Goal: Task Accomplishment & Management: Complete application form

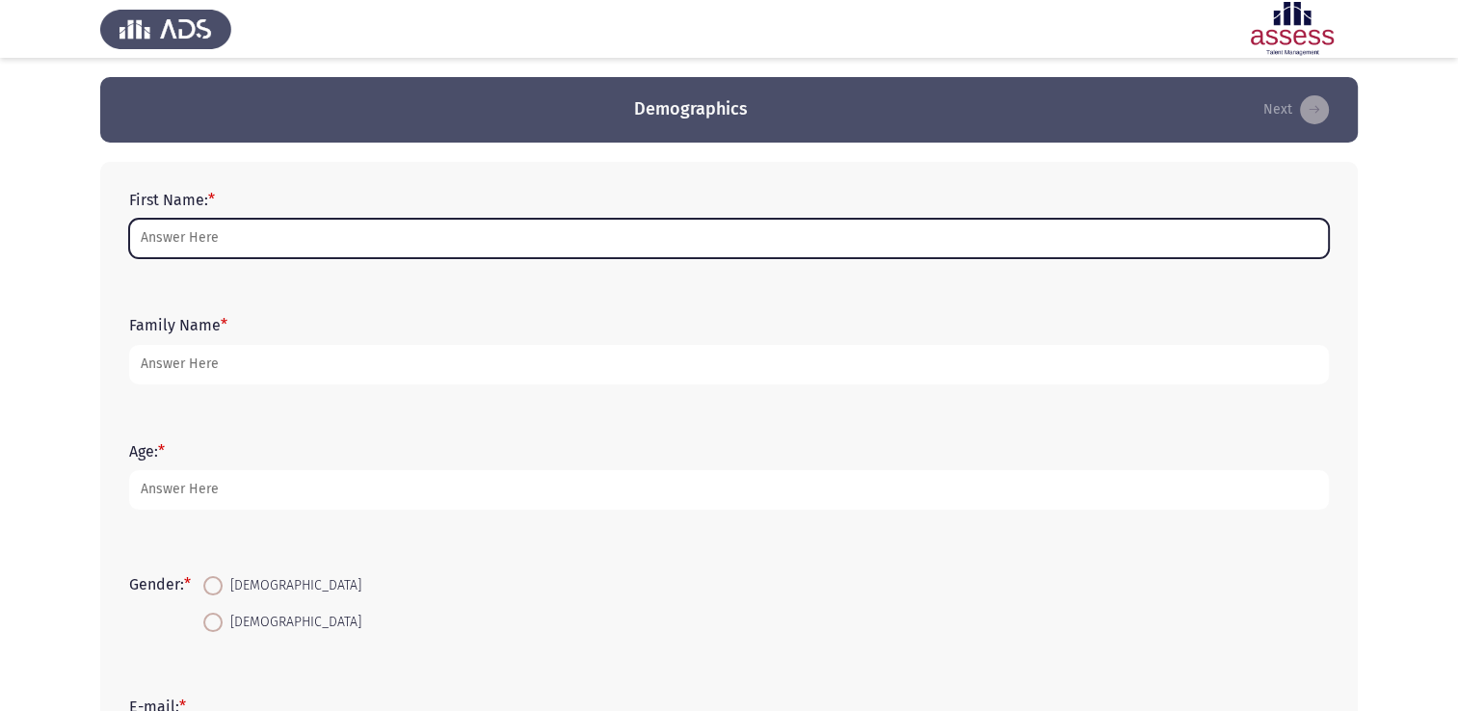
click at [335, 243] on input "First Name: *" at bounding box center [729, 239] width 1200 height 40
type input "÷"
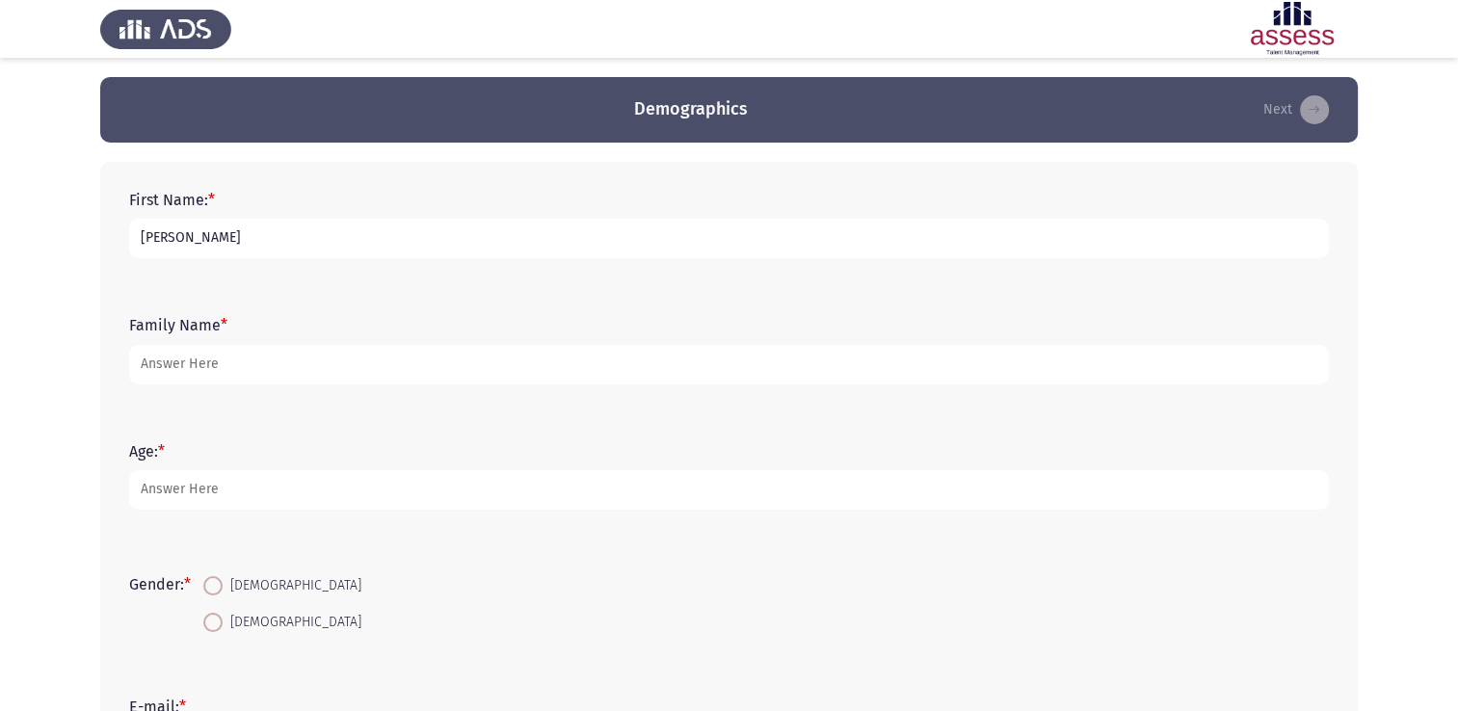
type input "[PERSON_NAME]"
type input "Bamatraf"
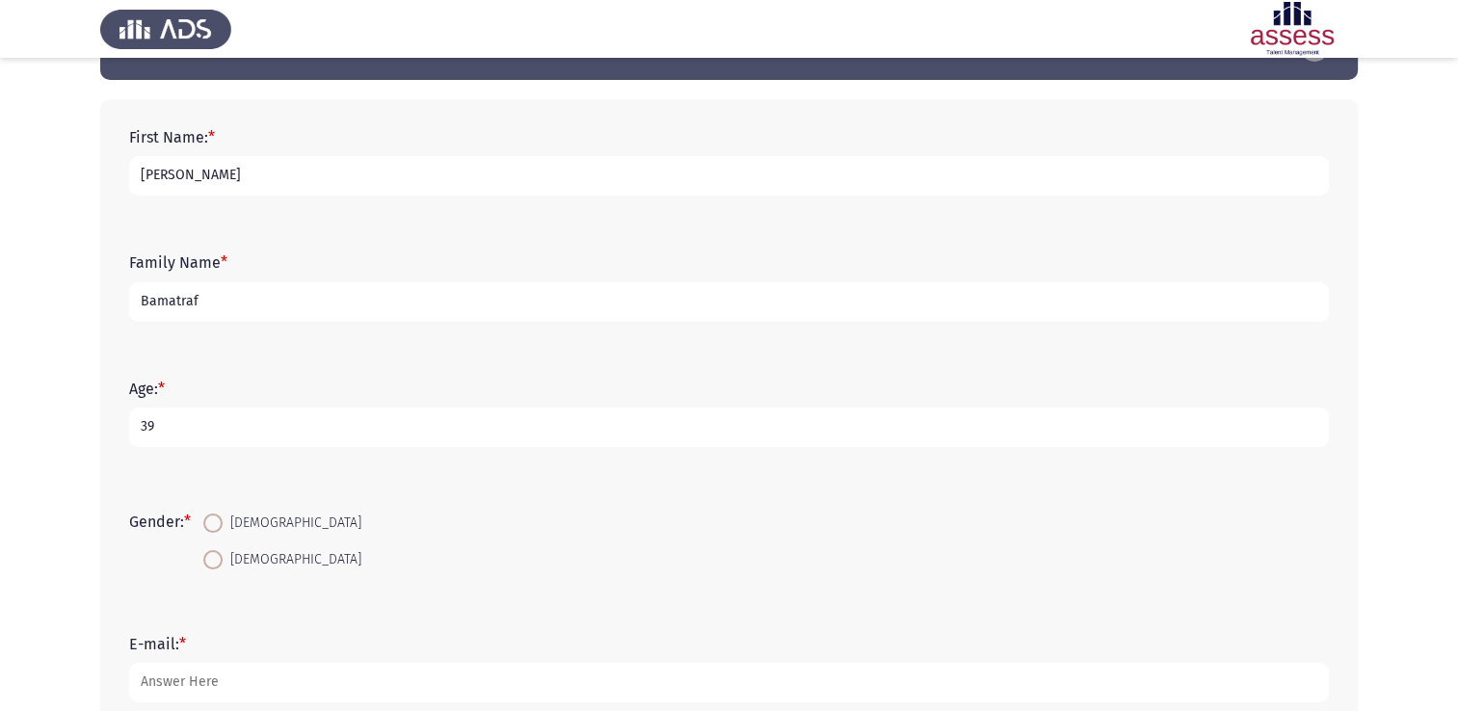
scroll to position [96, 0]
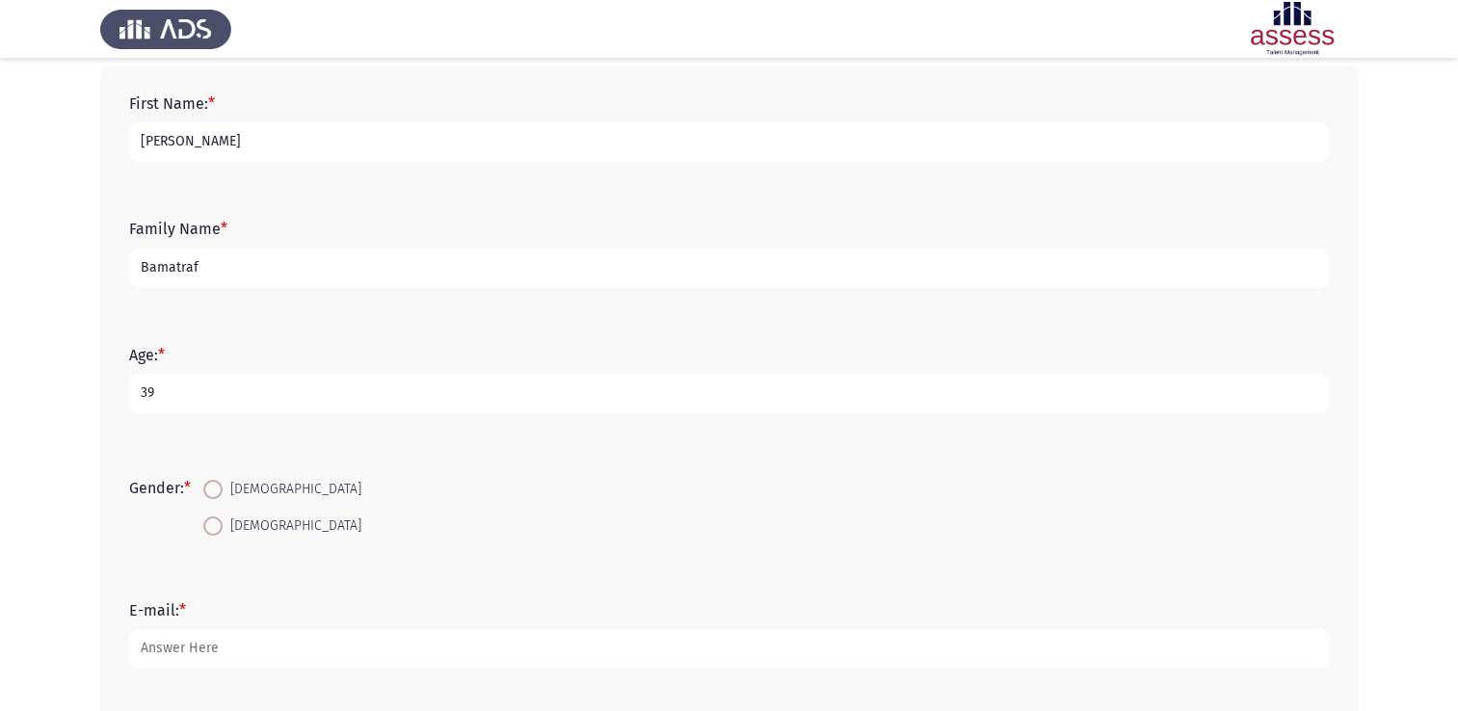
type input "39"
click at [251, 479] on span "[DEMOGRAPHIC_DATA]" at bounding box center [292, 489] width 139 height 23
click at [223, 480] on input "[DEMOGRAPHIC_DATA]" at bounding box center [212, 489] width 19 height 19
radio input "true"
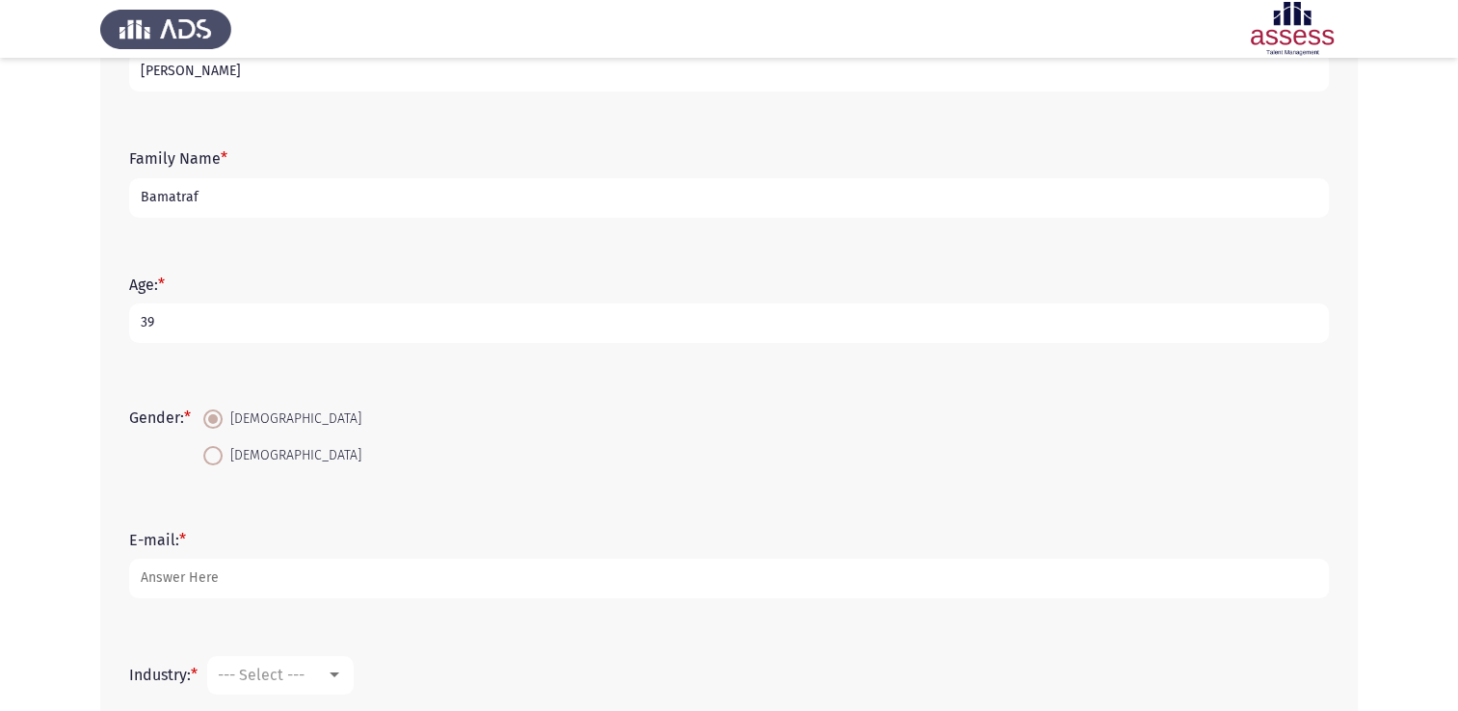
scroll to position [289, 0]
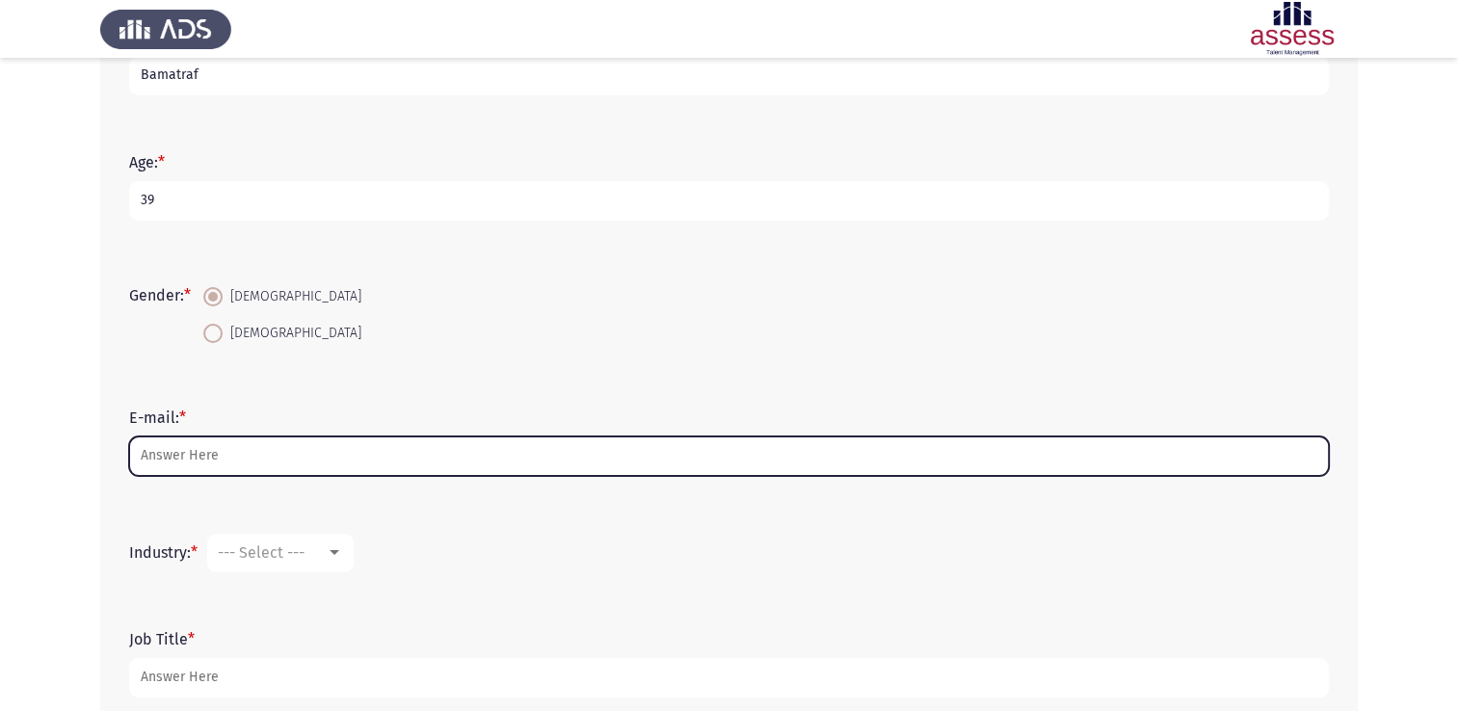
click at [251, 465] on input "E-mail: *" at bounding box center [729, 457] width 1200 height 40
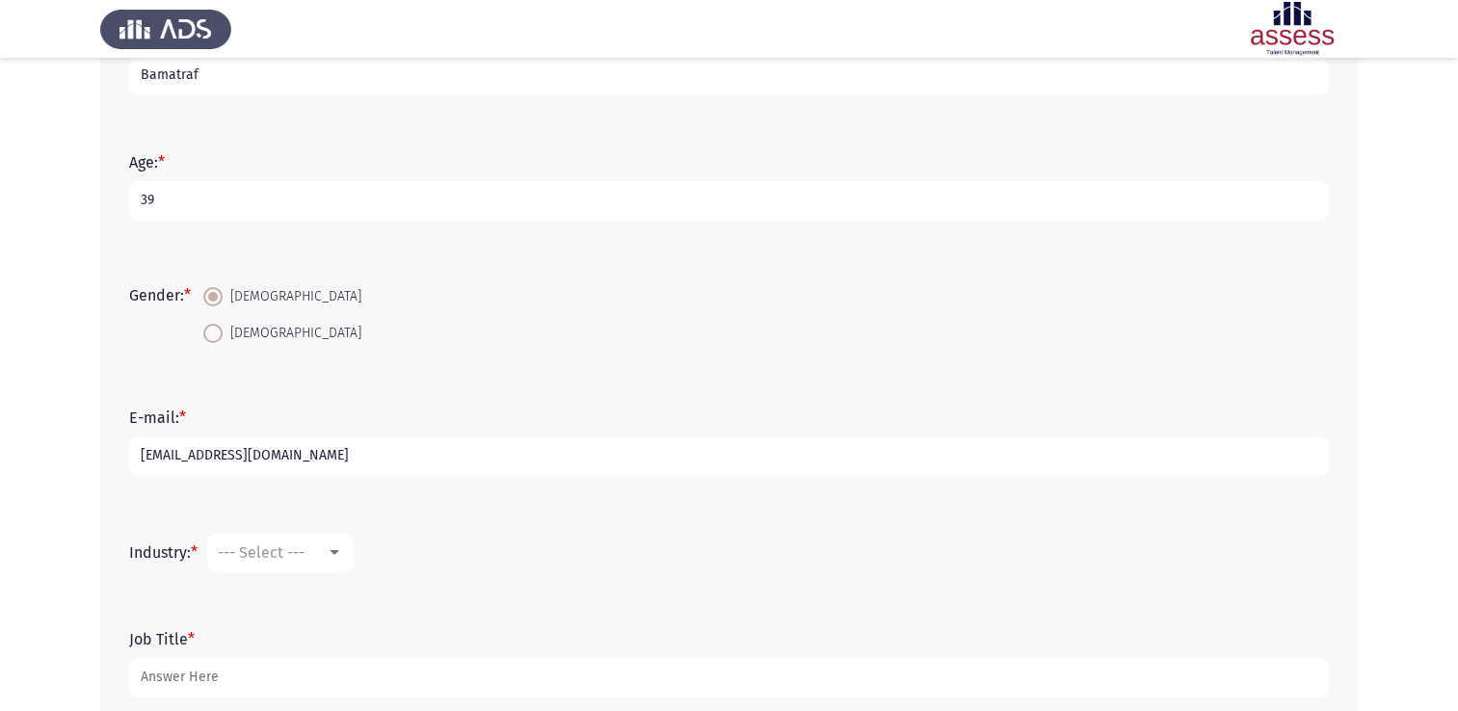
type input "[EMAIL_ADDRESS][DOMAIN_NAME]"
click at [308, 434] on form "E-mail: * [EMAIL_ADDRESS][DOMAIN_NAME]" at bounding box center [729, 442] width 1200 height 67
click at [305, 447] on input "[EMAIL_ADDRESS][DOMAIN_NAME]" at bounding box center [729, 457] width 1200 height 40
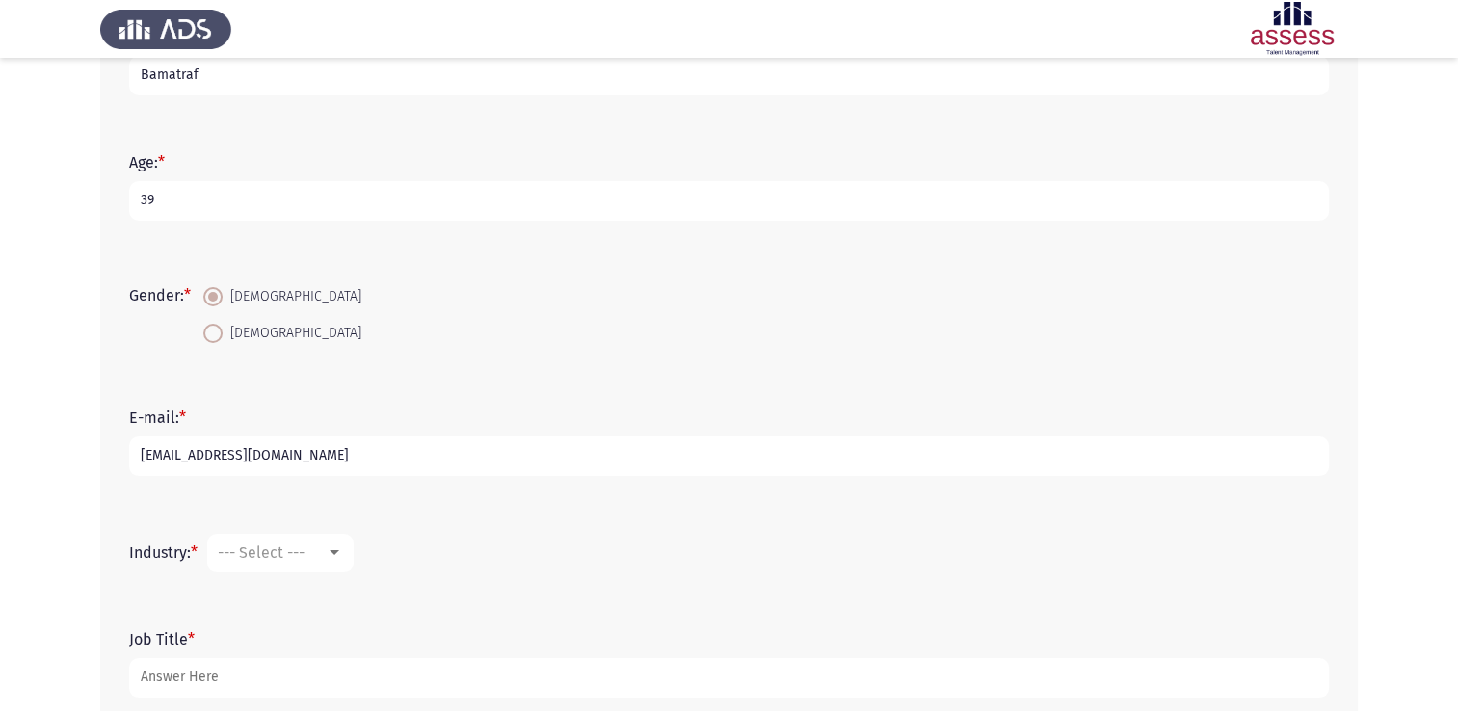
click at [422, 522] on div "Industry: * --- Select ---" at bounding box center [729, 553] width 1219 height 96
click at [335, 454] on input "[EMAIL_ADDRESS][DOMAIN_NAME]" at bounding box center [729, 457] width 1200 height 40
click at [441, 447] on input "[EMAIL_ADDRESS][DOMAIN_NAME]" at bounding box center [729, 457] width 1200 height 40
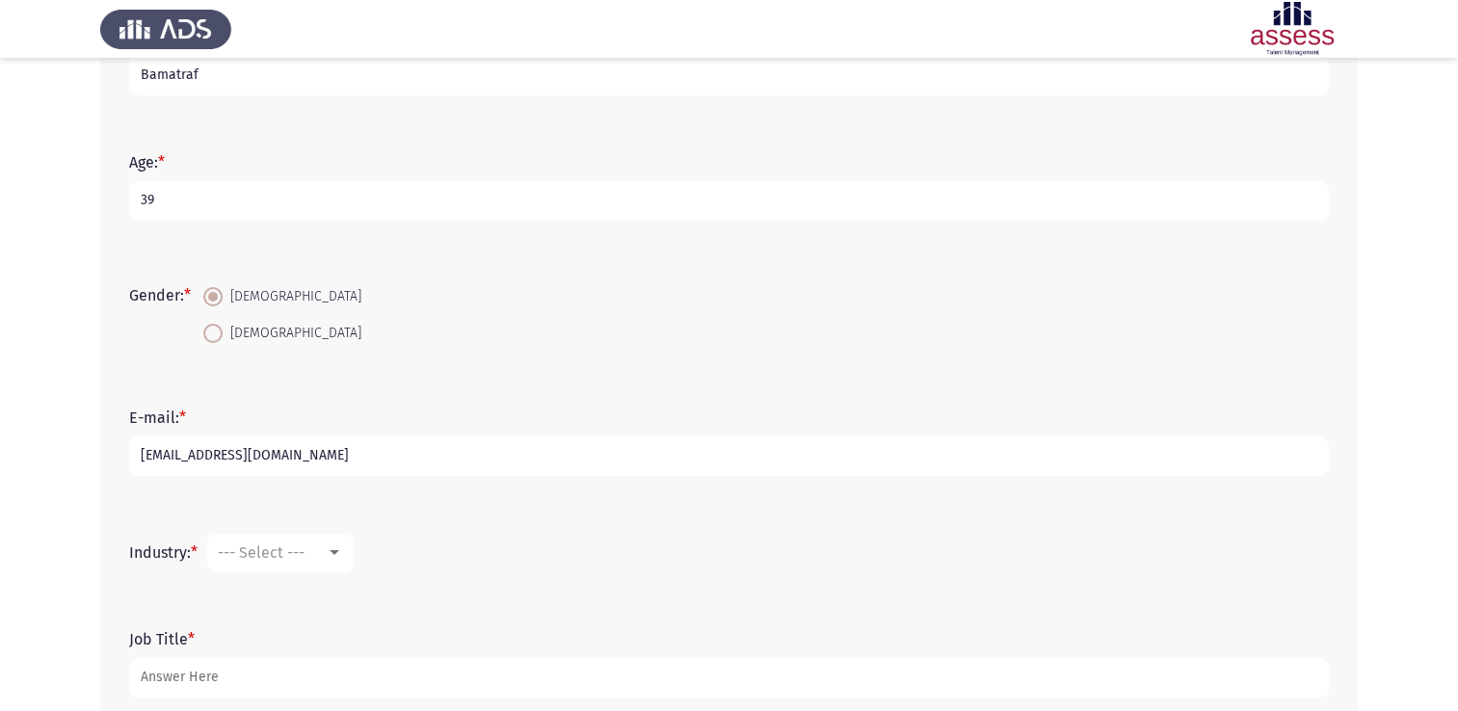
click at [441, 447] on input "[EMAIL_ADDRESS][DOMAIN_NAME]" at bounding box center [729, 457] width 1200 height 40
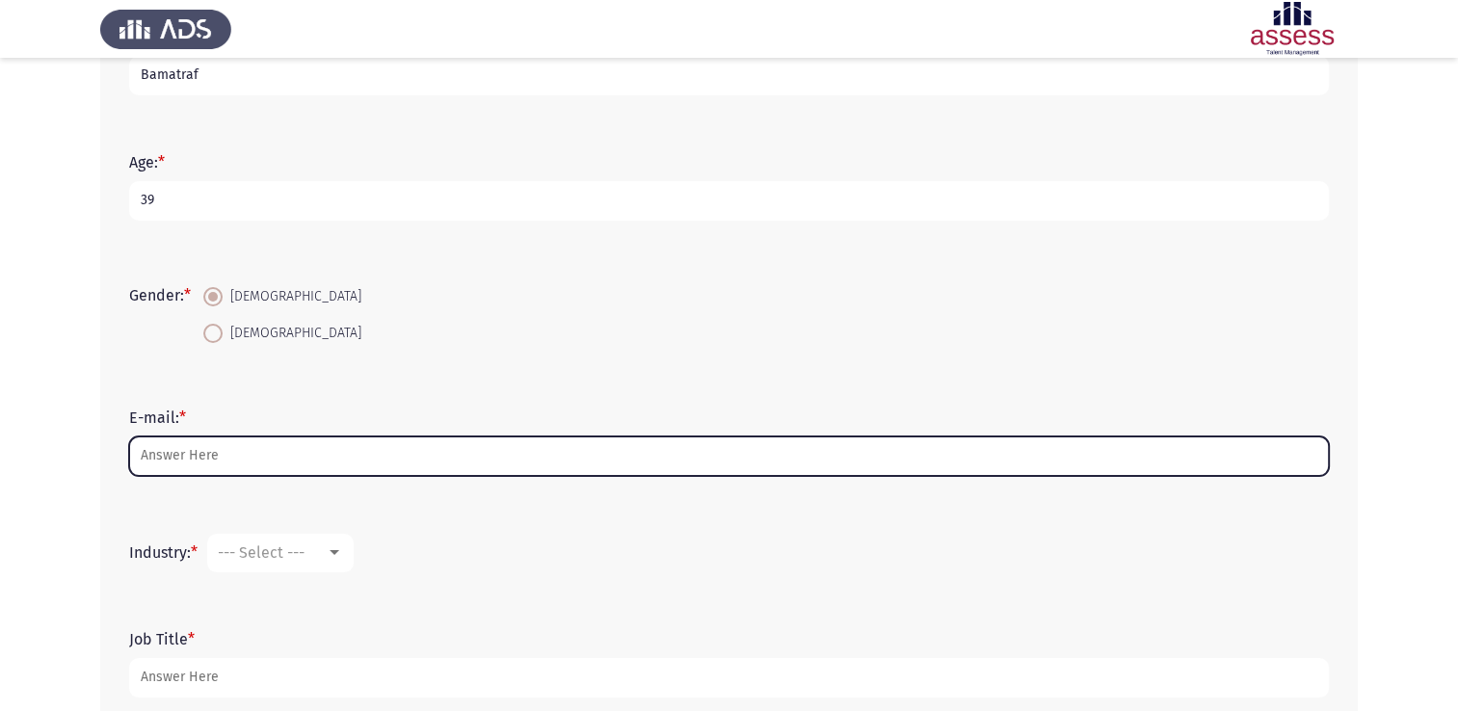
click at [437, 449] on input "E-mail: *" at bounding box center [729, 457] width 1200 height 40
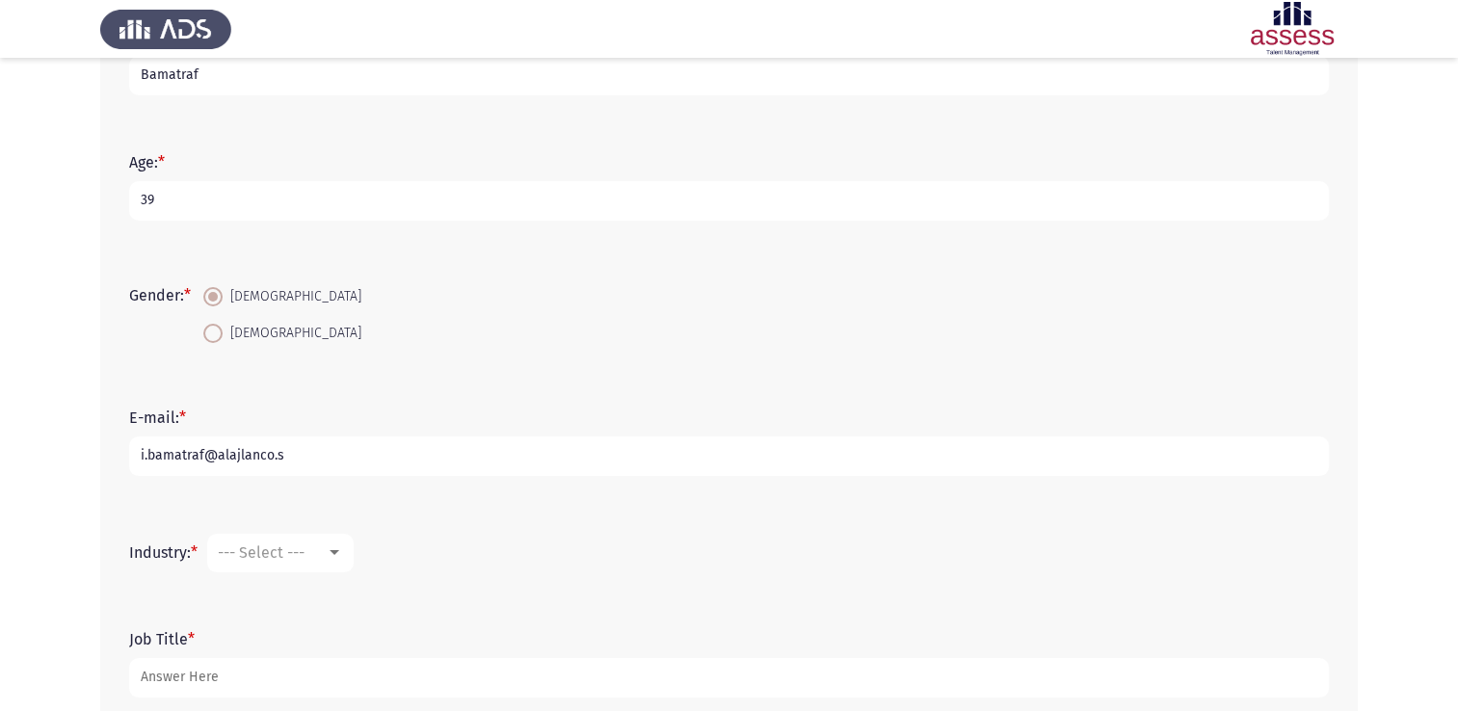
type input "[EMAIL_ADDRESS][DOMAIN_NAME]"
click at [351, 561] on mat-select "--- Select ---" at bounding box center [280, 553] width 147 height 39
click at [338, 557] on div at bounding box center [334, 553] width 17 height 15
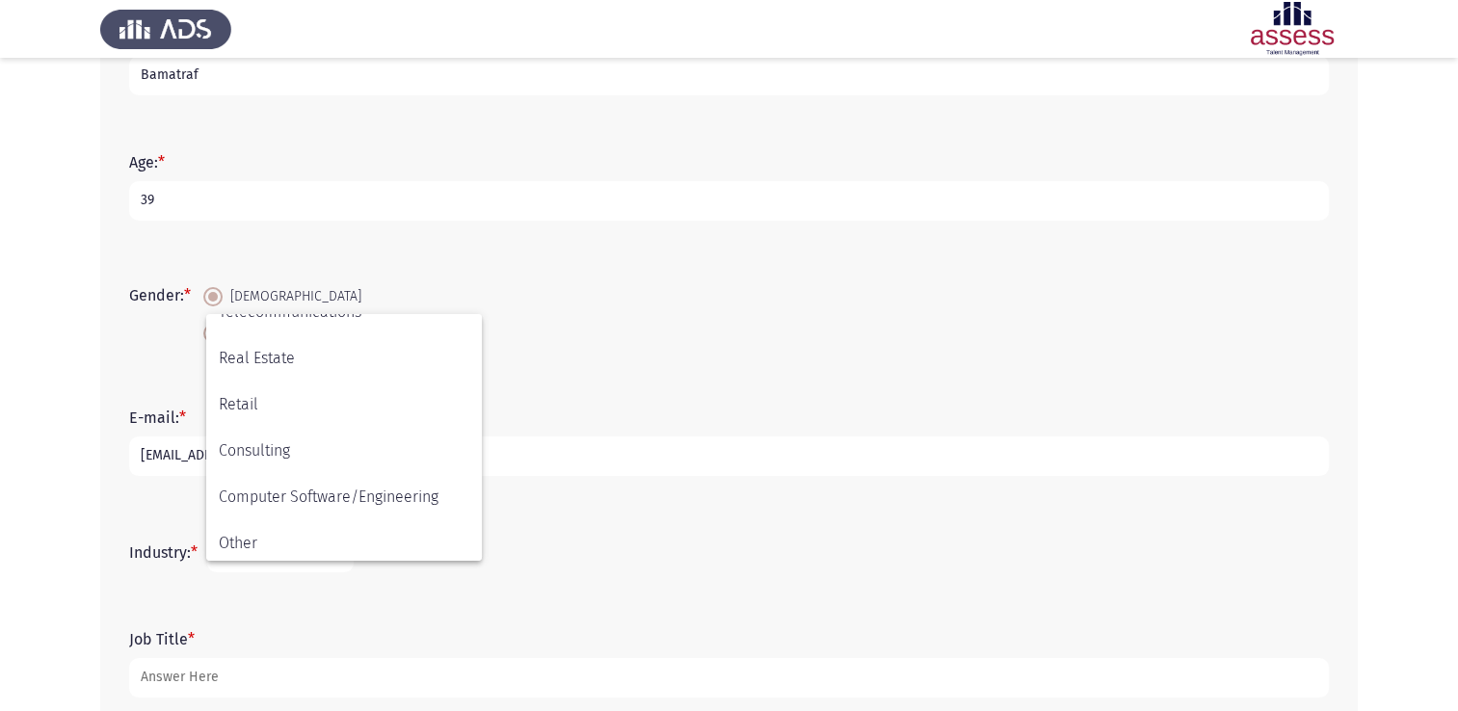
scroll to position [632, 0]
click at [459, 529] on span "Other" at bounding box center [344, 538] width 251 height 46
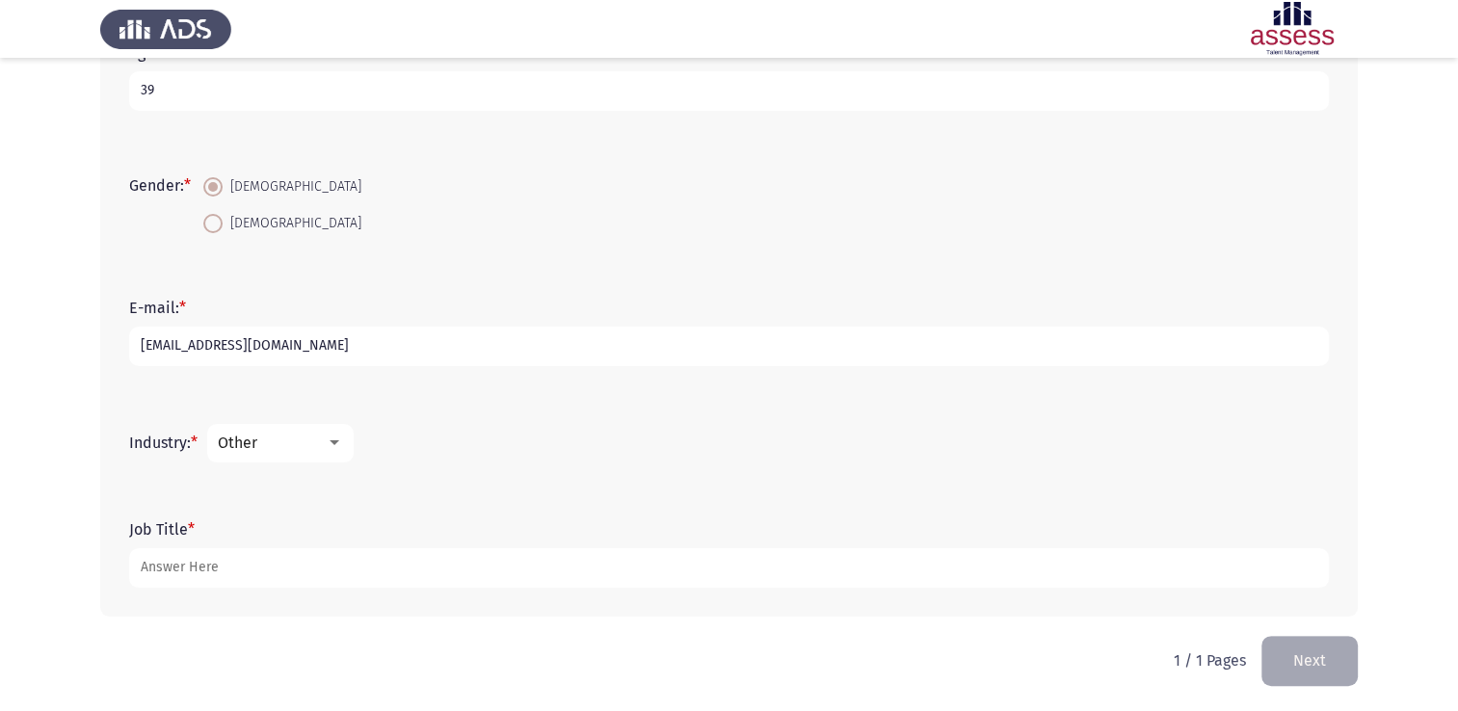
scroll to position [400, 0]
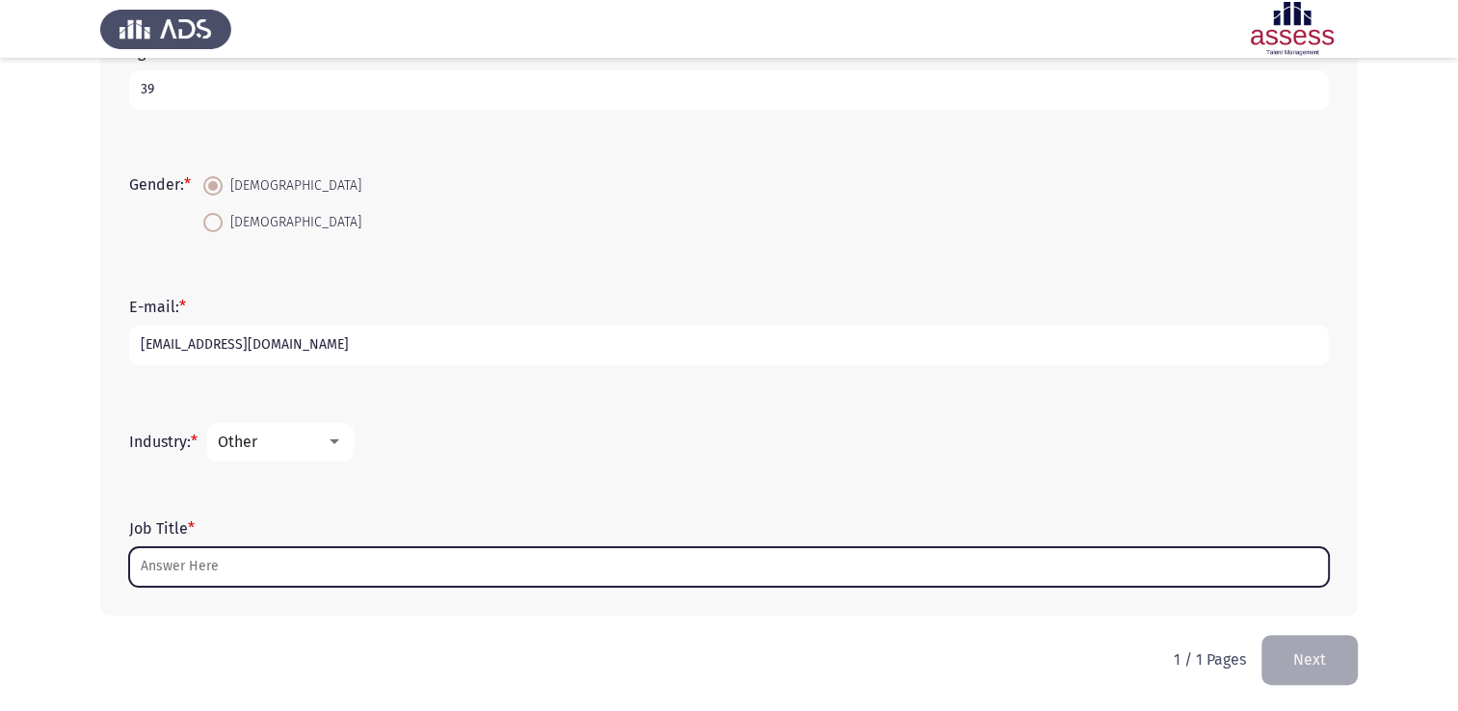
click at [395, 553] on input "Job Title *" at bounding box center [729, 567] width 1200 height 40
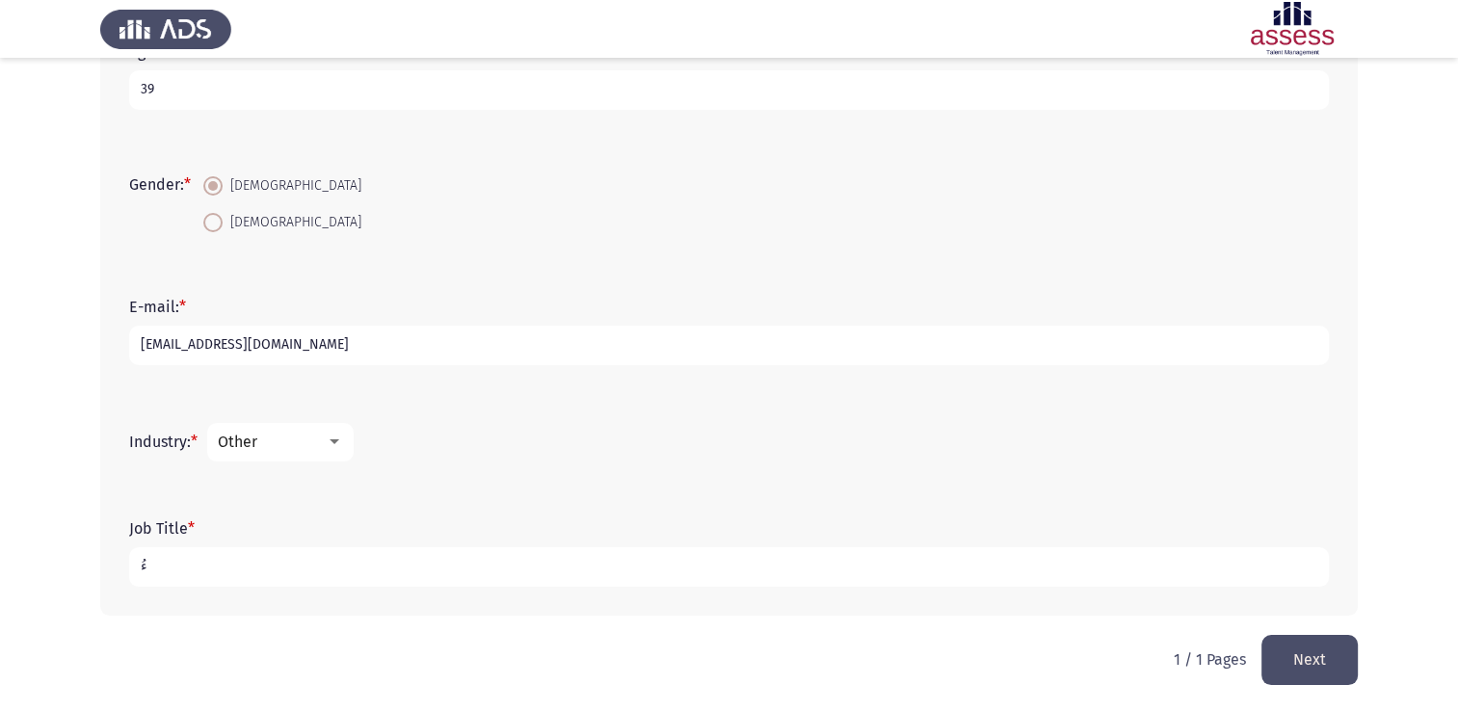
type input "ُ"
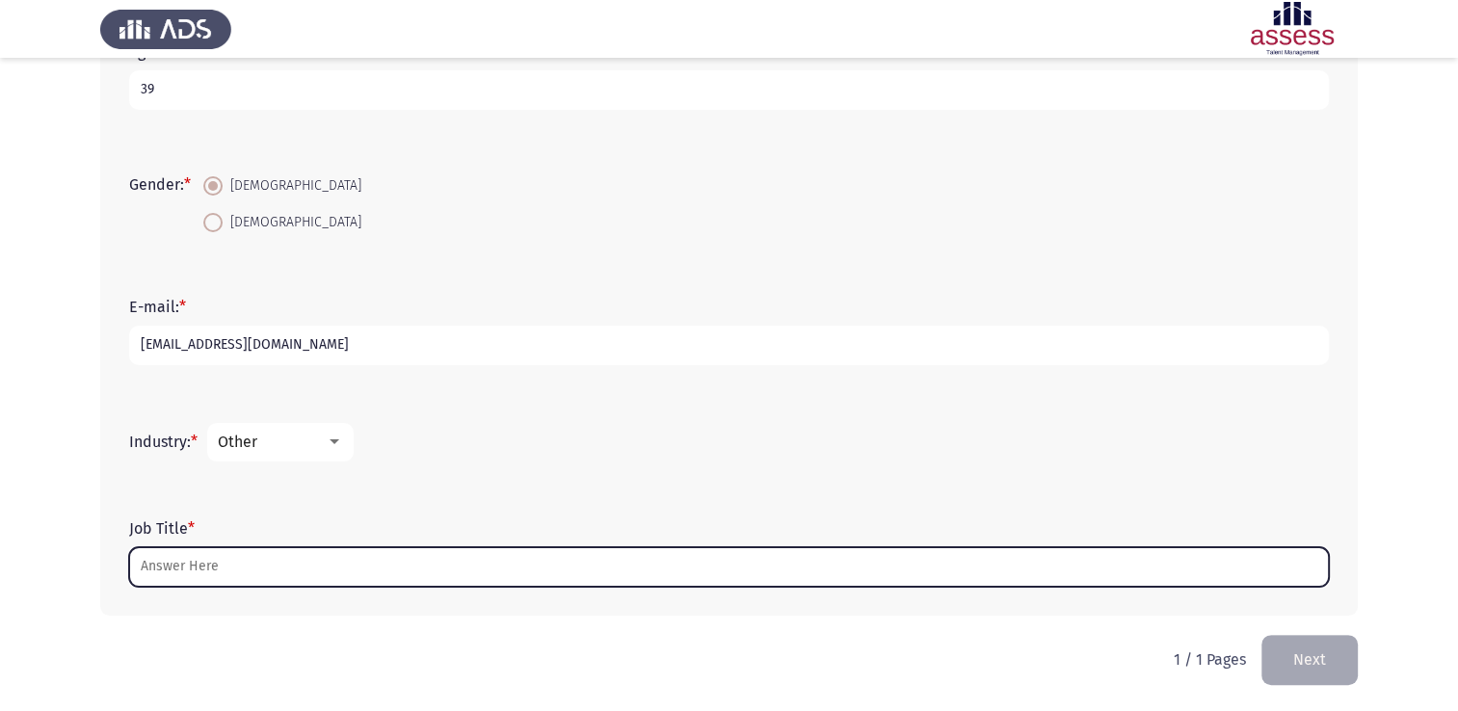
type input "ُ"
type input "ث"
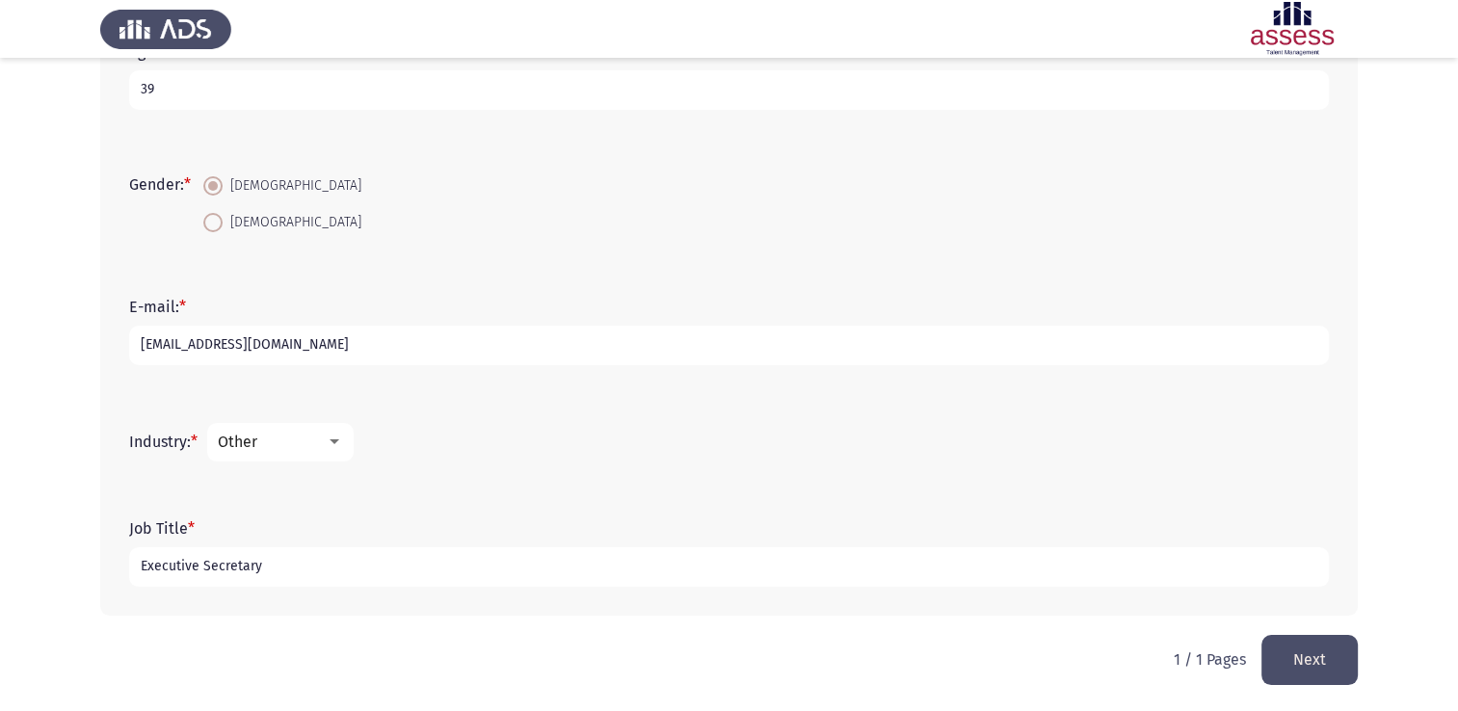
type input "Executive Secretary"
click at [326, 438] on div "Other" at bounding box center [272, 442] width 108 height 18
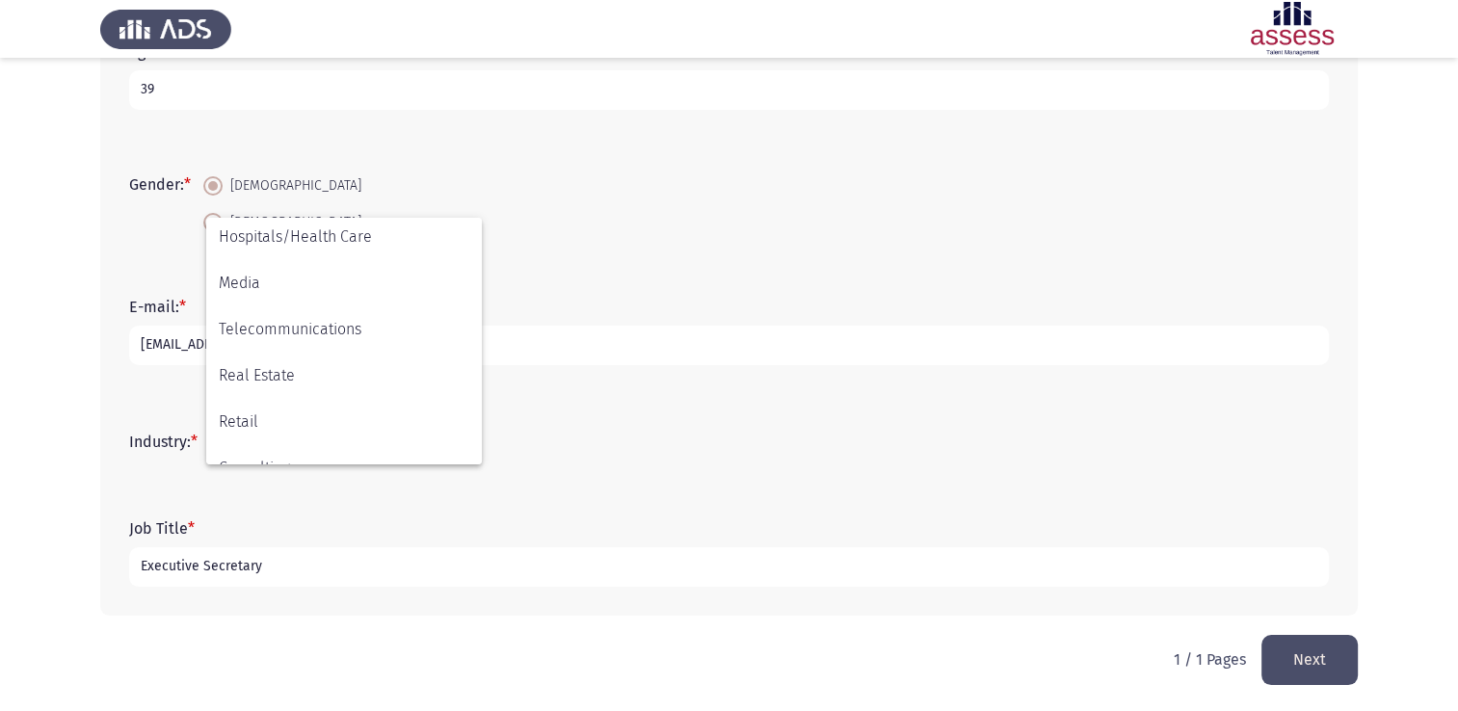
scroll to position [517, 0]
click at [459, 386] on span "Real Estate" at bounding box center [344, 372] width 251 height 46
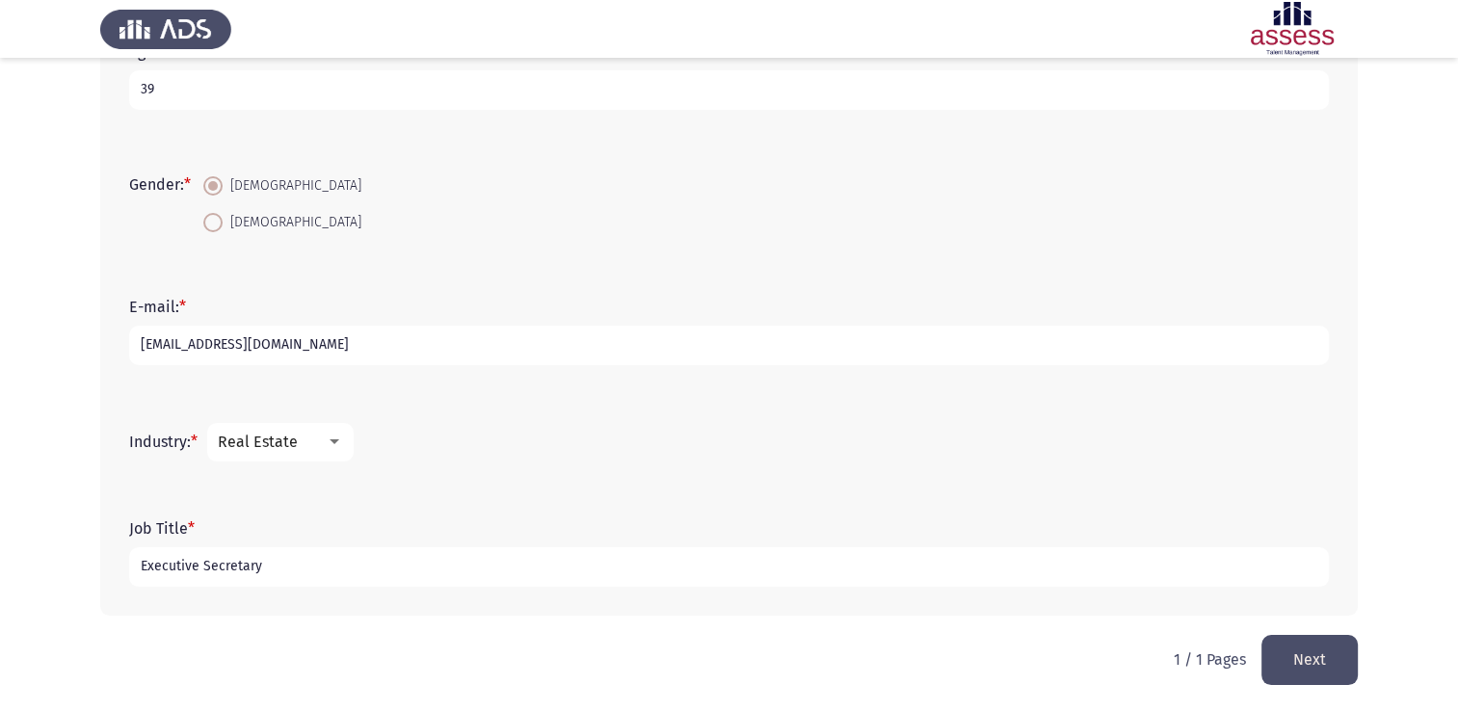
click at [1327, 657] on button "Next" at bounding box center [1310, 659] width 96 height 49
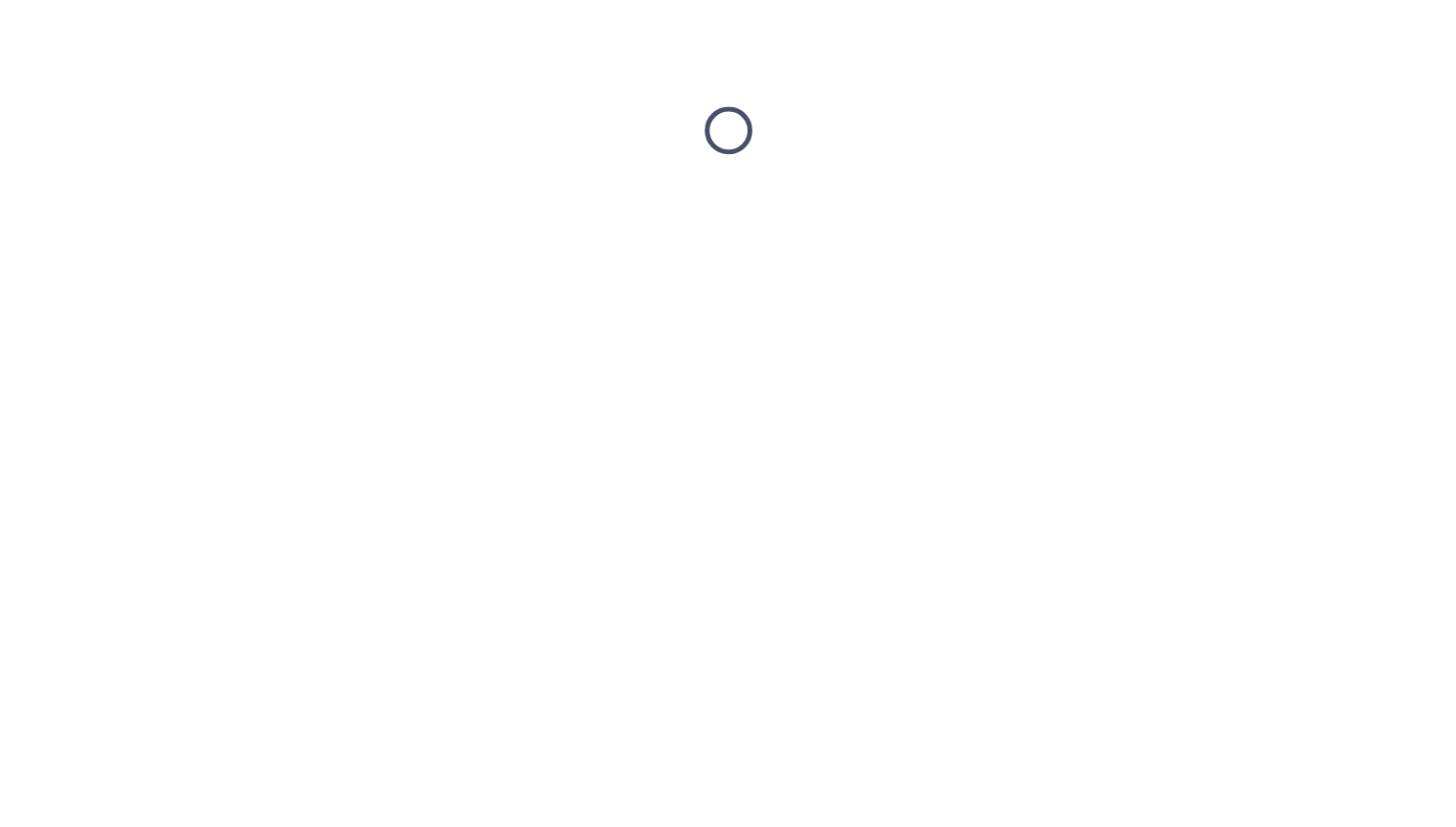
scroll to position [0, 0]
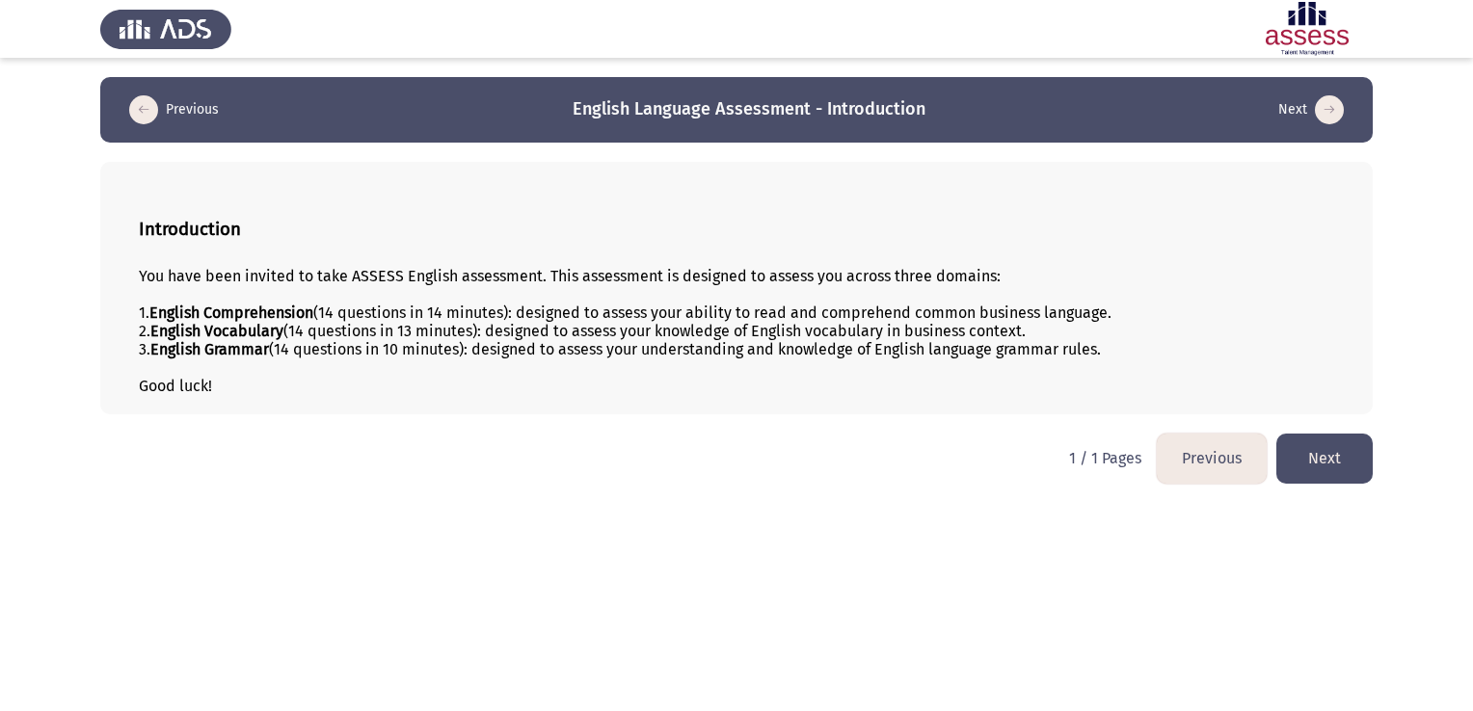
drag, startPoint x: 500, startPoint y: 349, endPoint x: 568, endPoint y: 359, distance: 68.2
click at [568, 359] on div "3. English Grammar (14 questions in 10 minutes): designed to assess your unders…" at bounding box center [736, 349] width 1195 height 18
click at [1343, 460] on button "Next" at bounding box center [1324, 458] width 96 height 49
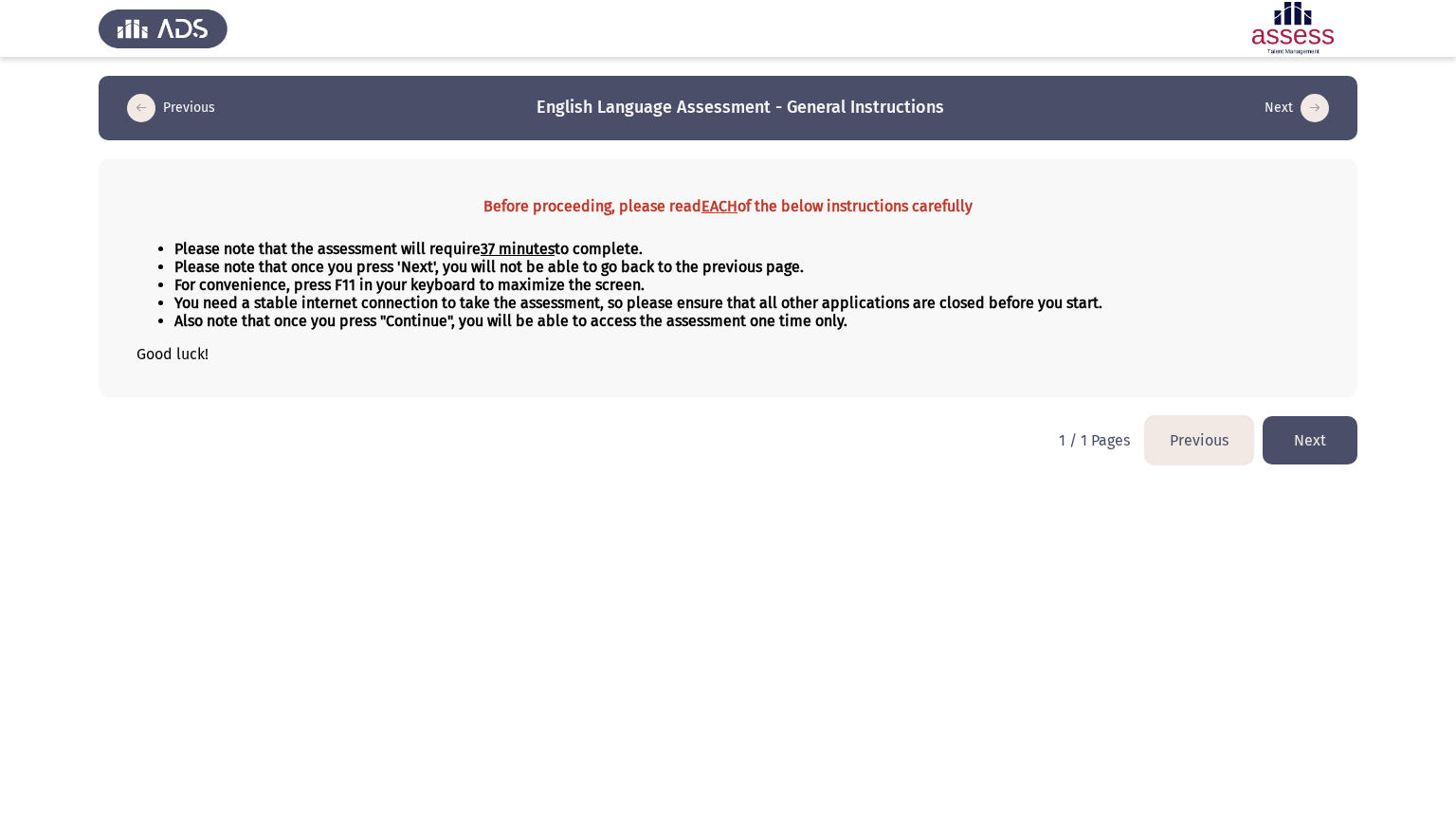
click at [1338, 435] on button "Next" at bounding box center [1310, 439] width 94 height 48
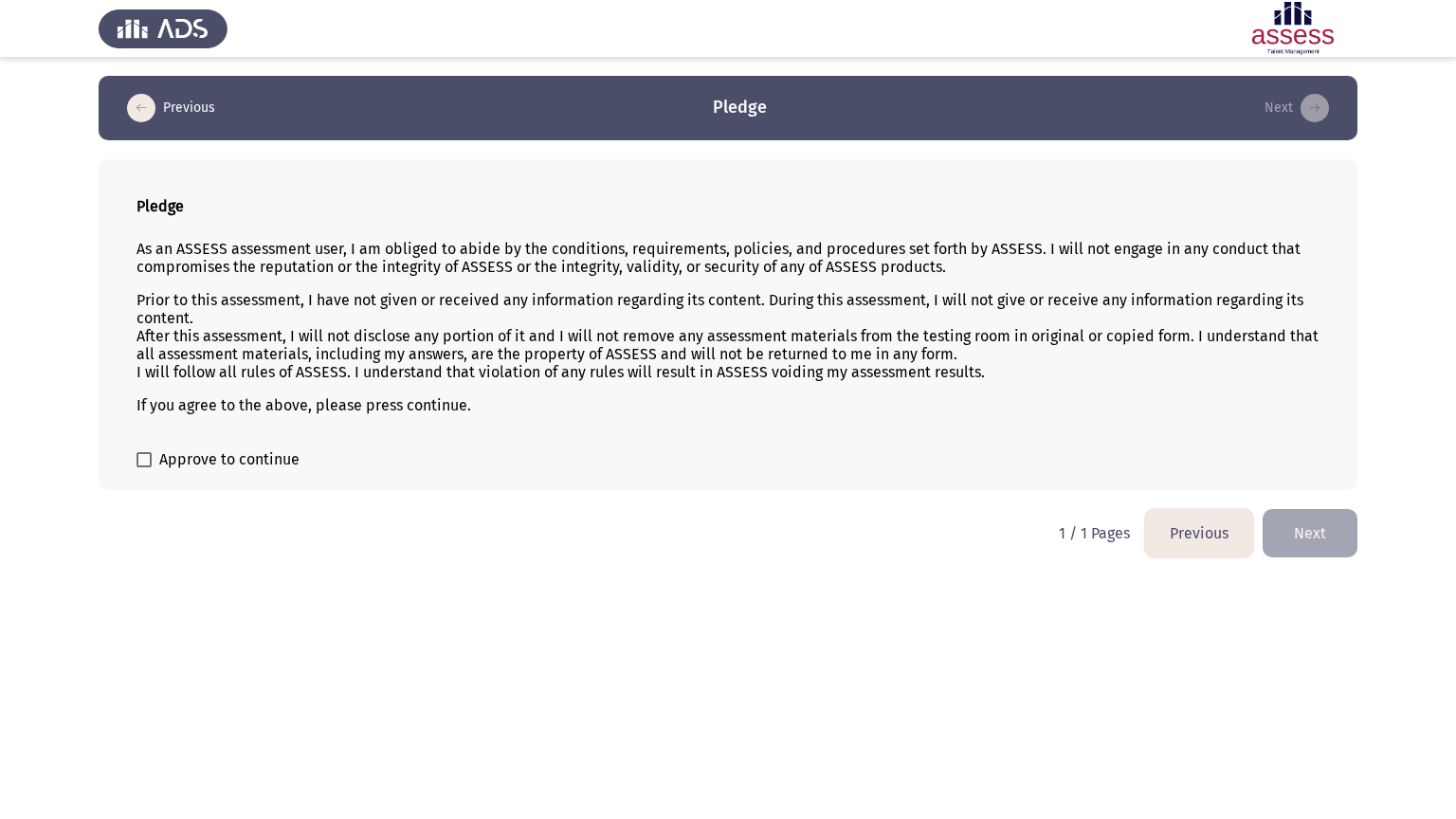
drag, startPoint x: 1225, startPoint y: 333, endPoint x: 1222, endPoint y: 354, distance: 21.2
click at [1222, 354] on p "Prior to this assessment, I have not given or received any information regardin…" at bounding box center [728, 336] width 1183 height 90
click at [275, 461] on span "Approve to continue" at bounding box center [229, 459] width 141 height 23
click at [145, 467] on input "Approve to continue" at bounding box center [144, 467] width 1 height 1
checkbox input "true"
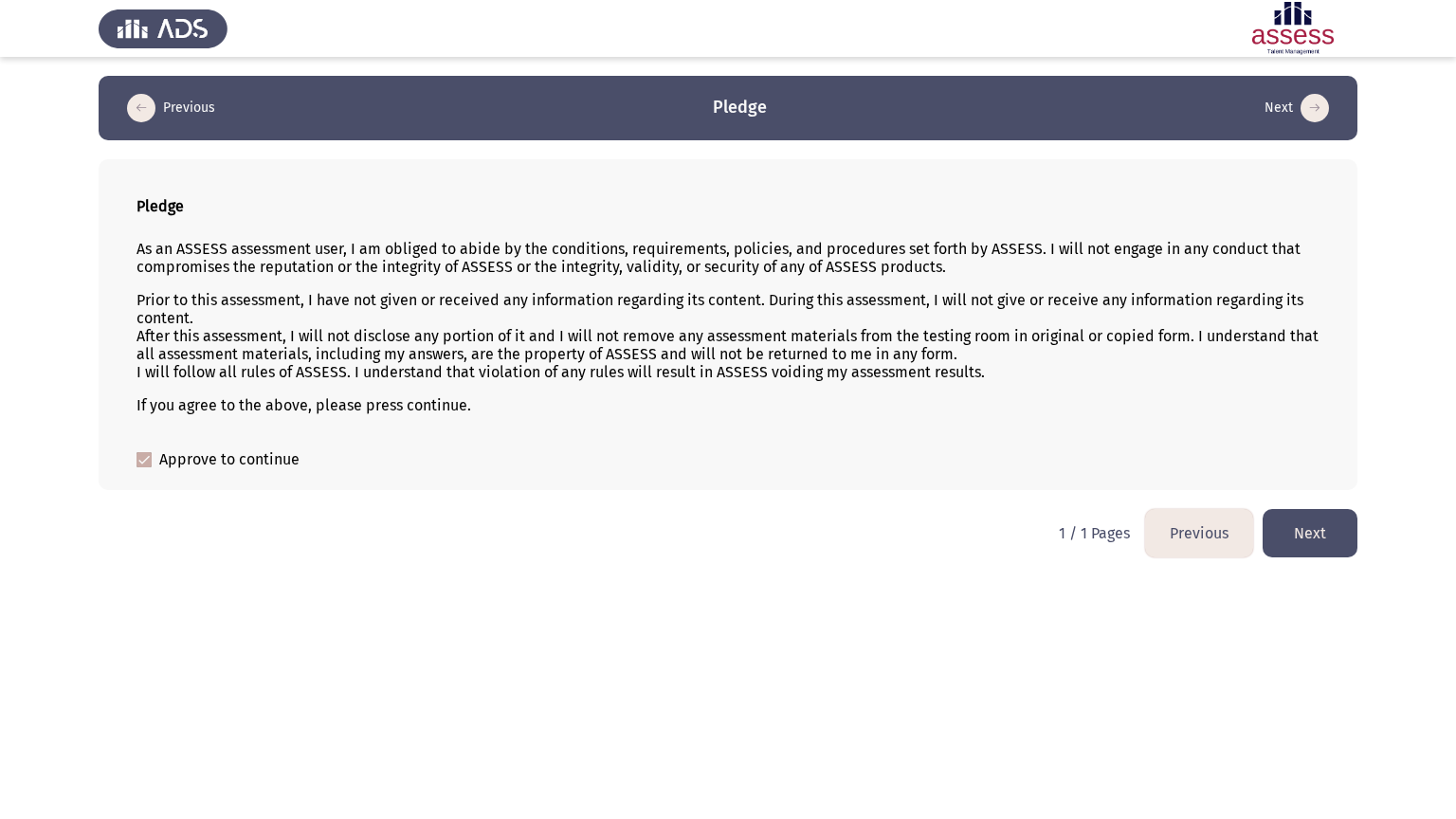
click at [1322, 528] on button "Next" at bounding box center [1310, 533] width 94 height 48
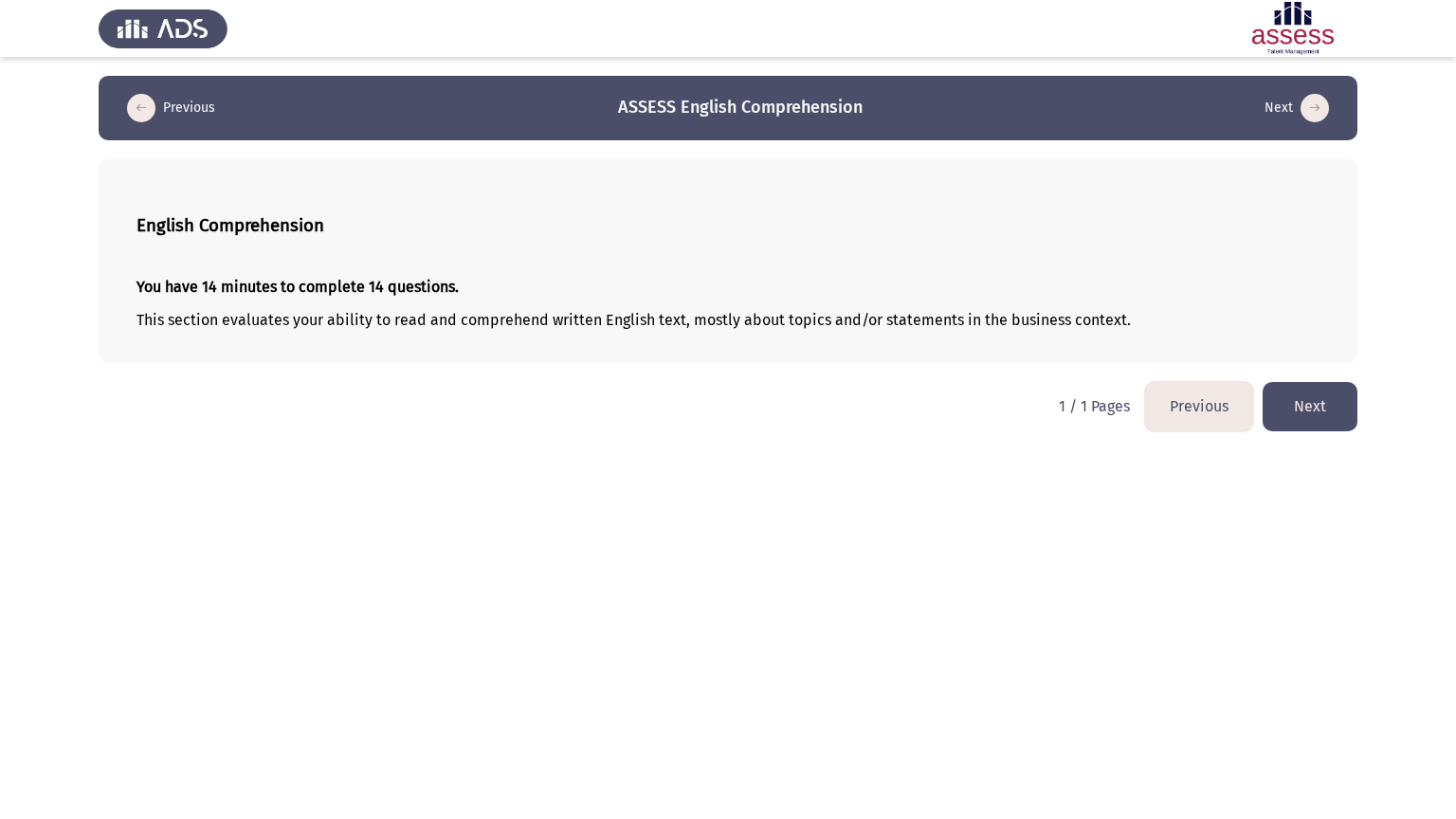
click at [1320, 397] on button "Next" at bounding box center [1310, 405] width 94 height 48
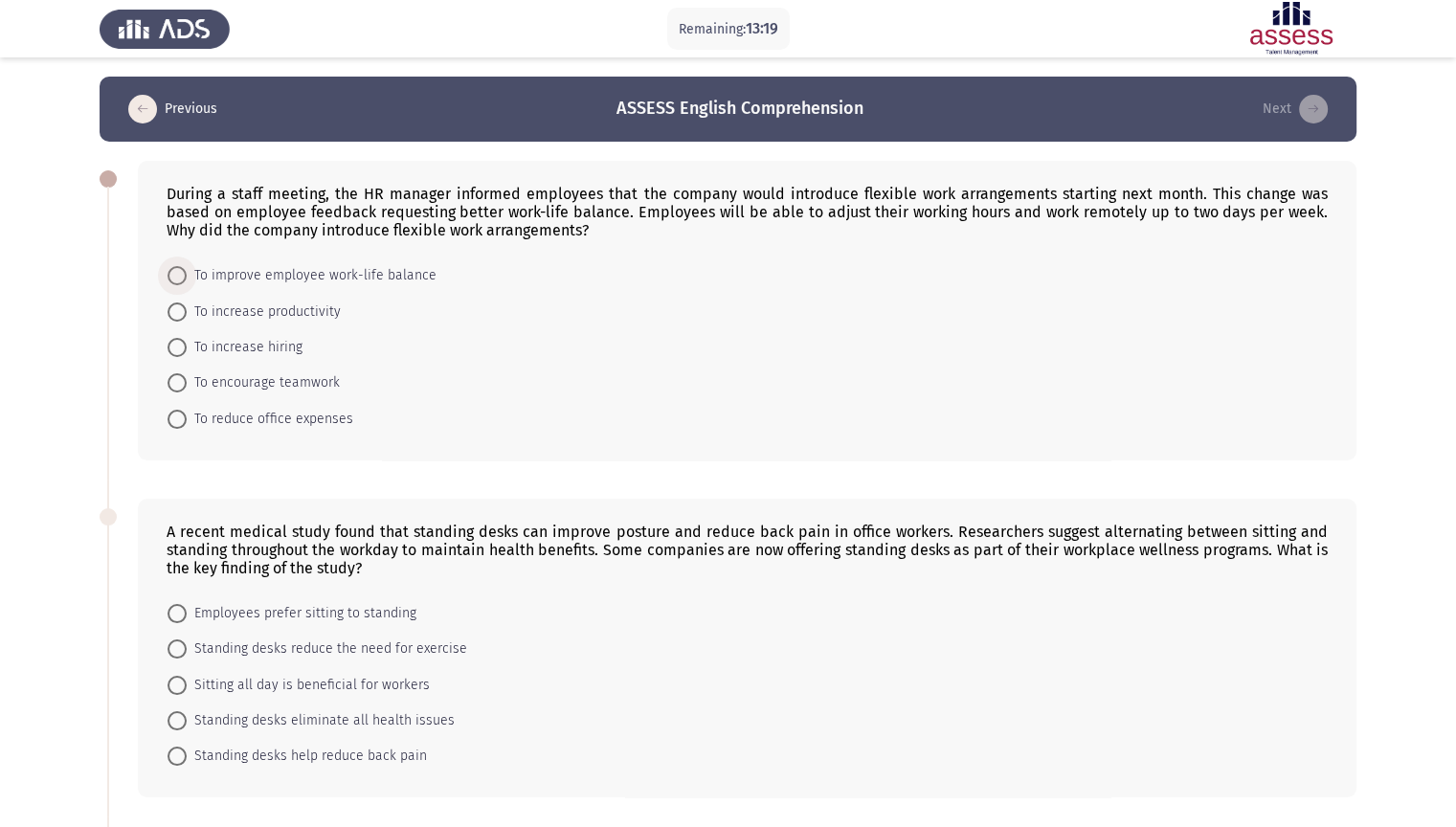
click at [313, 277] on span "To improve employee work-life balance" at bounding box center [312, 275] width 250 height 23
click at [187, 277] on input "To improve employee work-life balance" at bounding box center [177, 275] width 19 height 19
radio input "true"
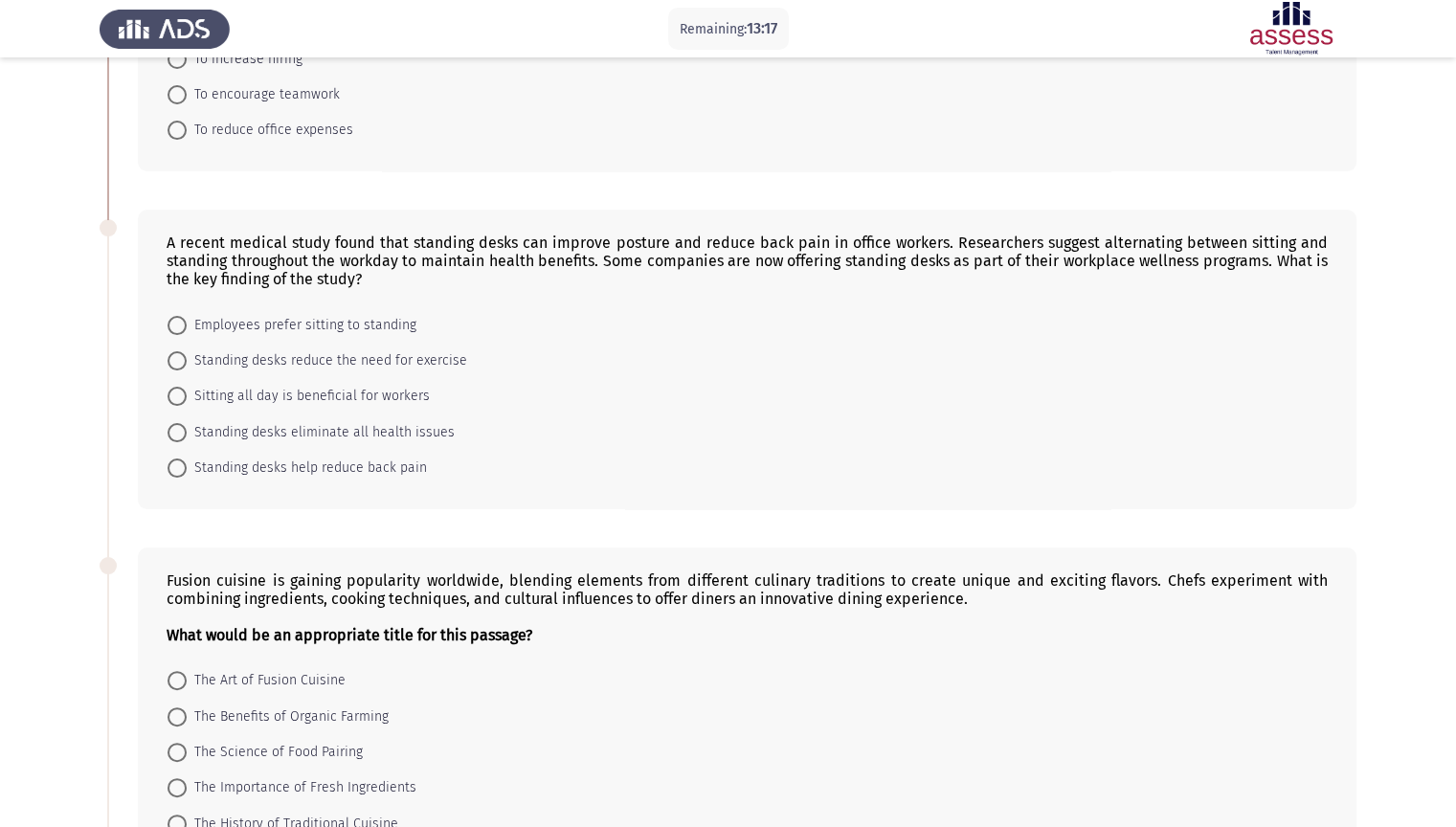
scroll to position [383, 0]
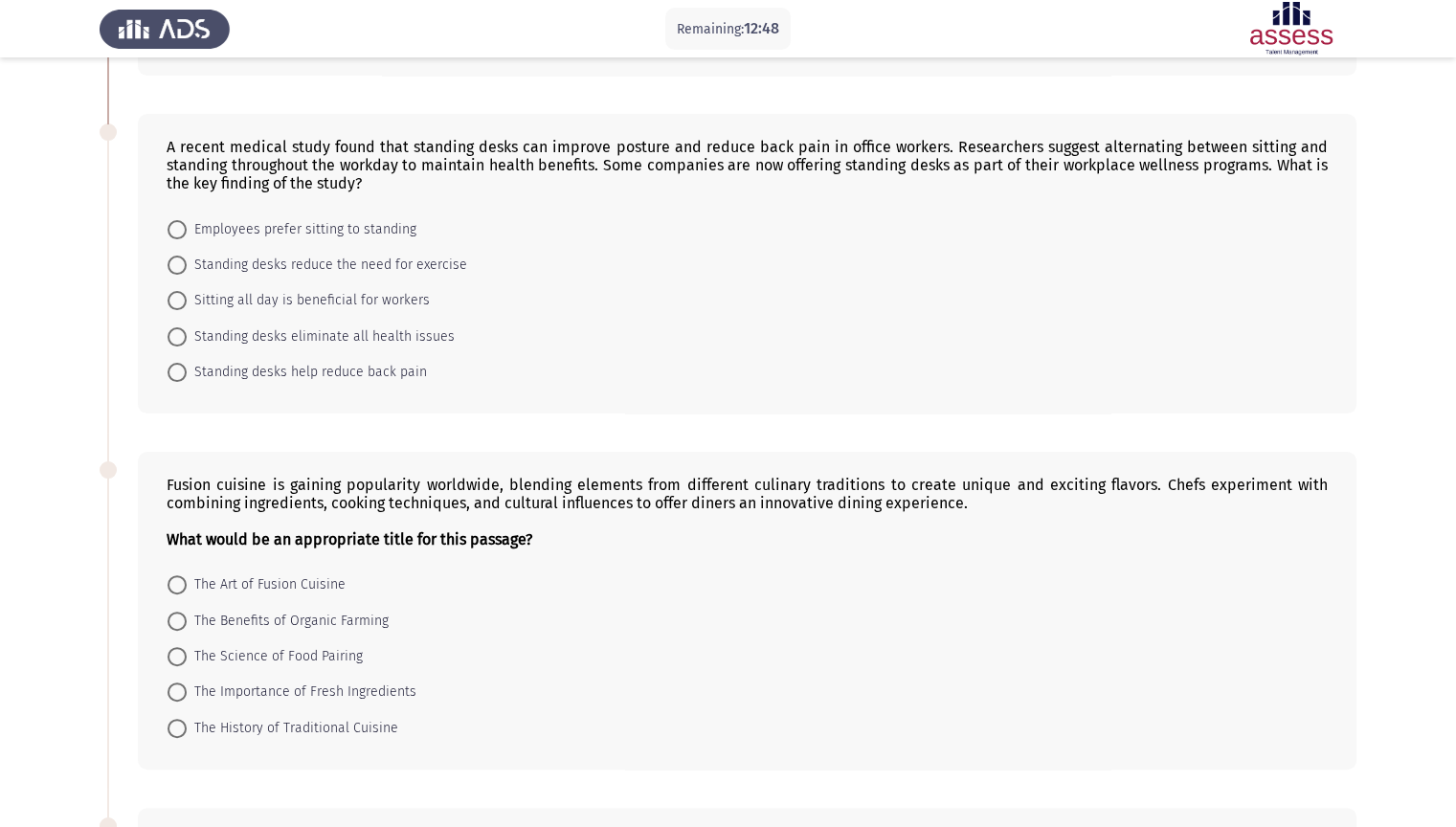
click at [233, 267] on span "Standing desks reduce the need for exercise" at bounding box center [327, 264] width 280 height 23
click at [187, 267] on input "Standing desks reduce the need for exercise" at bounding box center [177, 264] width 19 height 19
radio input "true"
click at [241, 370] on span "Standing desks help reduce back pain" at bounding box center [307, 370] width 240 height 23
click at [187, 370] on input "Standing desks help reduce back pain" at bounding box center [177, 370] width 19 height 19
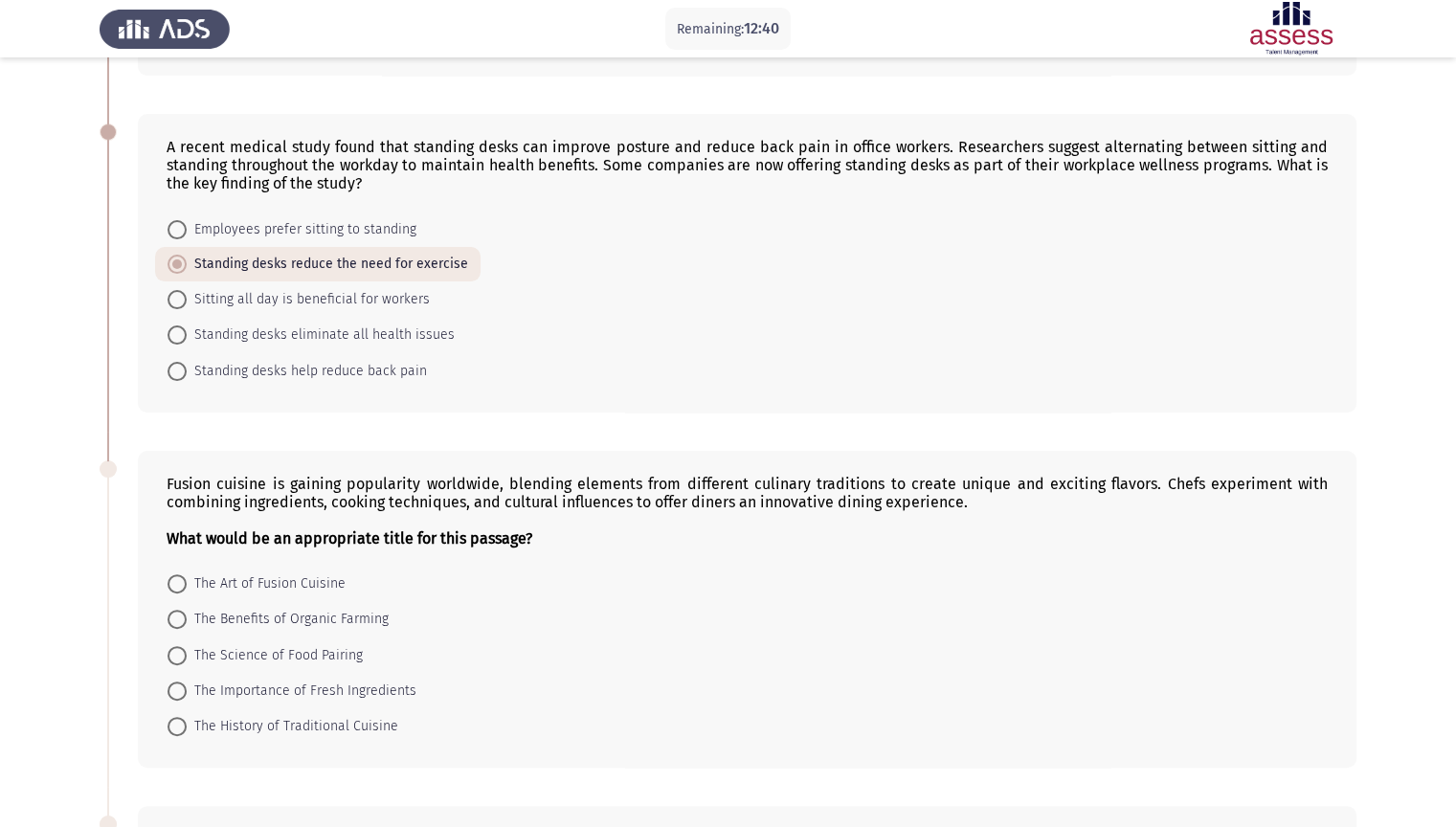
radio input "true"
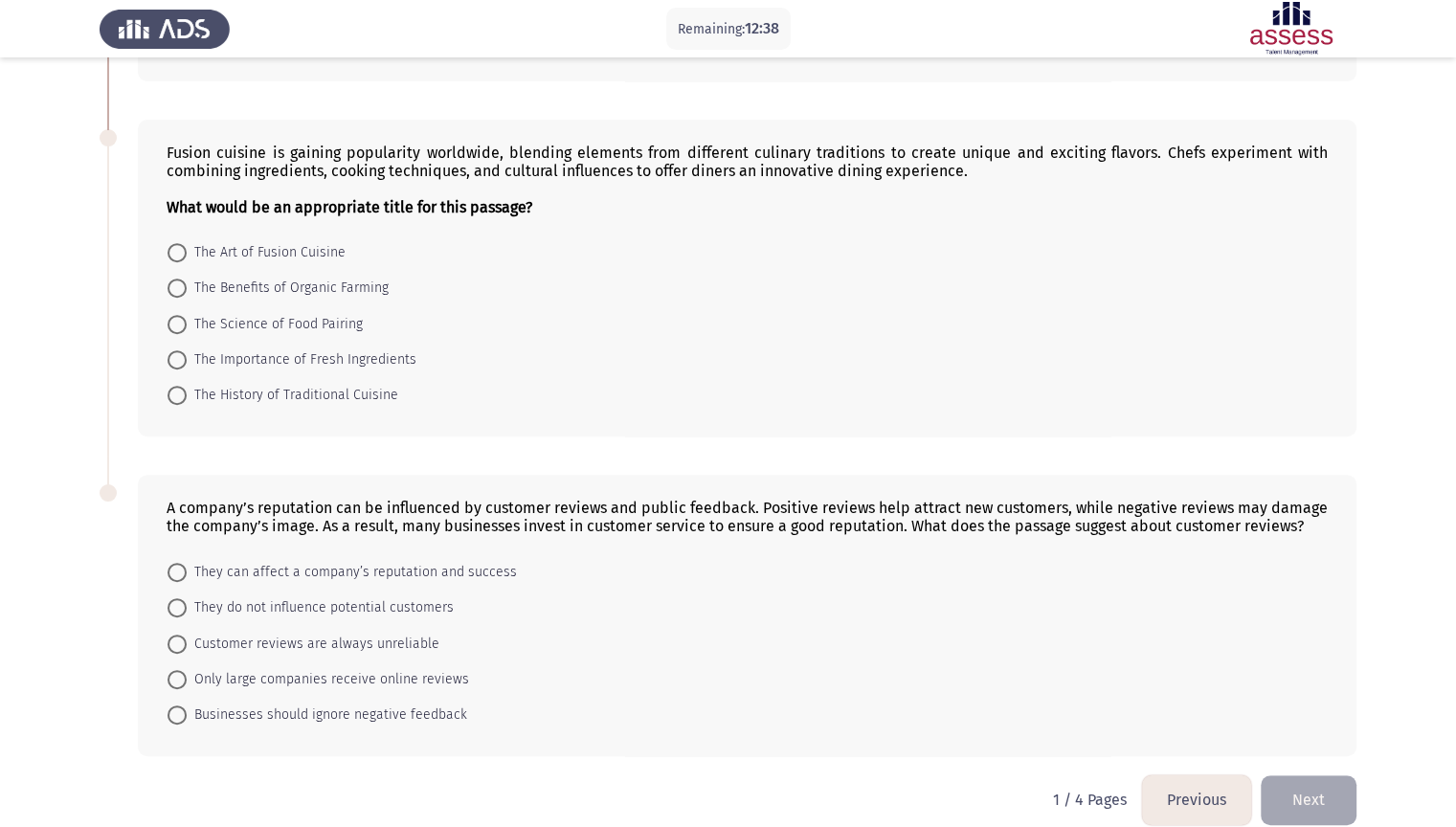
scroll to position [739, 0]
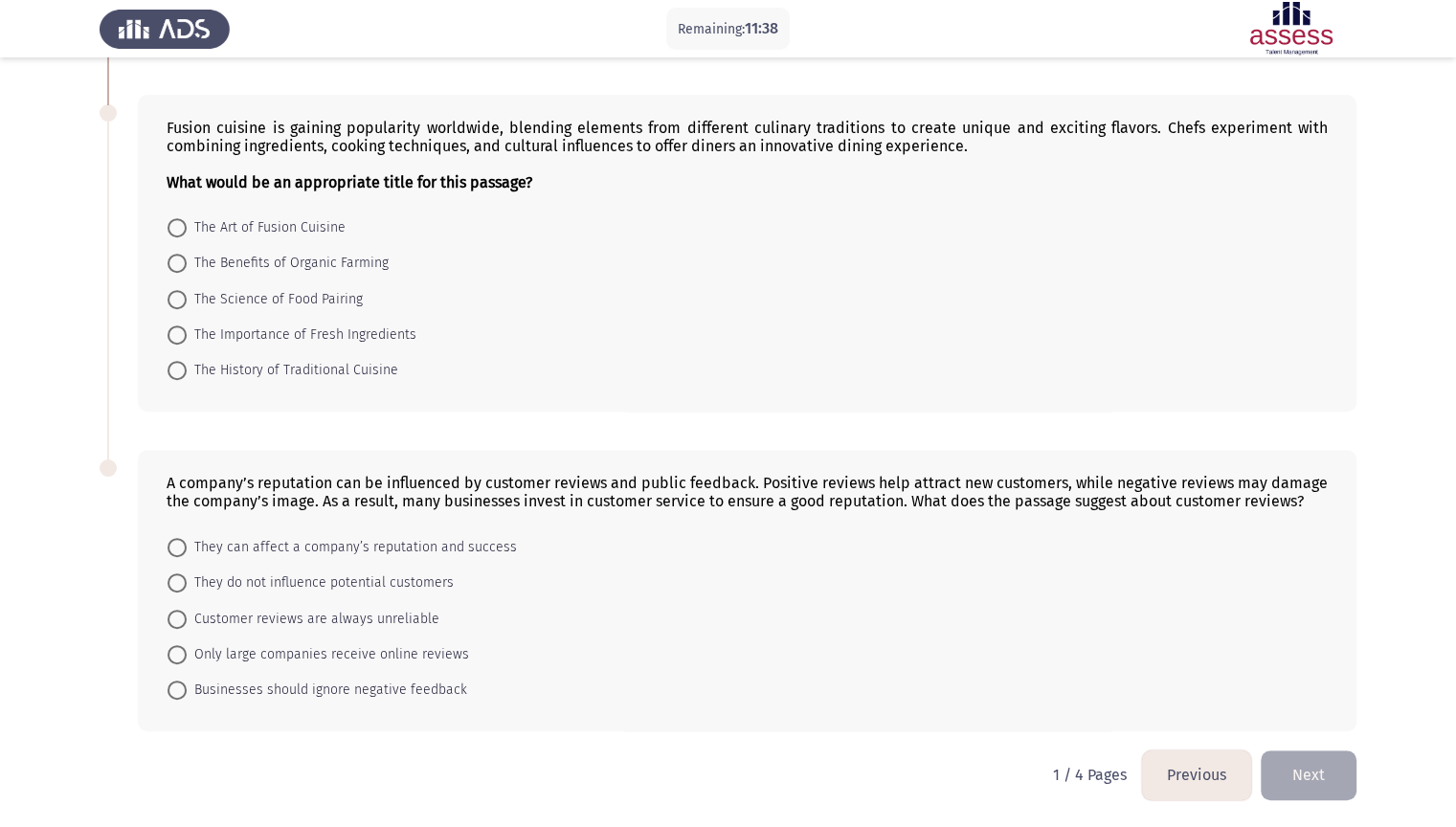
click at [337, 232] on span "The Art of Fusion Cuisine" at bounding box center [266, 227] width 159 height 23
click at [187, 232] on input "The Art of Fusion Cuisine" at bounding box center [177, 227] width 19 height 19
radio input "true"
click at [276, 553] on span "They can affect a company’s reputation and success" at bounding box center [352, 547] width 331 height 23
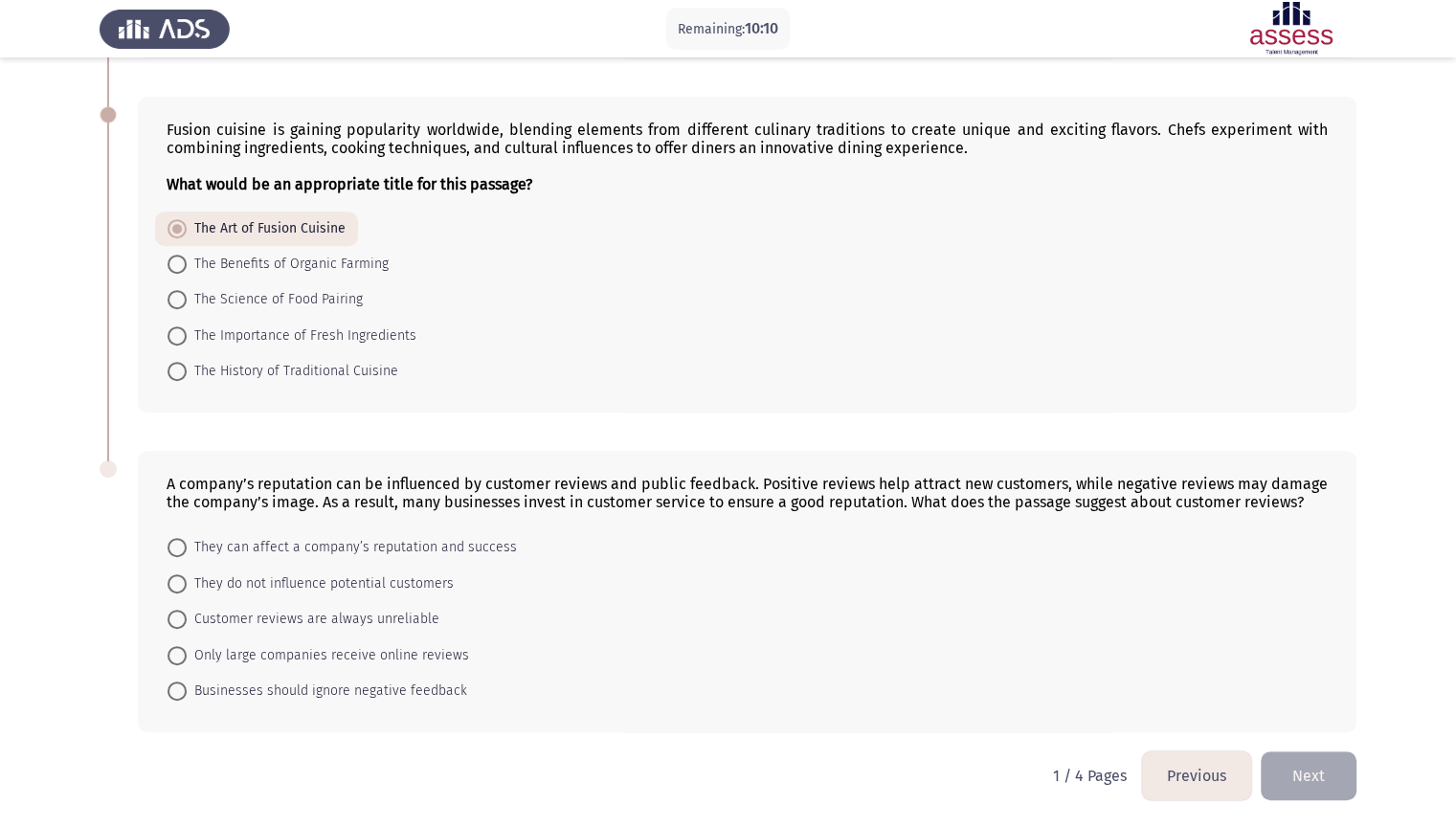
click at [187, 553] on input "They can affect a company’s reputation and success" at bounding box center [177, 547] width 19 height 19
radio input "true"
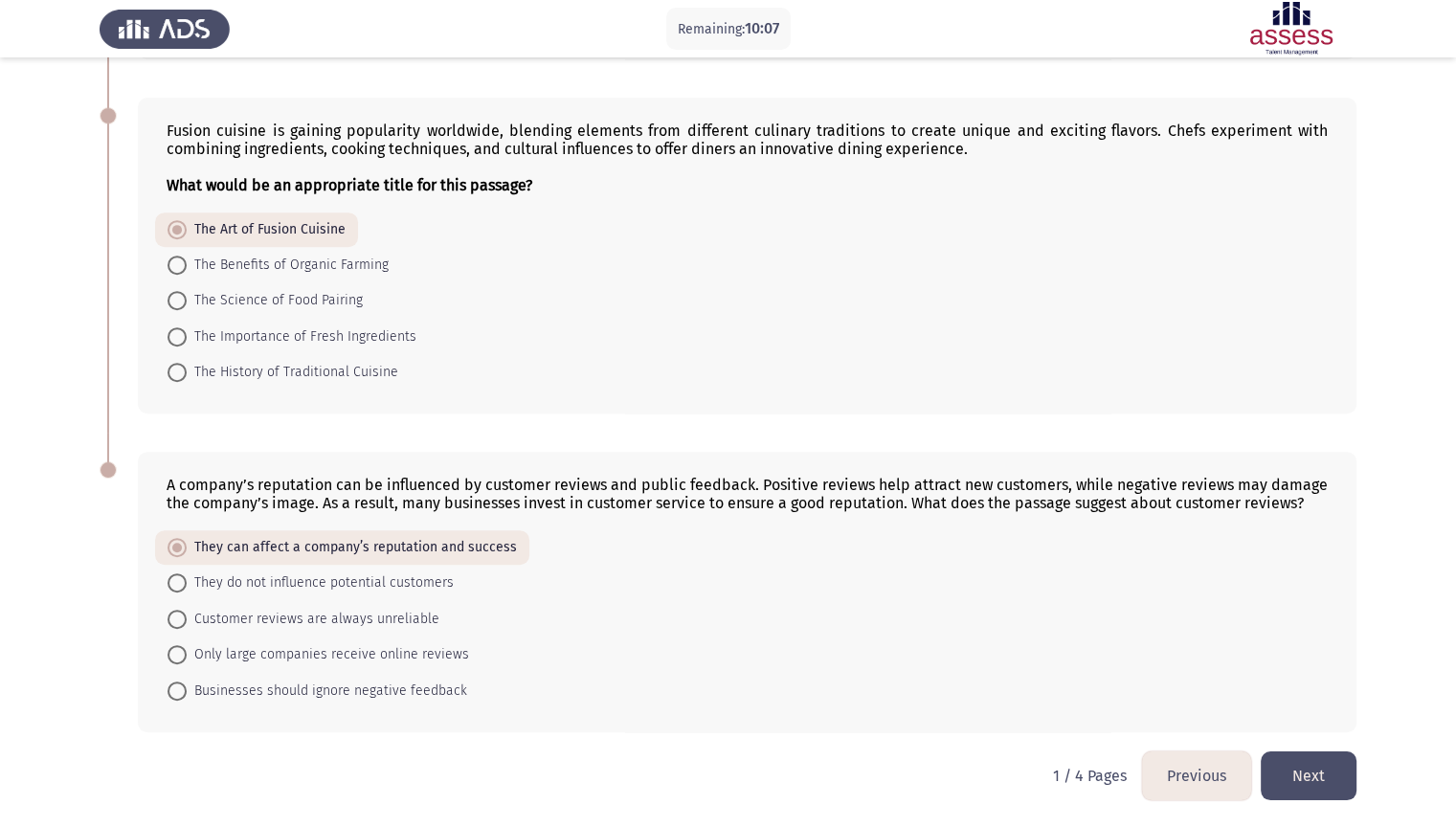
click at [1302, 705] on button "Next" at bounding box center [1308, 775] width 95 height 49
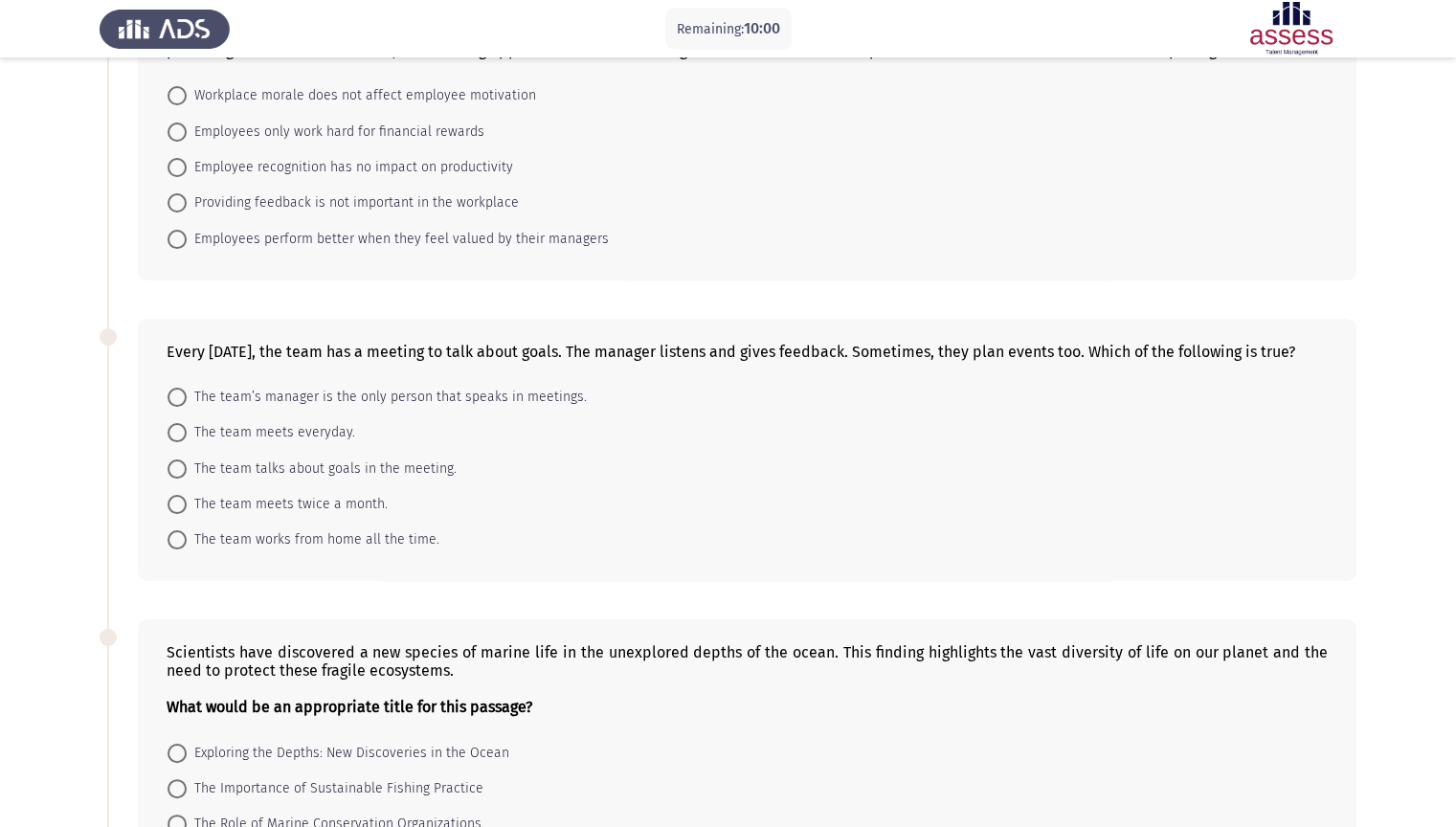
scroll to position [0, 0]
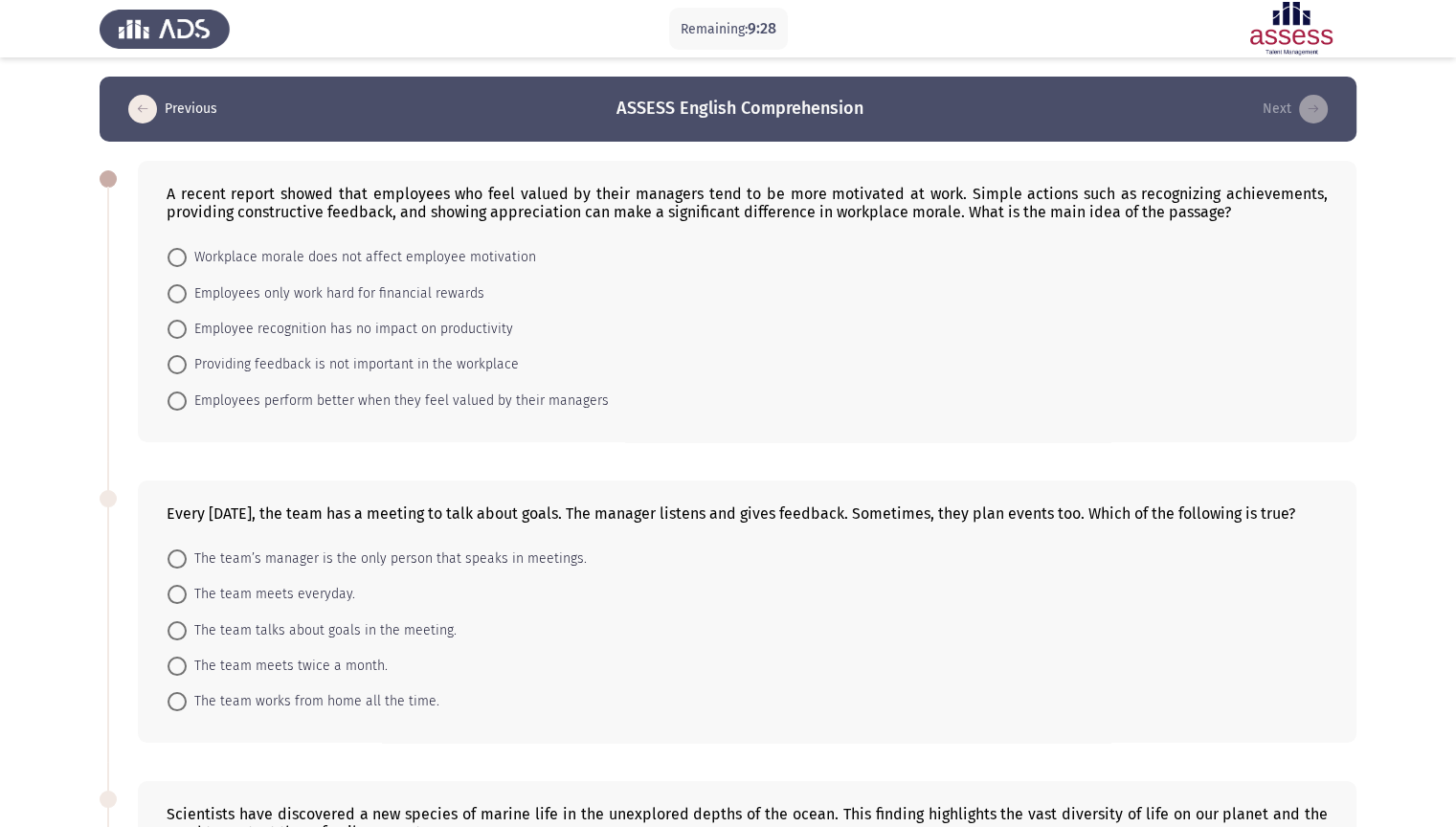
click at [283, 402] on span "Employees perform better when they feel valued by their managers" at bounding box center [397, 400] width 422 height 23
click at [187, 402] on input "Employees perform better when they feel valued by their managers" at bounding box center [177, 400] width 19 height 19
radio input "true"
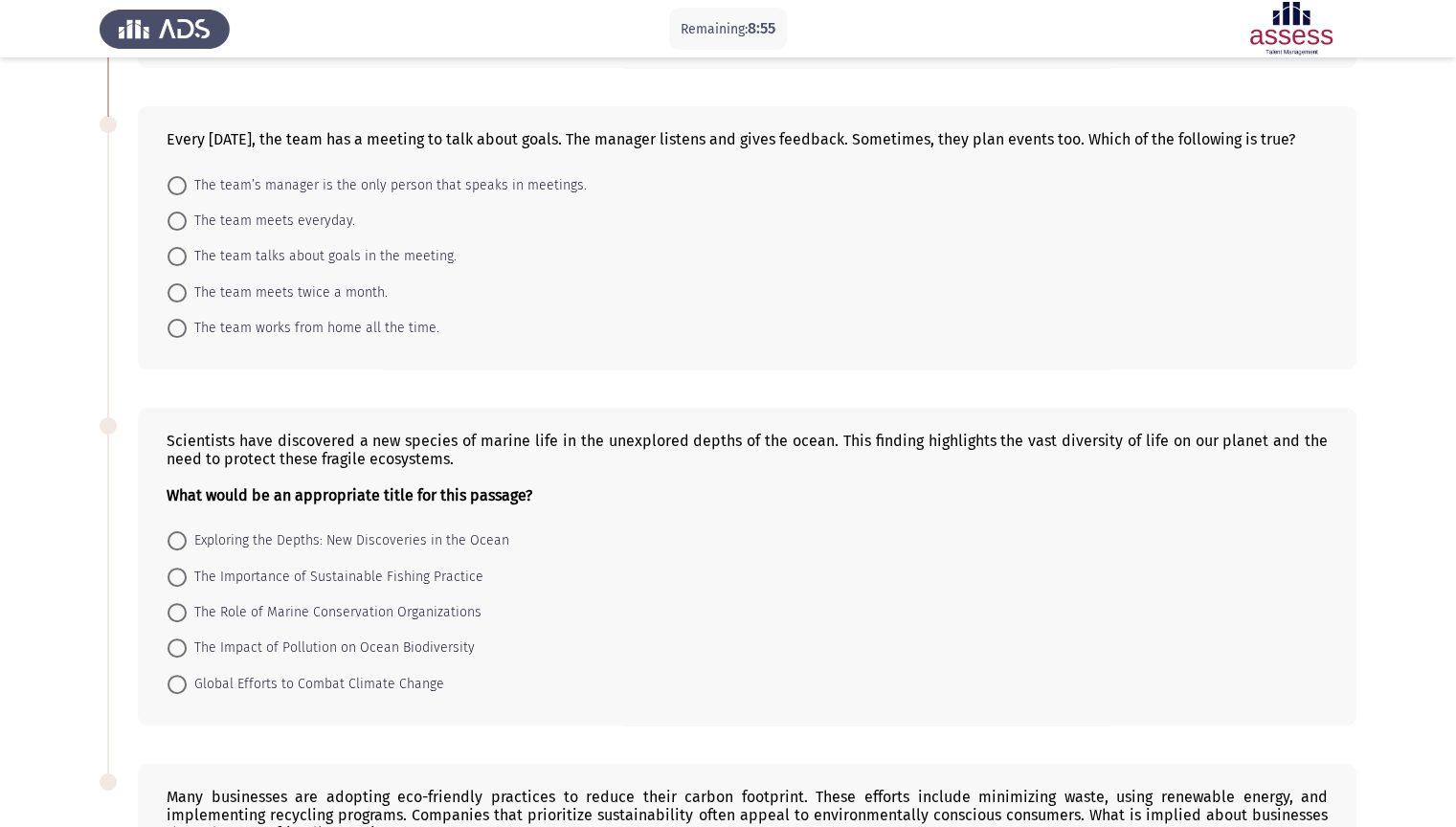
scroll to position [383, 0]
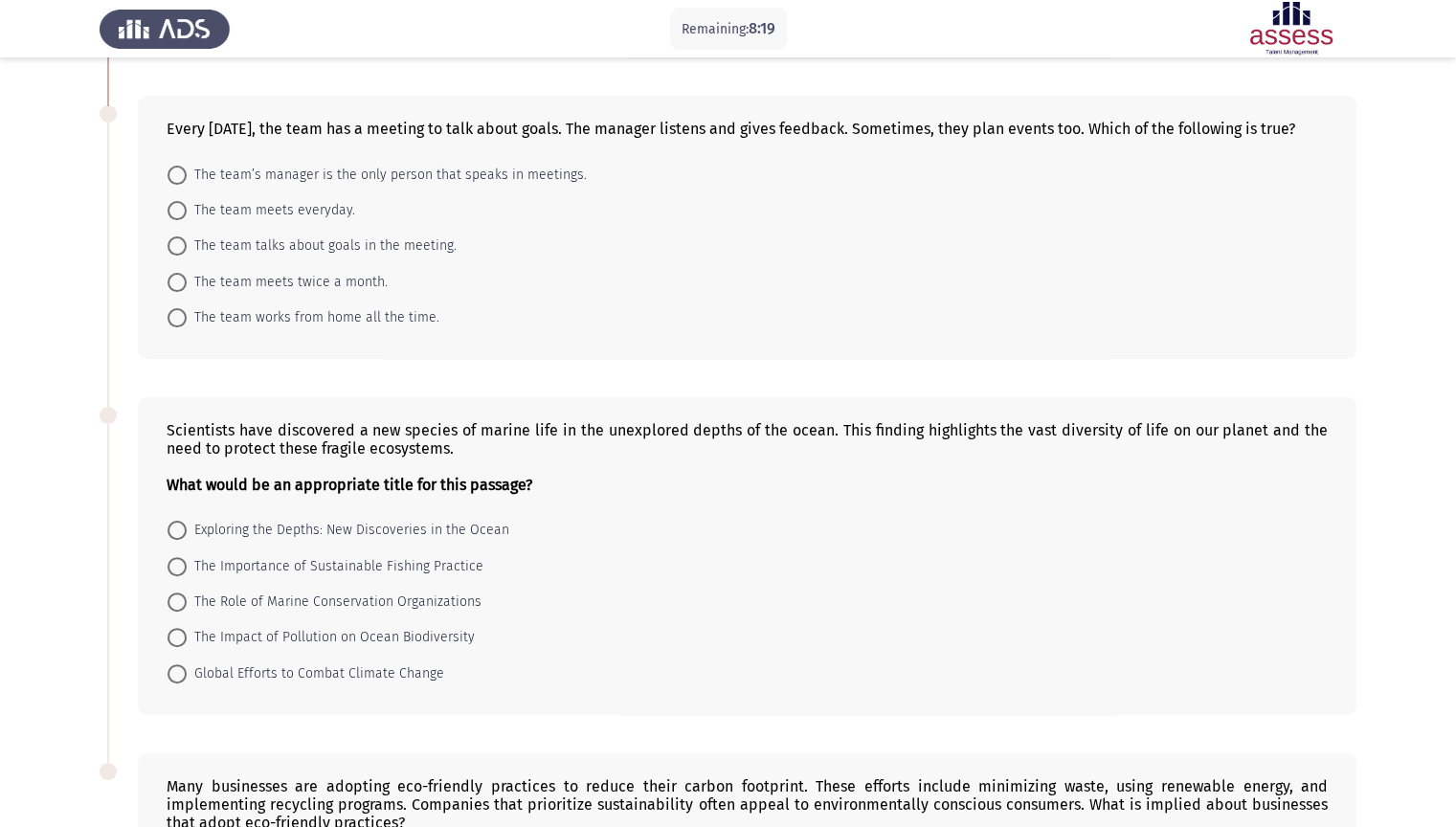
click at [295, 237] on span "The team talks about goals in the meeting." at bounding box center [322, 245] width 270 height 23
click at [187, 237] on input "The team talks about goals in the meeting." at bounding box center [177, 245] width 19 height 19
radio input "true"
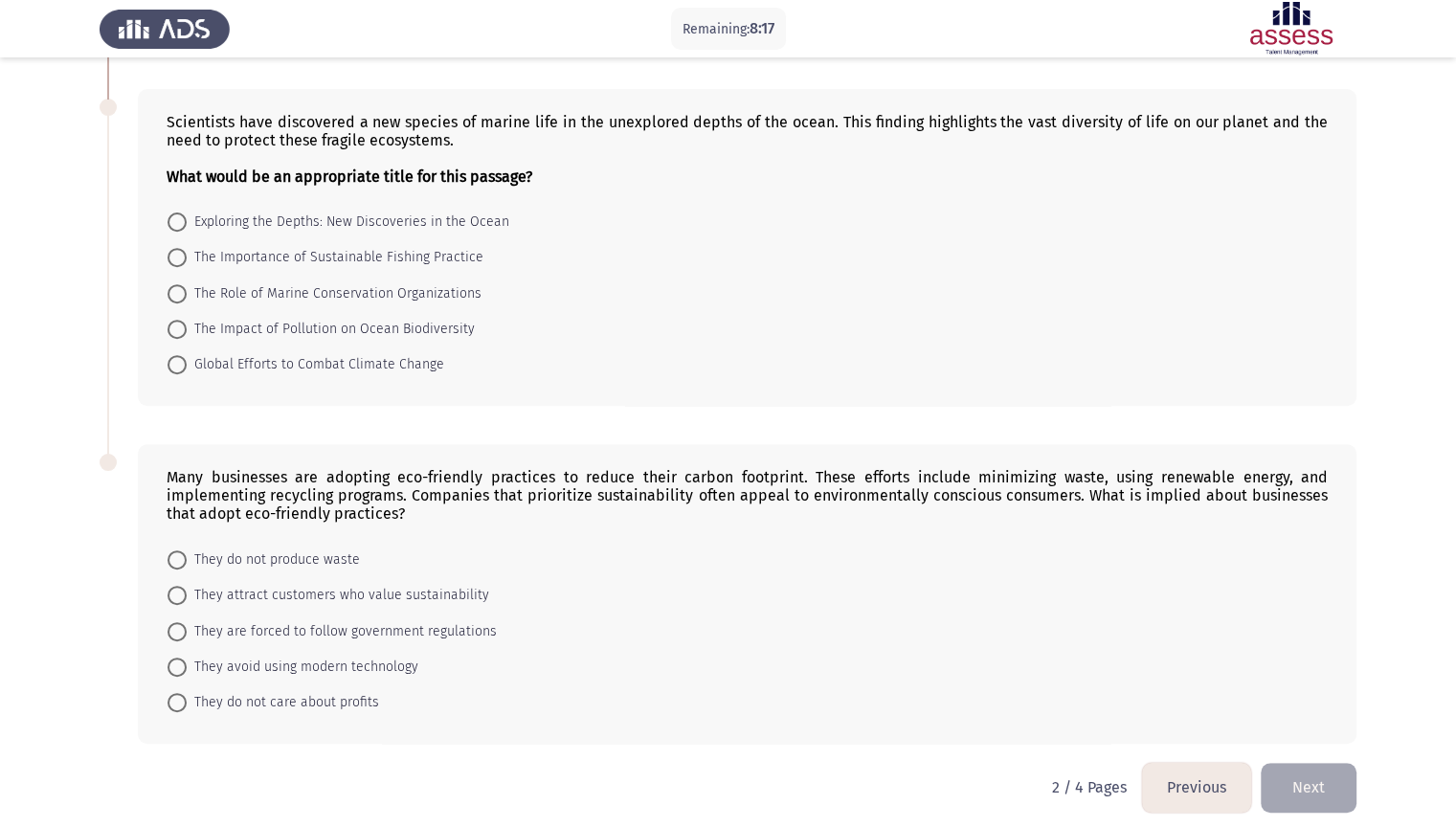
scroll to position [701, 0]
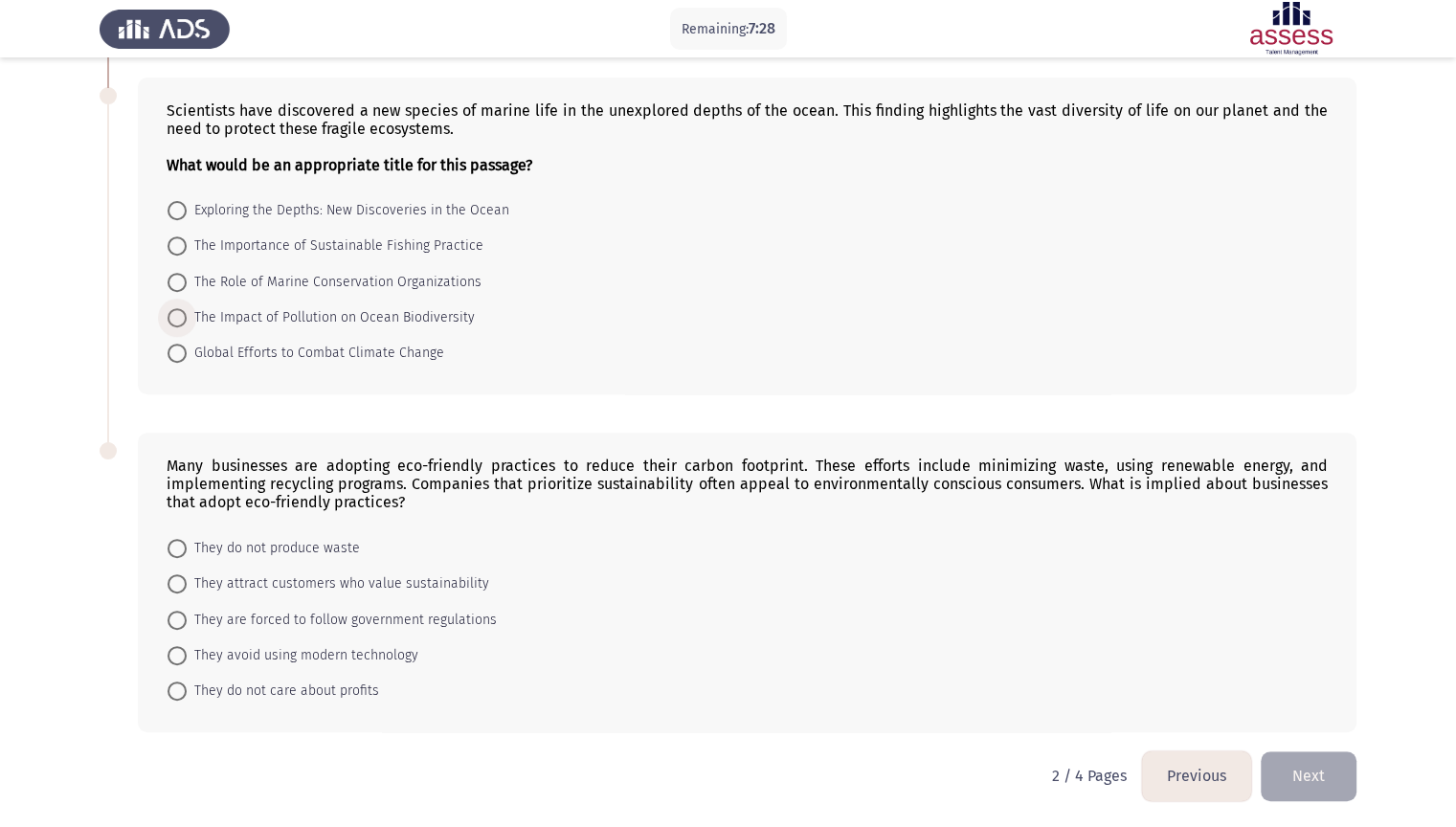
click at [280, 312] on span "The Impact of Pollution on Ocean Biodiversity" at bounding box center [331, 317] width 288 height 23
click at [187, 312] on input "The Impact of Pollution on Ocean Biodiversity" at bounding box center [177, 317] width 19 height 19
radio input "true"
click at [445, 214] on span "Exploring the Depths: New Discoveries in the Ocean" at bounding box center [348, 210] width 323 height 23
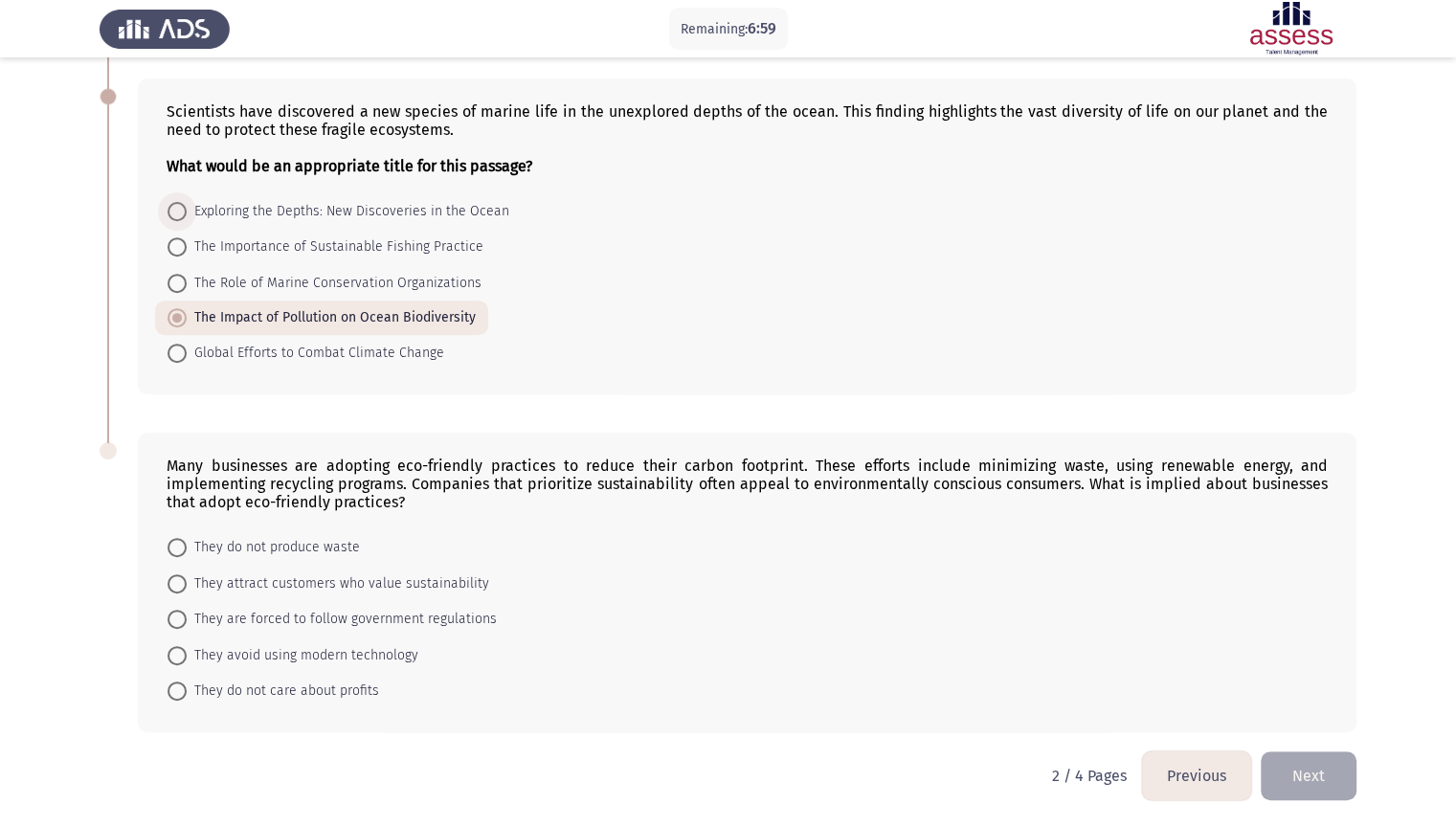
click at [187, 214] on input "Exploring the Depths: New Discoveries in the Ocean" at bounding box center [177, 210] width 19 height 19
radio input "true"
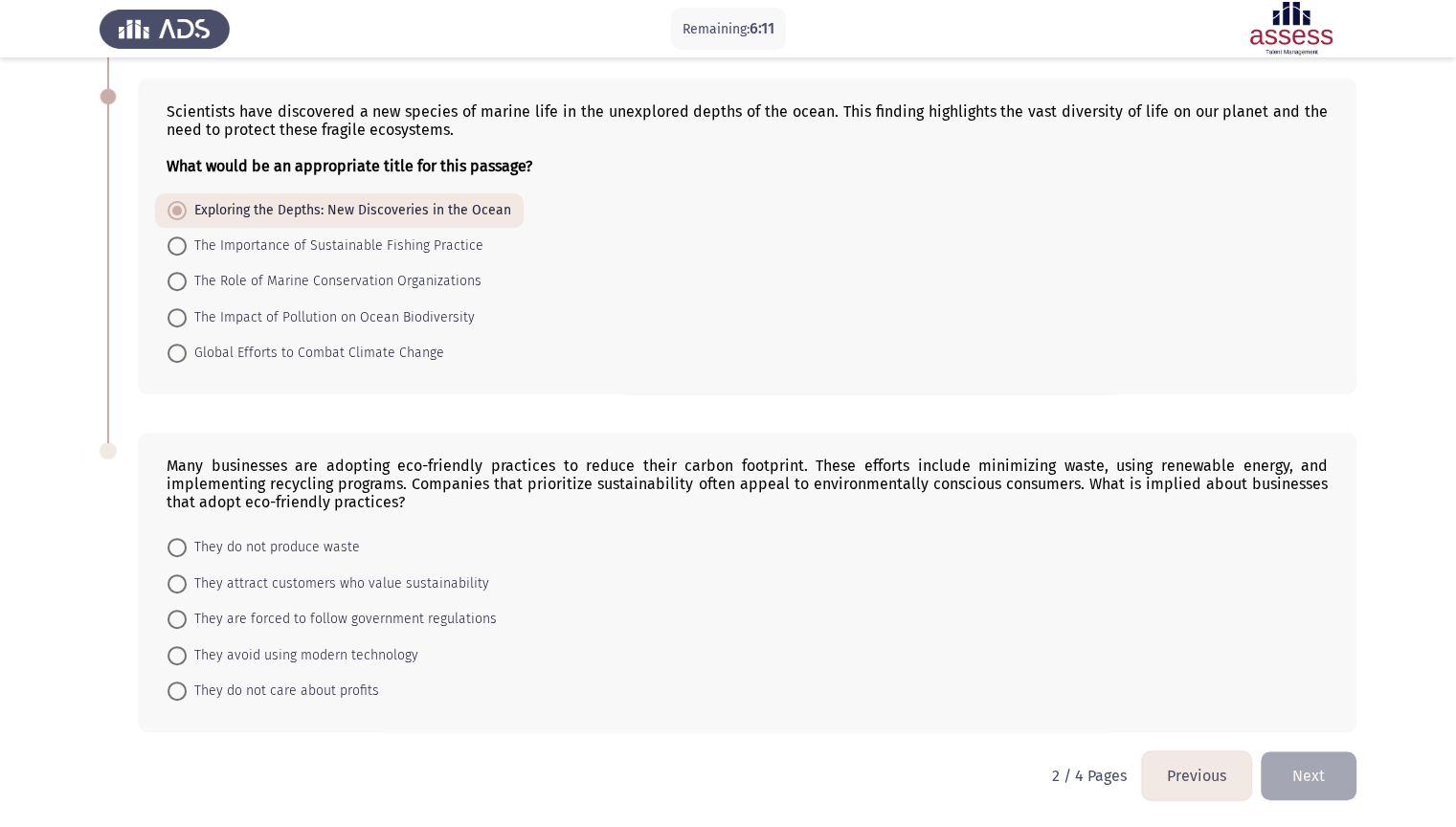
click at [337, 582] on span "They attract customers who value sustainability" at bounding box center [338, 583] width 303 height 23
click at [187, 582] on input "They attract customers who value sustainability" at bounding box center [177, 583] width 19 height 19
radio input "true"
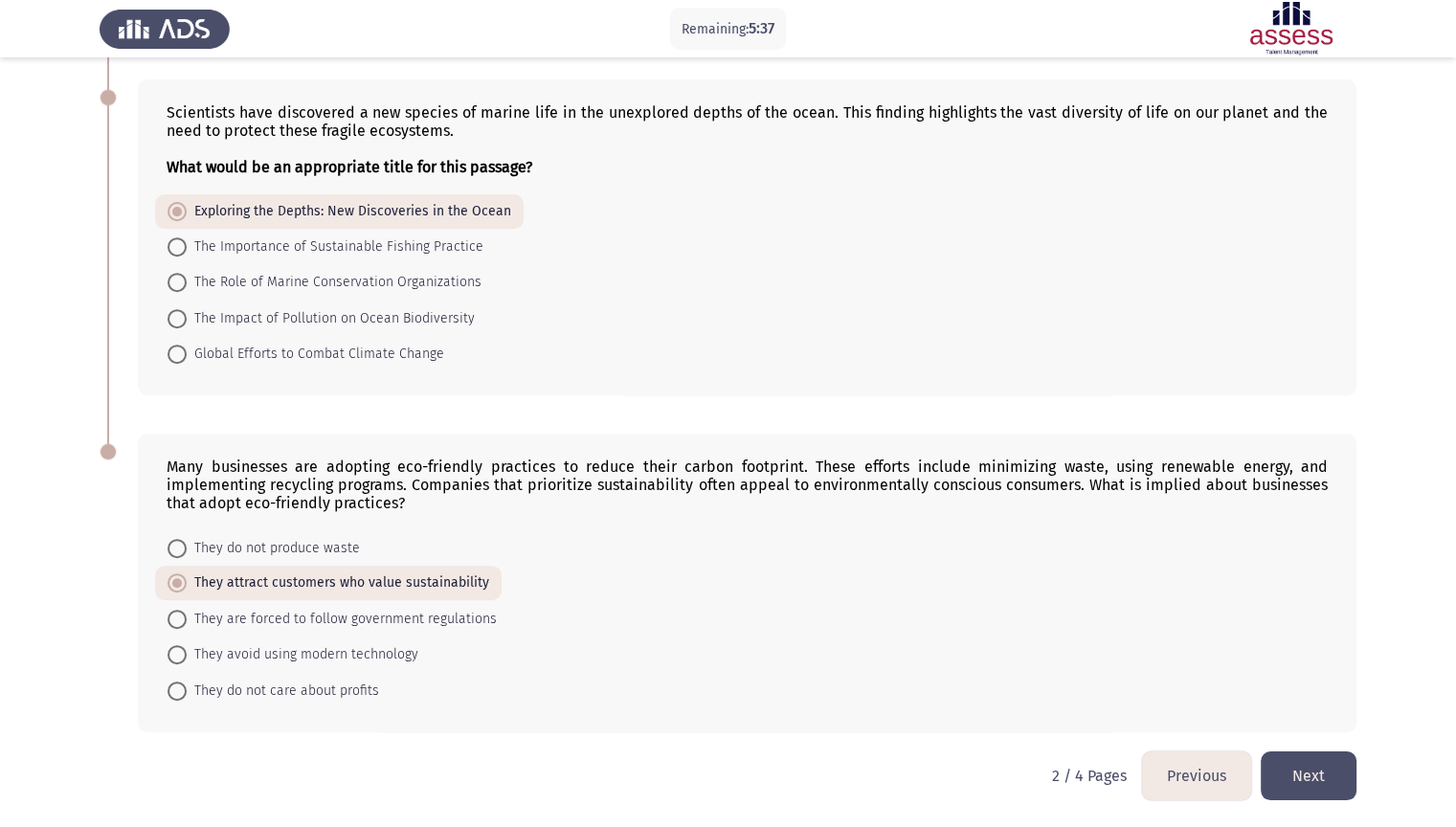
click at [1317, 705] on button "Next" at bounding box center [1308, 775] width 95 height 49
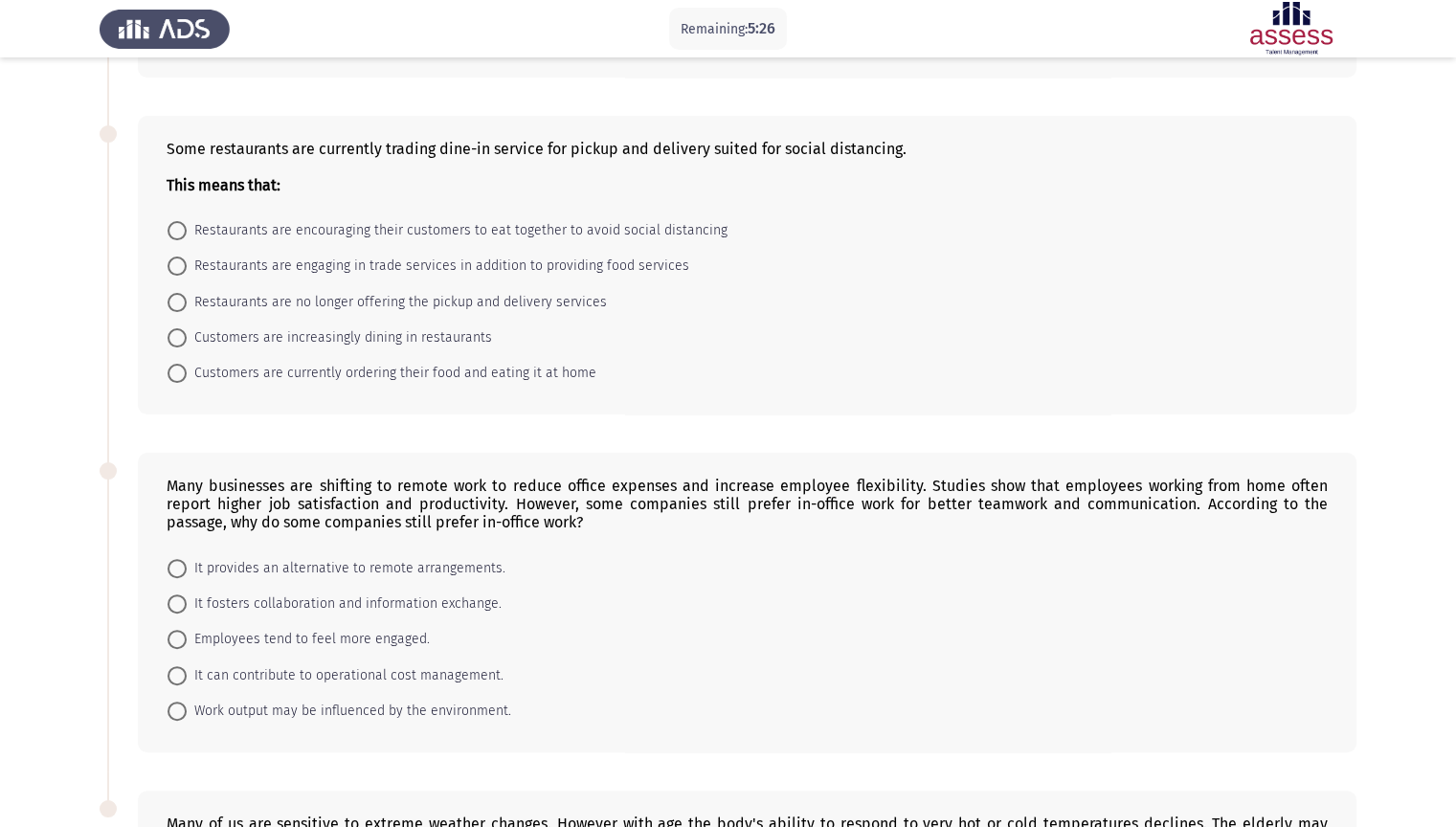
scroll to position [0, 0]
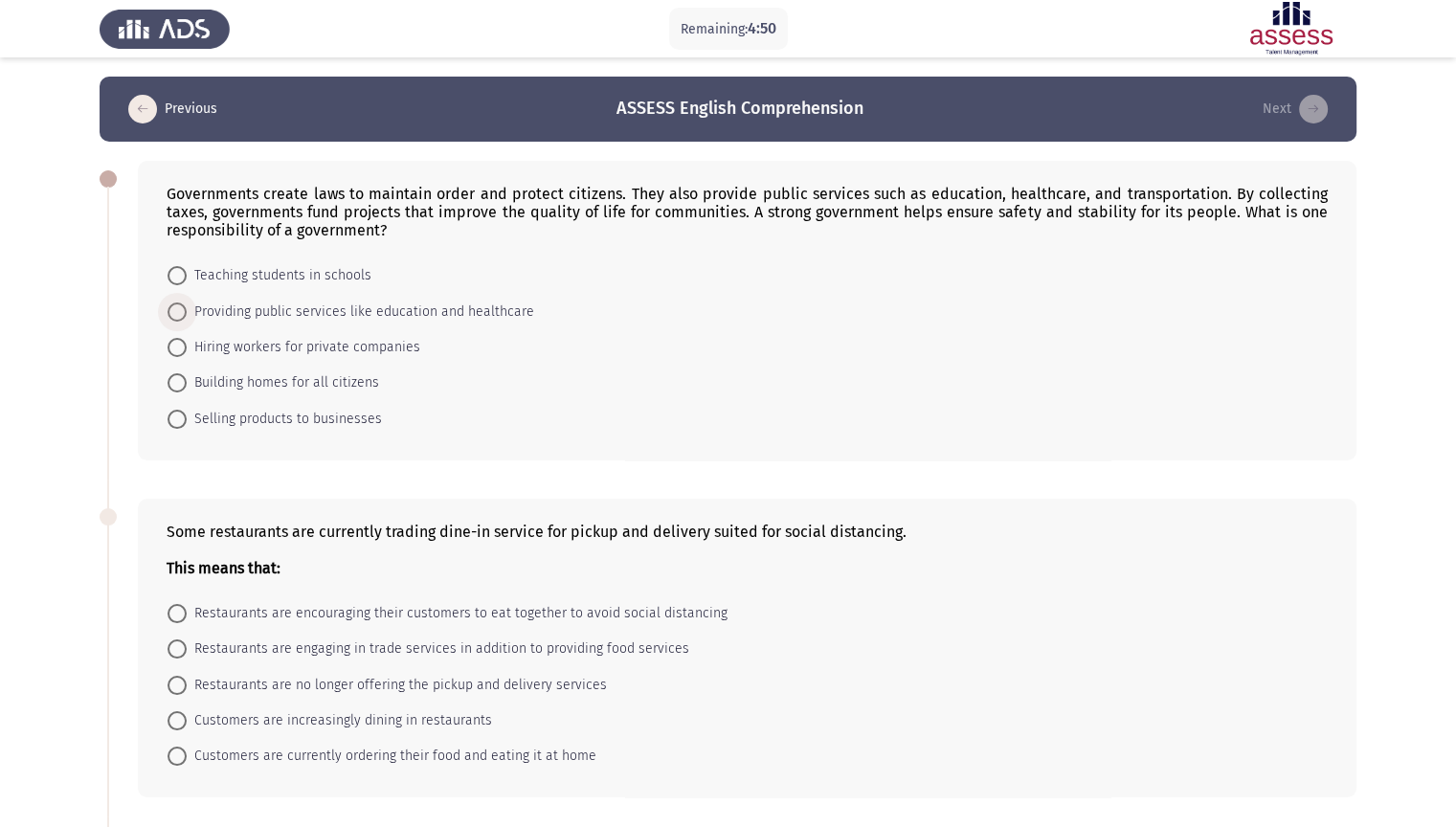
click at [279, 315] on span "Providing public services like education and healthcare" at bounding box center [361, 312] width 348 height 23
click at [187, 315] on input "Providing public services like education and healthcare" at bounding box center [177, 312] width 19 height 19
radio input "true"
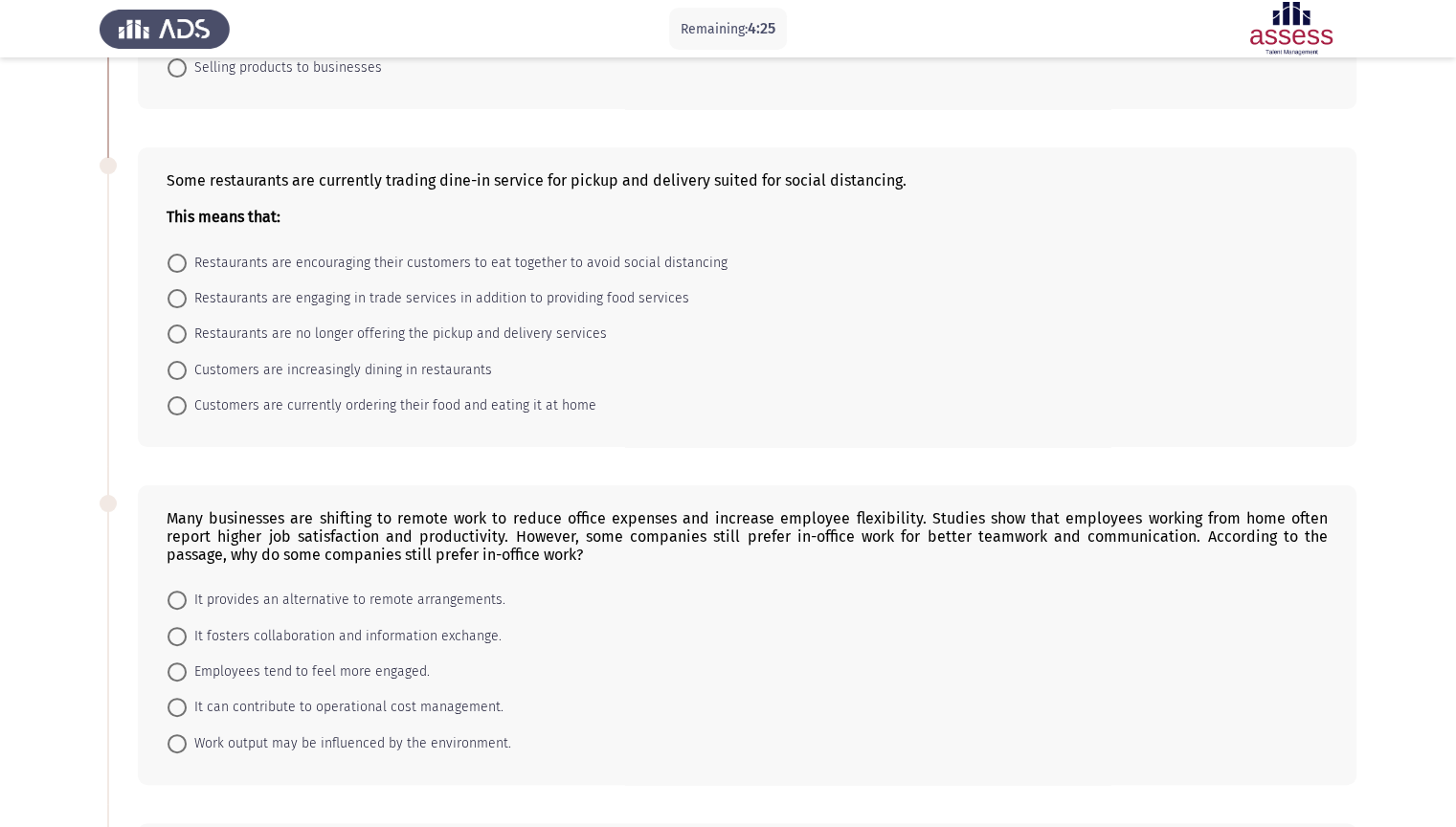
scroll to position [383, 0]
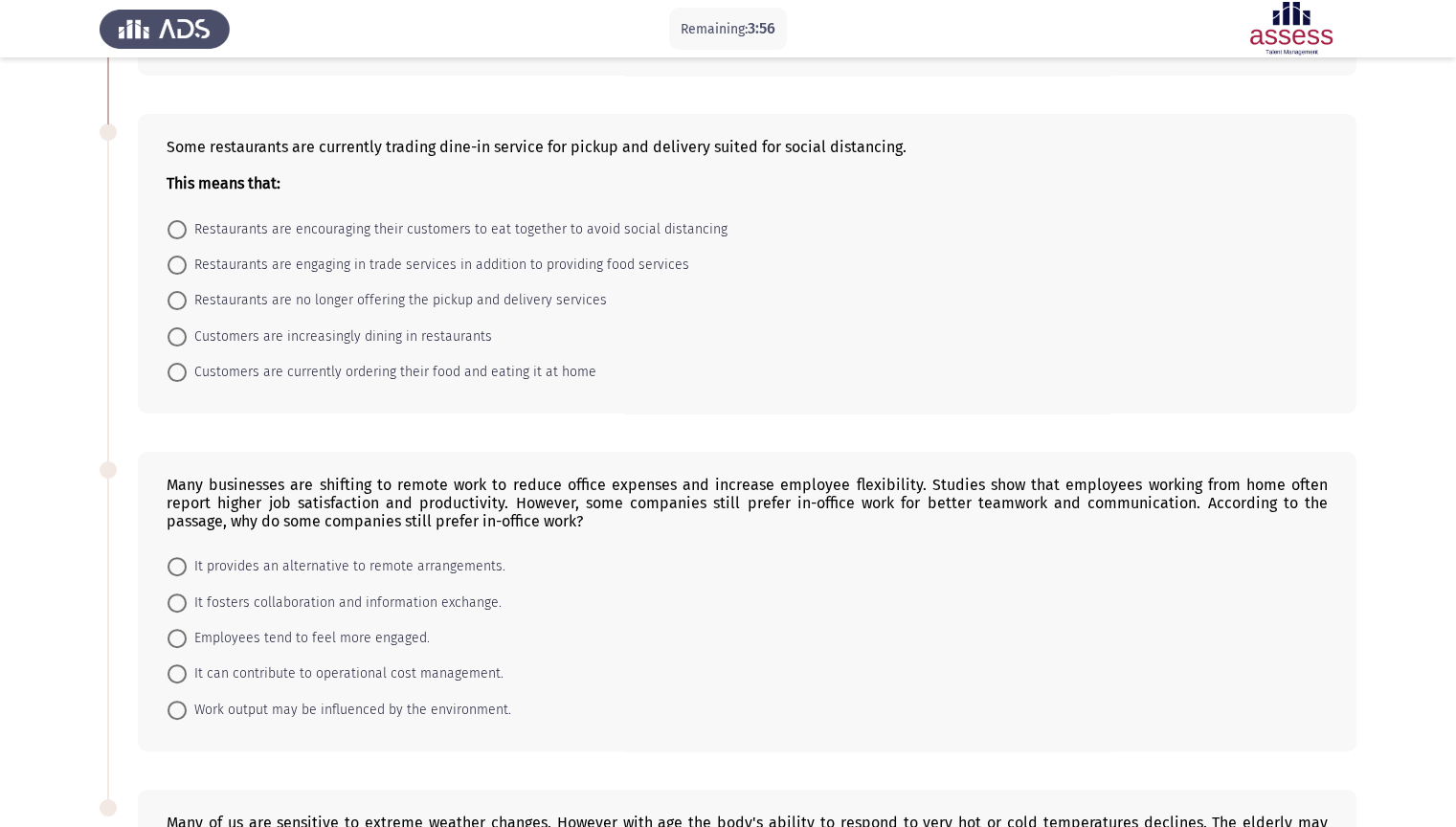
drag, startPoint x: 571, startPoint y: 227, endPoint x: 240, endPoint y: 378, distance: 363.8
click at [240, 210] on mat-radio-group "Restaurants are encouraging their customers to eat together to avoid social dis…" at bounding box center [741, 210] width 1173 height 0
click at [240, 374] on span "Customers are currently ordering their food and eating it at home" at bounding box center [391, 371] width 410 height 23
click at [187, 374] on input "Customers are currently ordering their food and eating it at home" at bounding box center [177, 371] width 19 height 19
radio input "true"
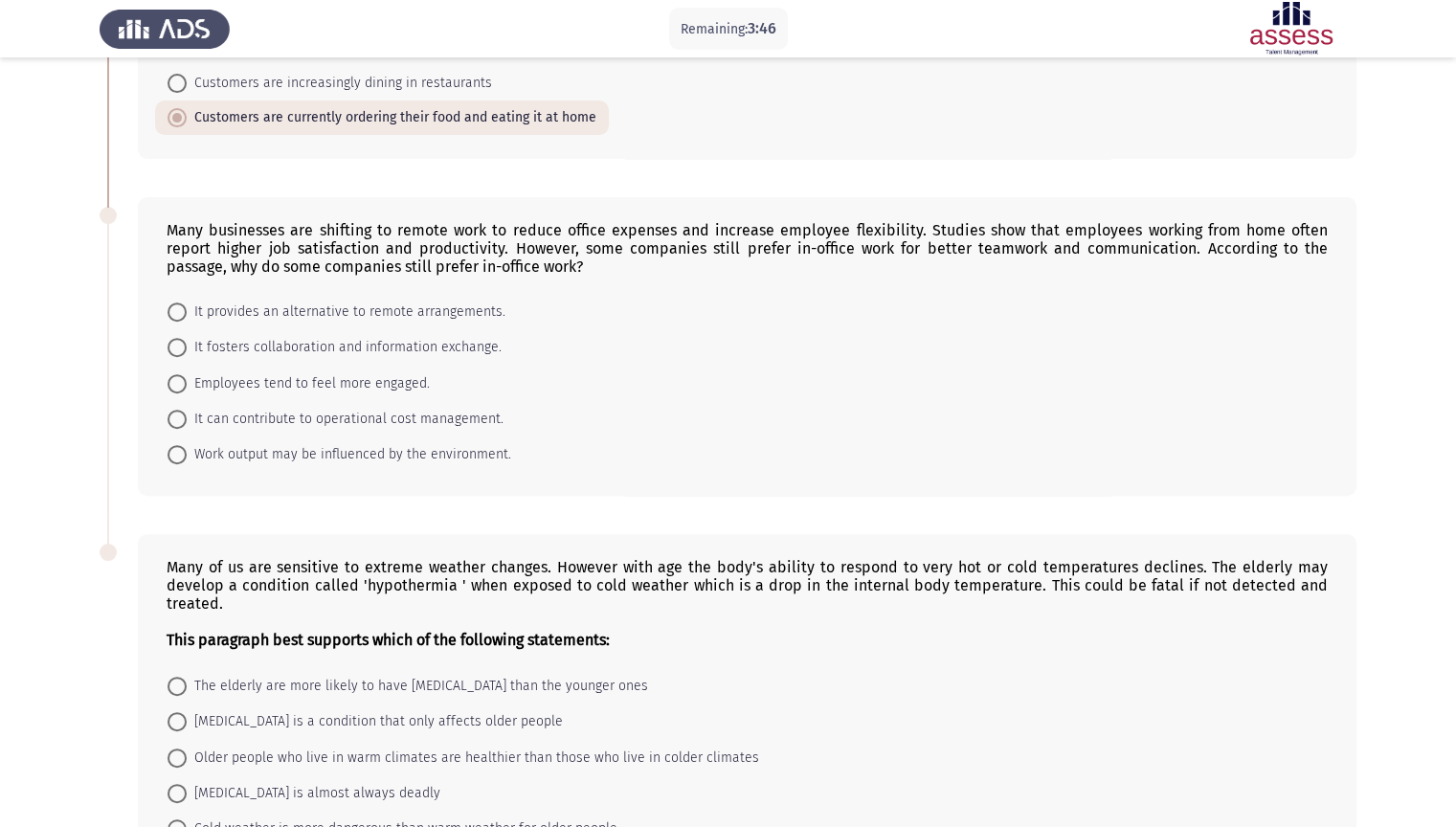
scroll to position [670, 0]
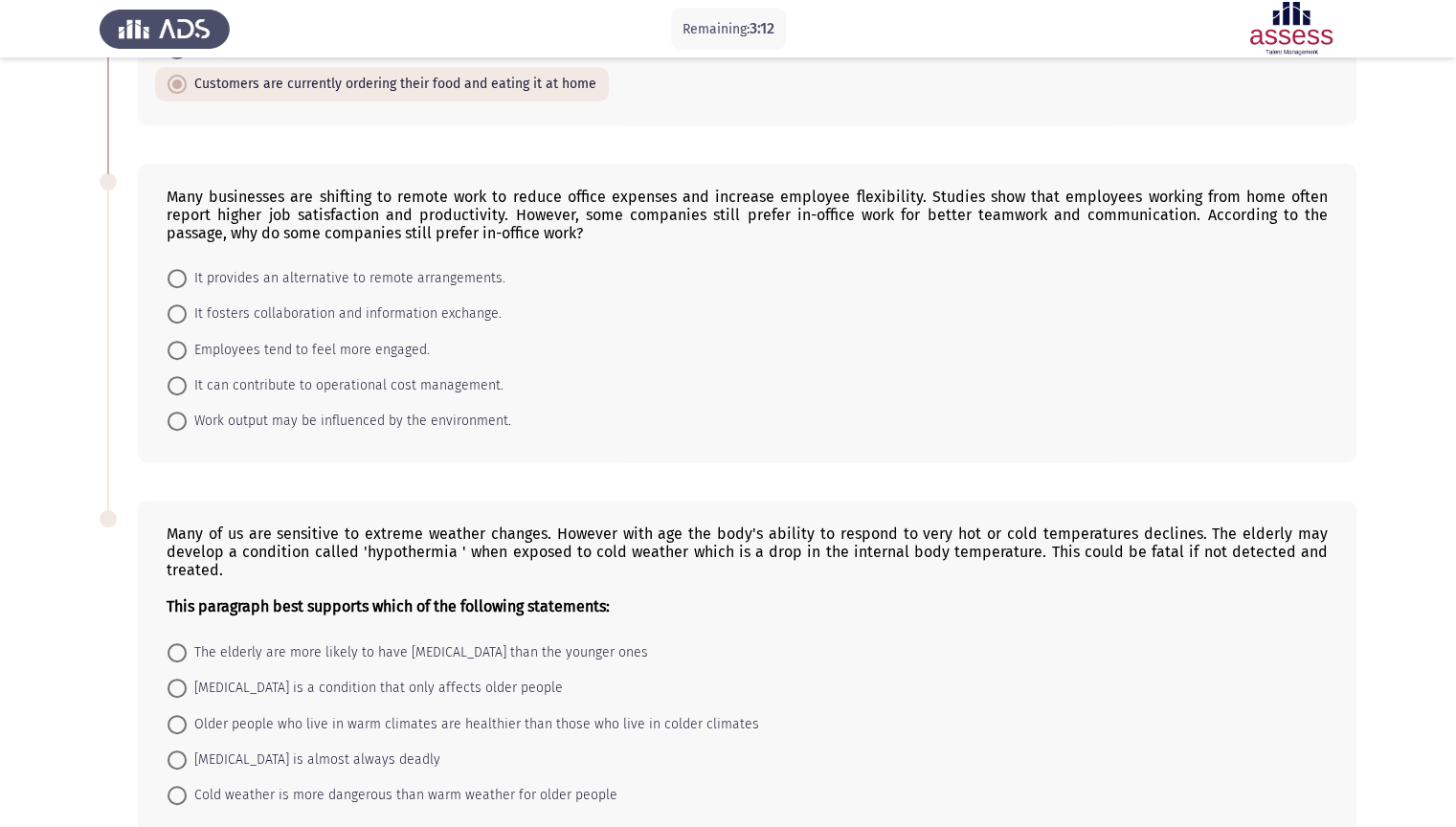
click at [288, 314] on span "It fosters collaboration and information exchange." at bounding box center [344, 314] width 315 height 23
click at [187, 314] on input "It fosters collaboration and information exchange." at bounding box center [177, 313] width 19 height 19
radio input "true"
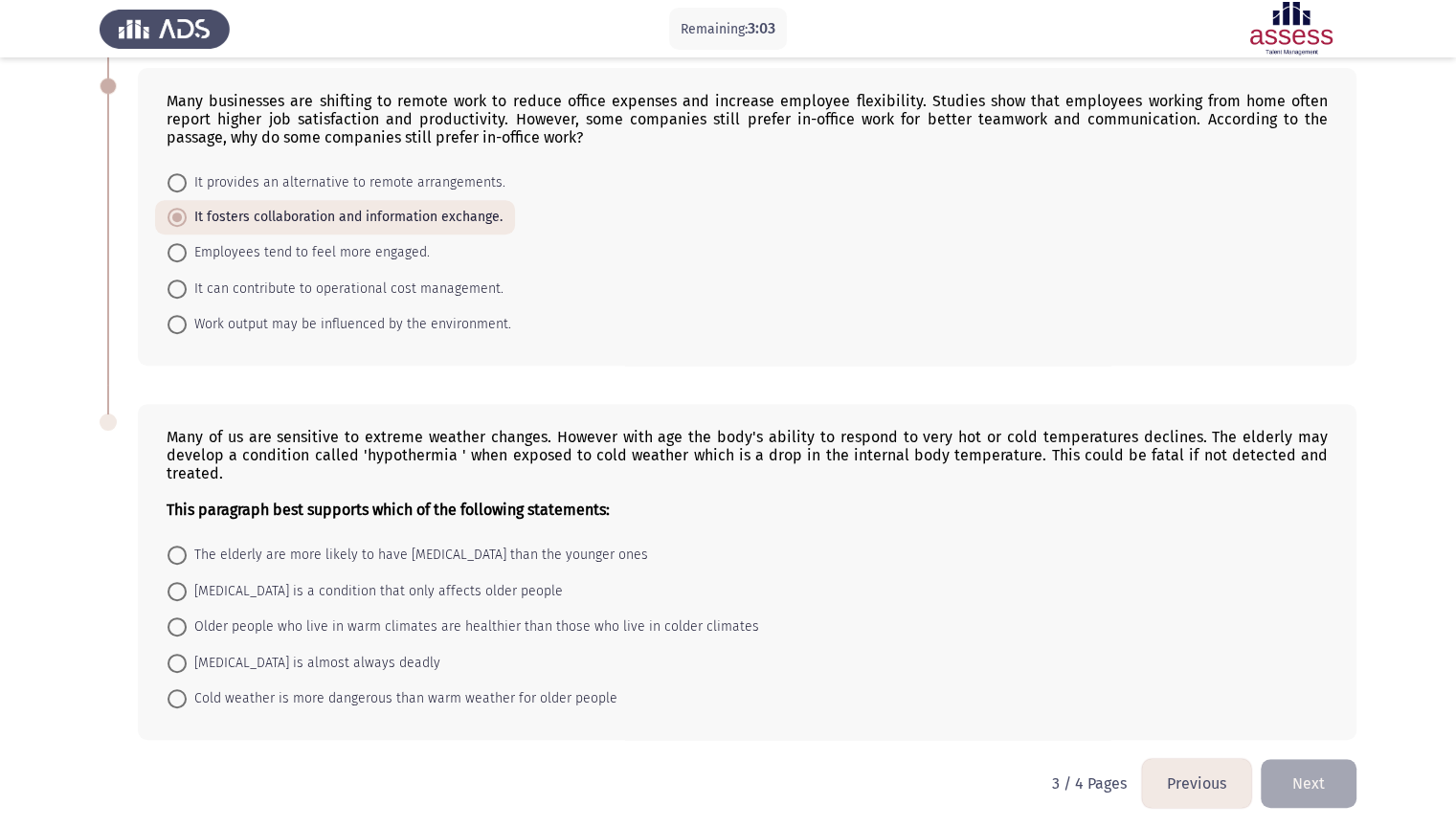
scroll to position [773, 0]
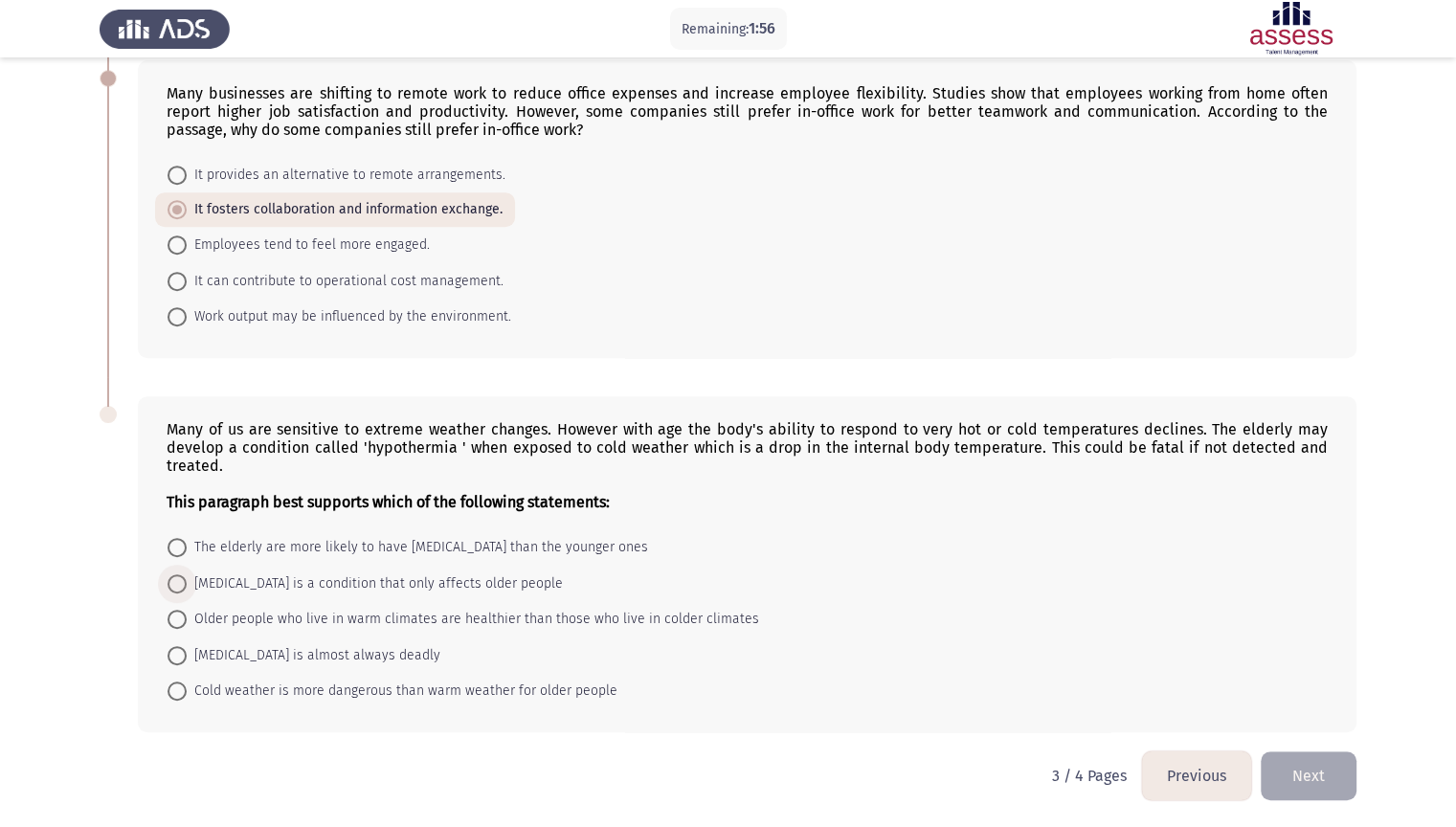
click at [304, 586] on span "[MEDICAL_DATA] is a condition that only affects older people" at bounding box center [374, 583] width 376 height 23
click at [187, 586] on input "[MEDICAL_DATA] is a condition that only affects older people" at bounding box center [177, 583] width 19 height 19
radio input "true"
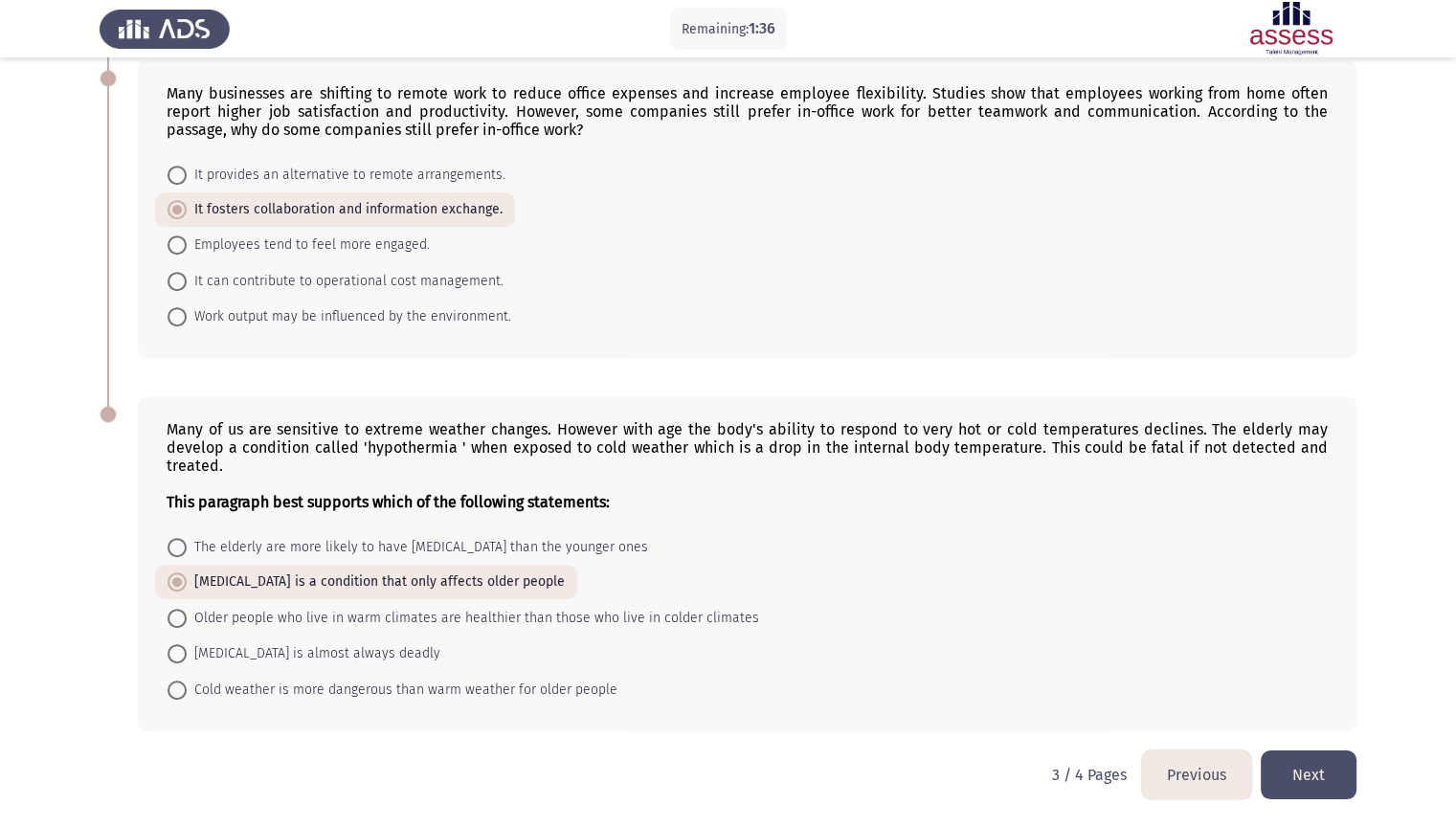
click at [1310, 705] on button "Next" at bounding box center [1308, 774] width 95 height 49
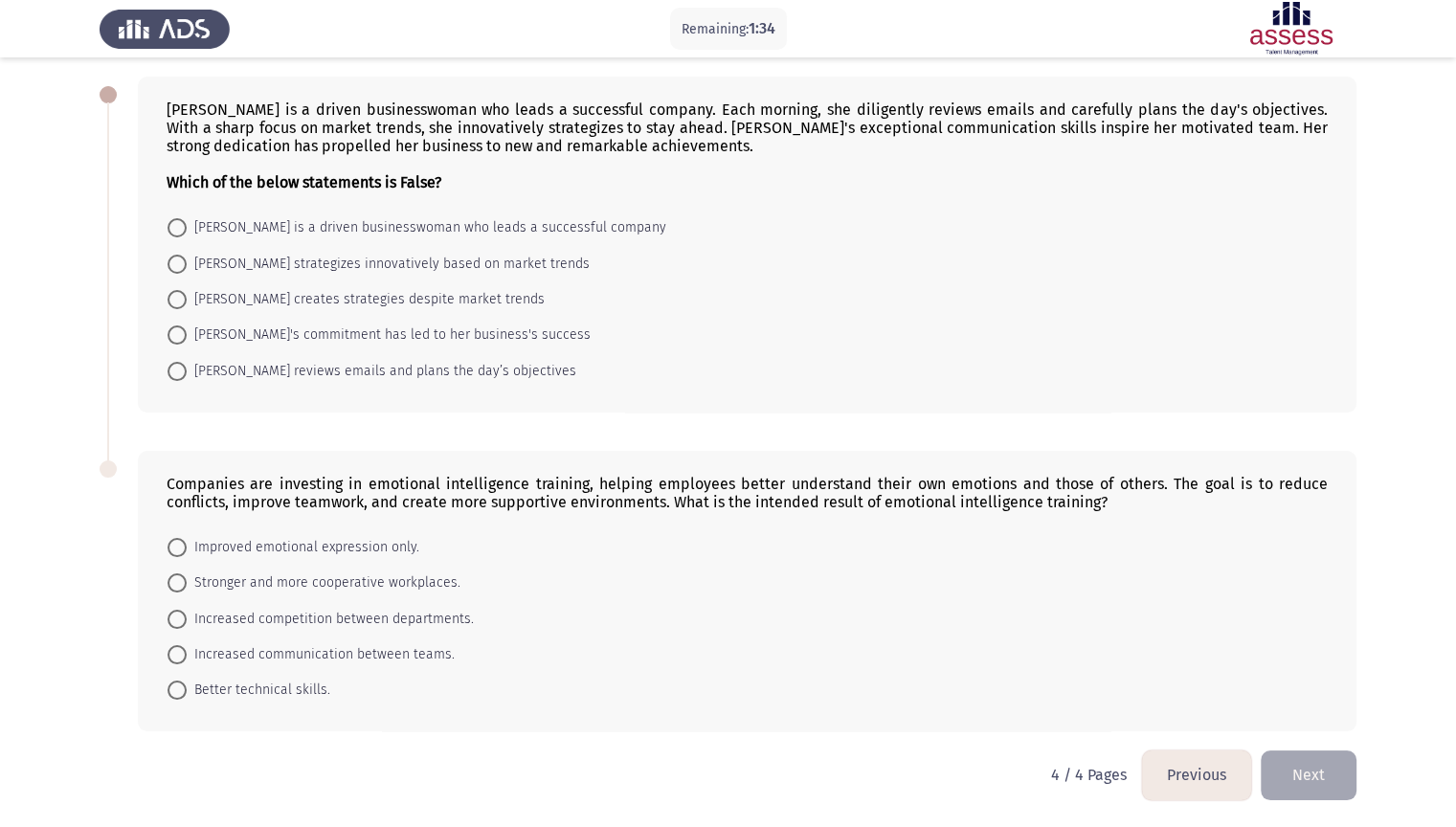
scroll to position [0, 0]
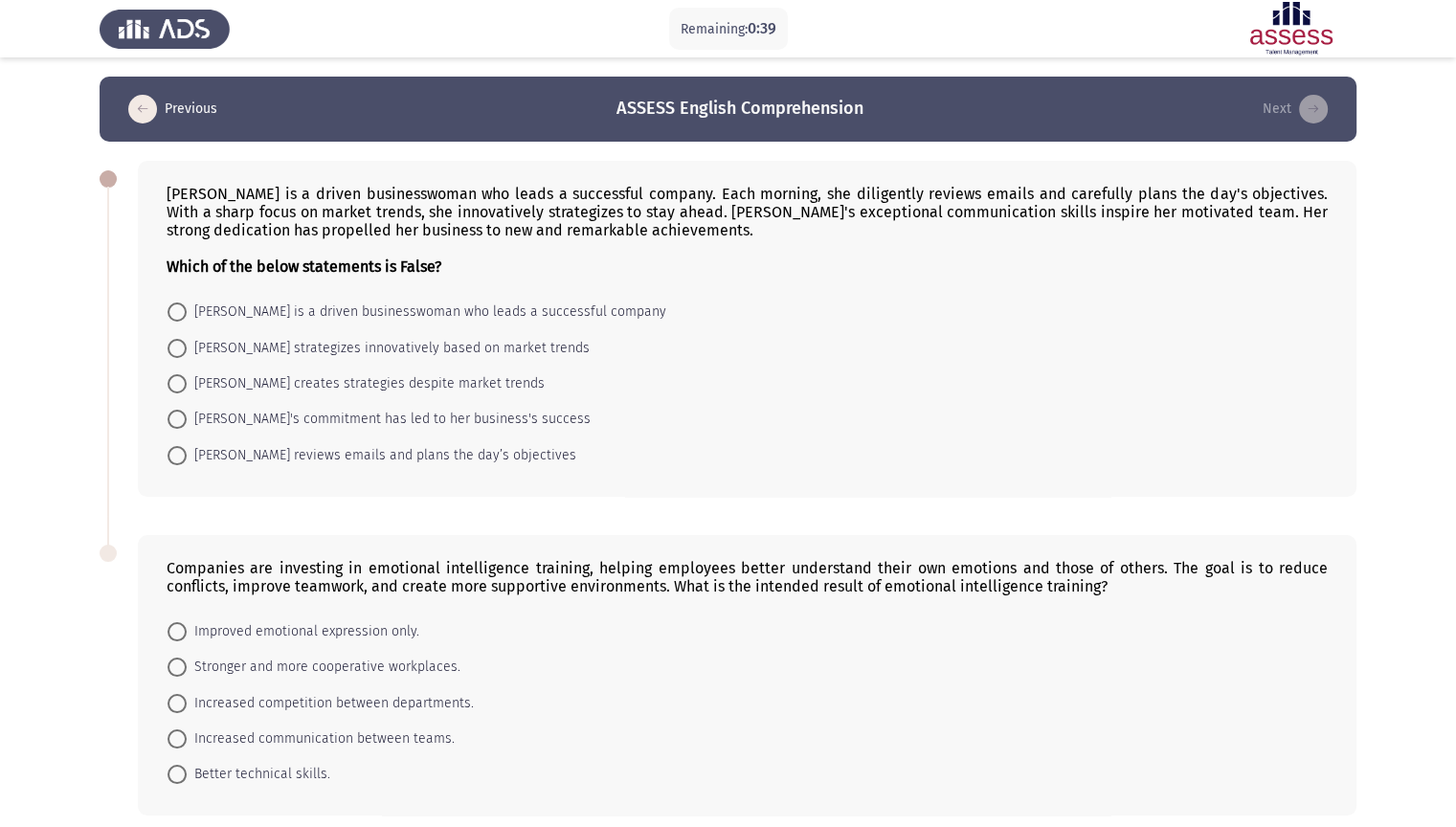
click at [307, 384] on span "[PERSON_NAME] creates strategies despite market trends" at bounding box center [365, 383] width 358 height 23
click at [187, 384] on input "[PERSON_NAME] creates strategies despite market trends" at bounding box center [177, 383] width 19 height 19
radio input "true"
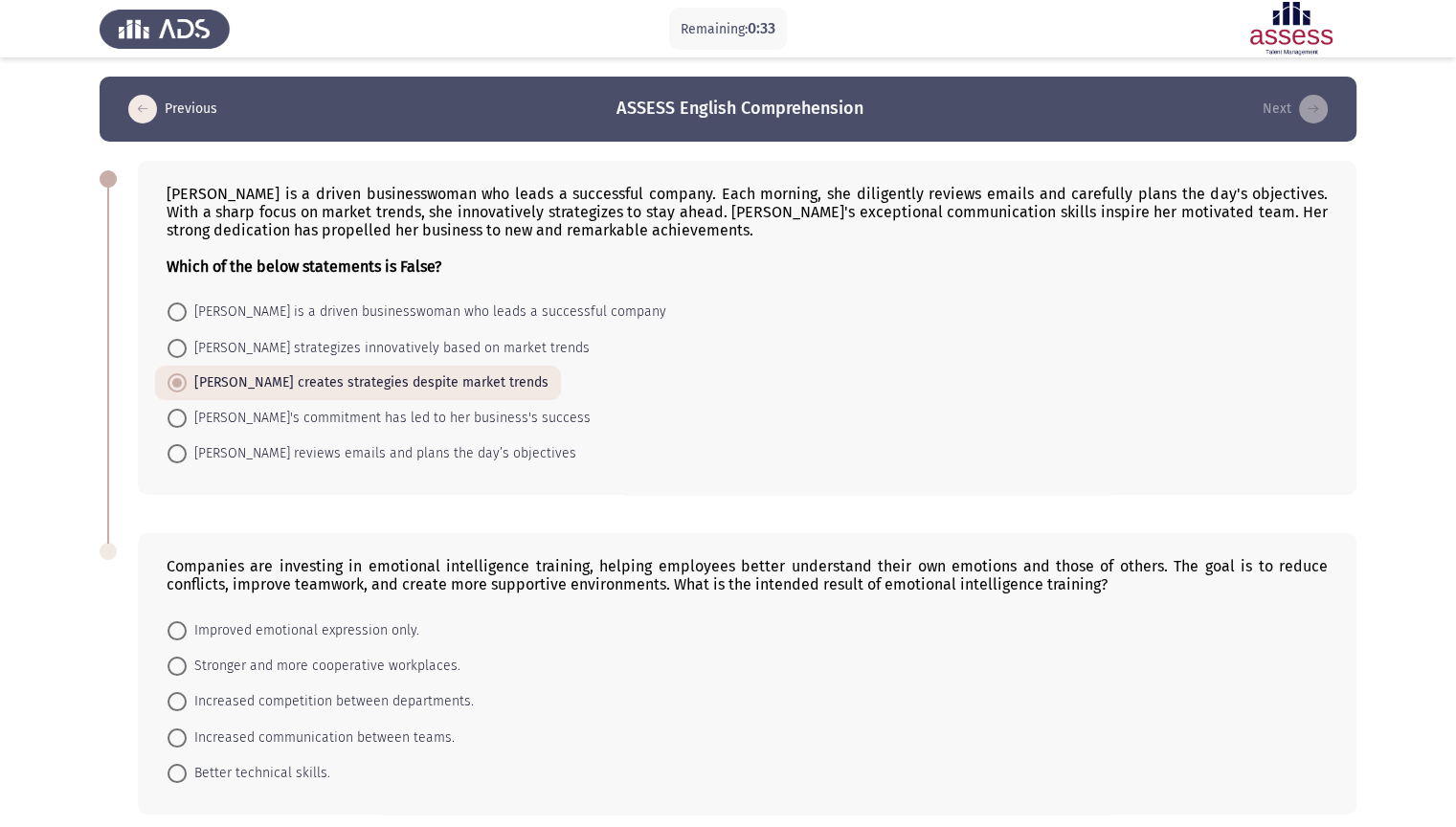
scroll to position [83, 0]
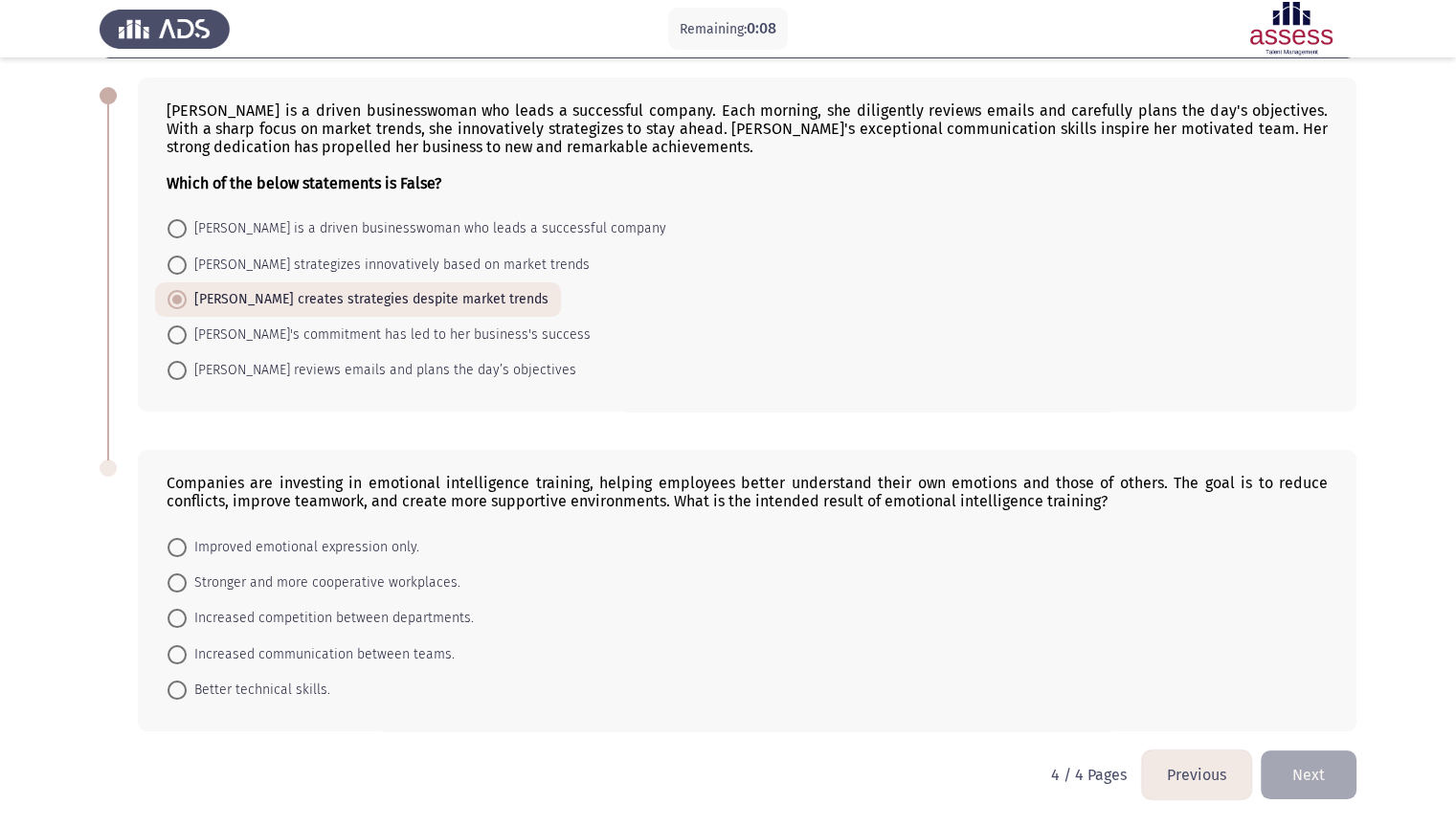
click at [249, 546] on span "Improved emotional expression only." at bounding box center [303, 547] width 232 height 23
click at [187, 546] on input "Improved emotional expression only." at bounding box center [177, 547] width 19 height 19
radio input "true"
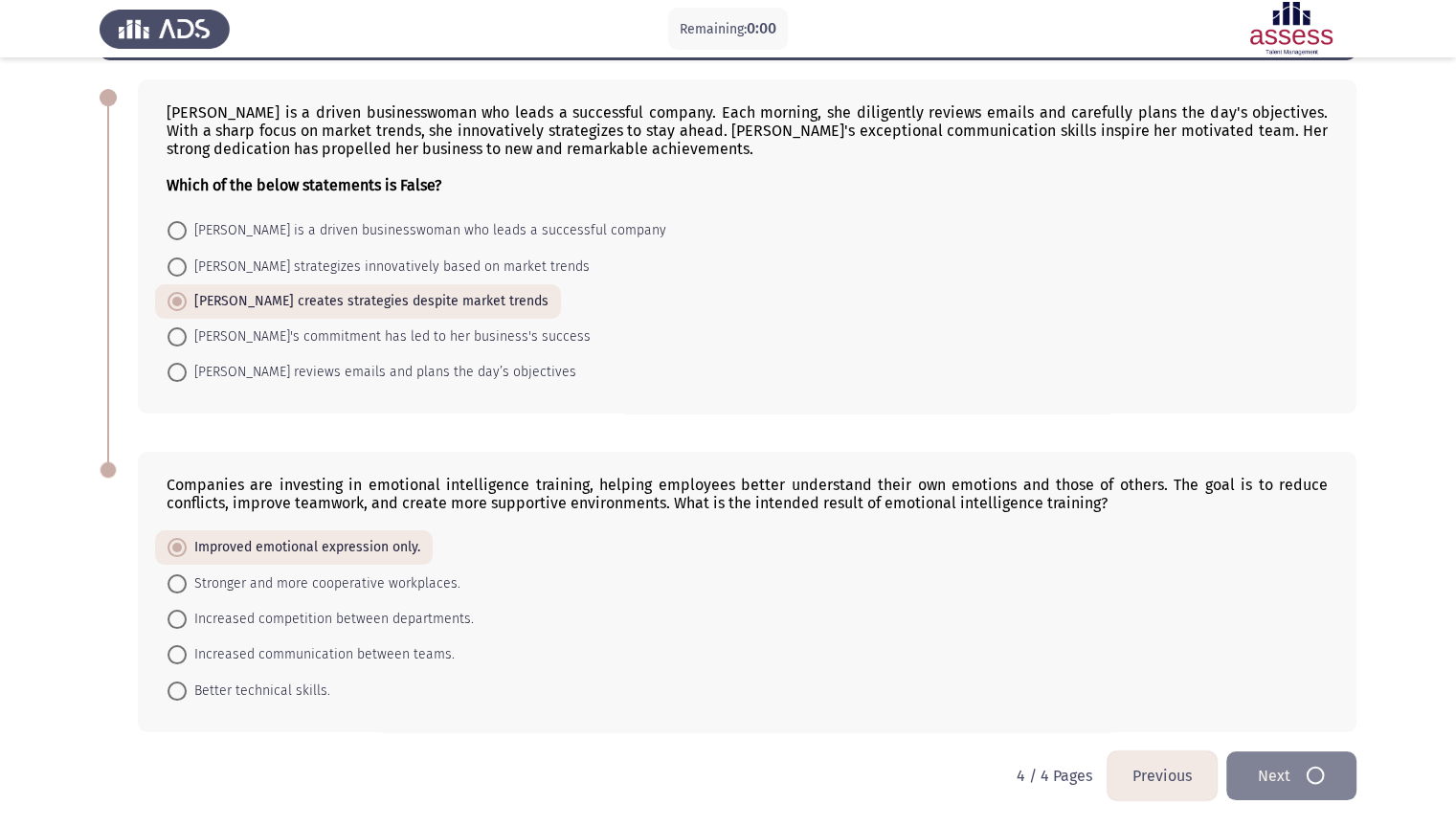
scroll to position [0, 0]
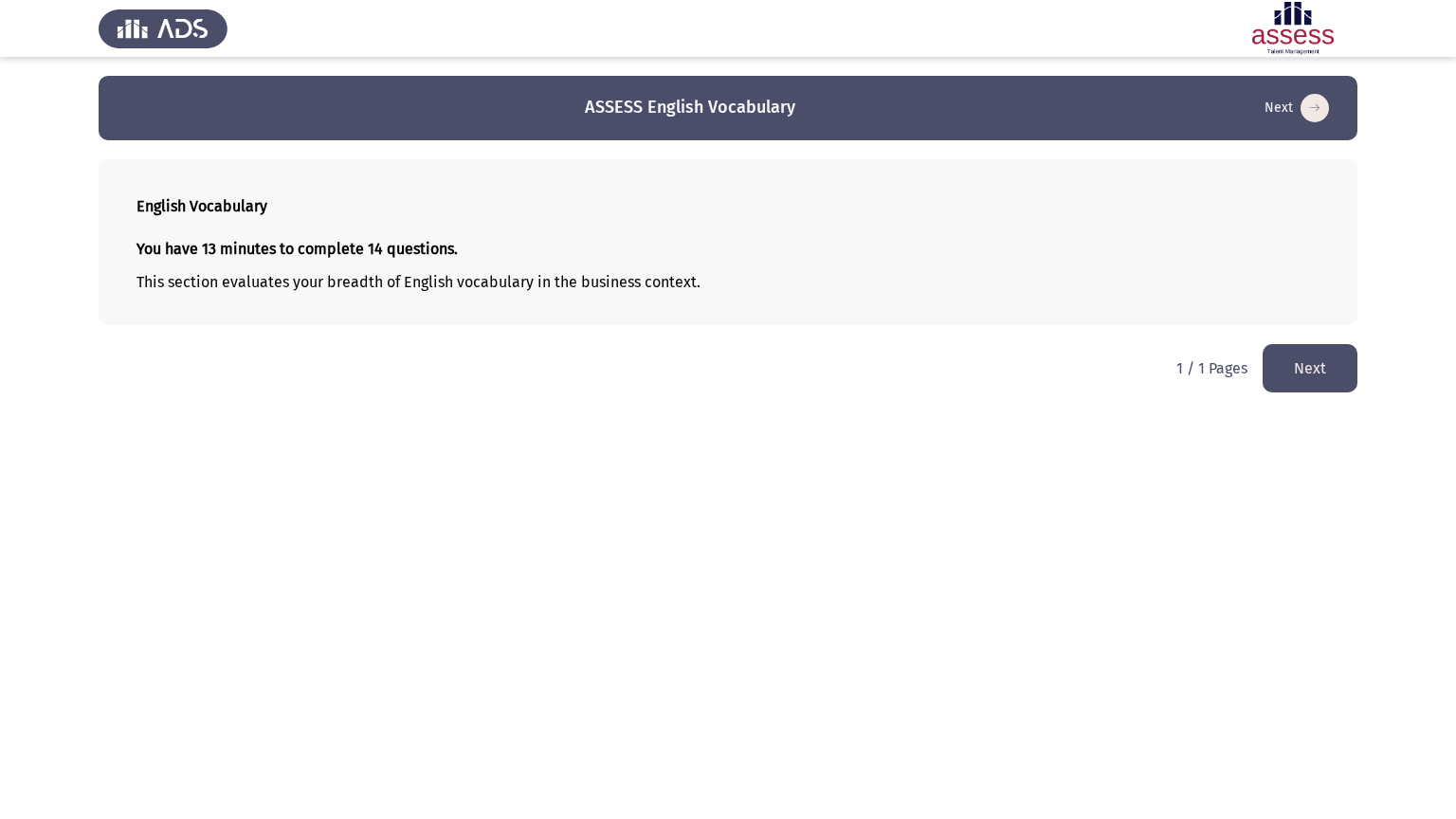
drag, startPoint x: 320, startPoint y: 280, endPoint x: 505, endPoint y: 295, distance: 185.6
click at [505, 295] on div "You have 13 minutes to complete 14 questions. This section evaluates your bread…" at bounding box center [728, 264] width 1183 height 82
drag, startPoint x: 462, startPoint y: 273, endPoint x: 288, endPoint y: 272, distance: 174.0
click at [285, 282] on p "This section evaluates your breadth of English vocabulary in the business conte…" at bounding box center [728, 282] width 1183 height 18
drag, startPoint x: 292, startPoint y: 269, endPoint x: 557, endPoint y: 301, distance: 266.9
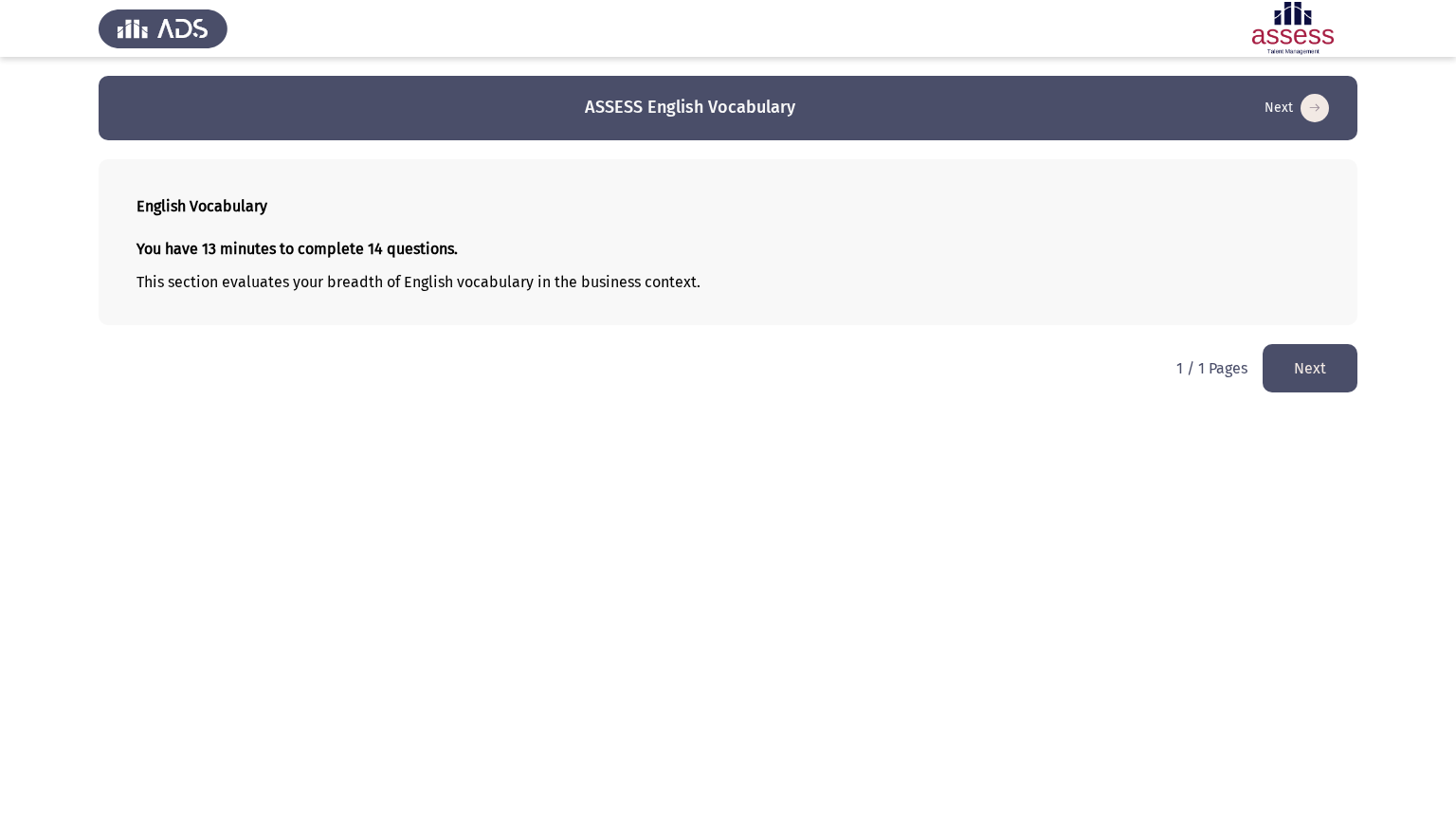
click at [557, 301] on div "You have 13 minutes to complete 14 questions. This section evaluates your bread…" at bounding box center [728, 264] width 1183 height 82
click at [1323, 372] on button "Next" at bounding box center [1310, 368] width 94 height 48
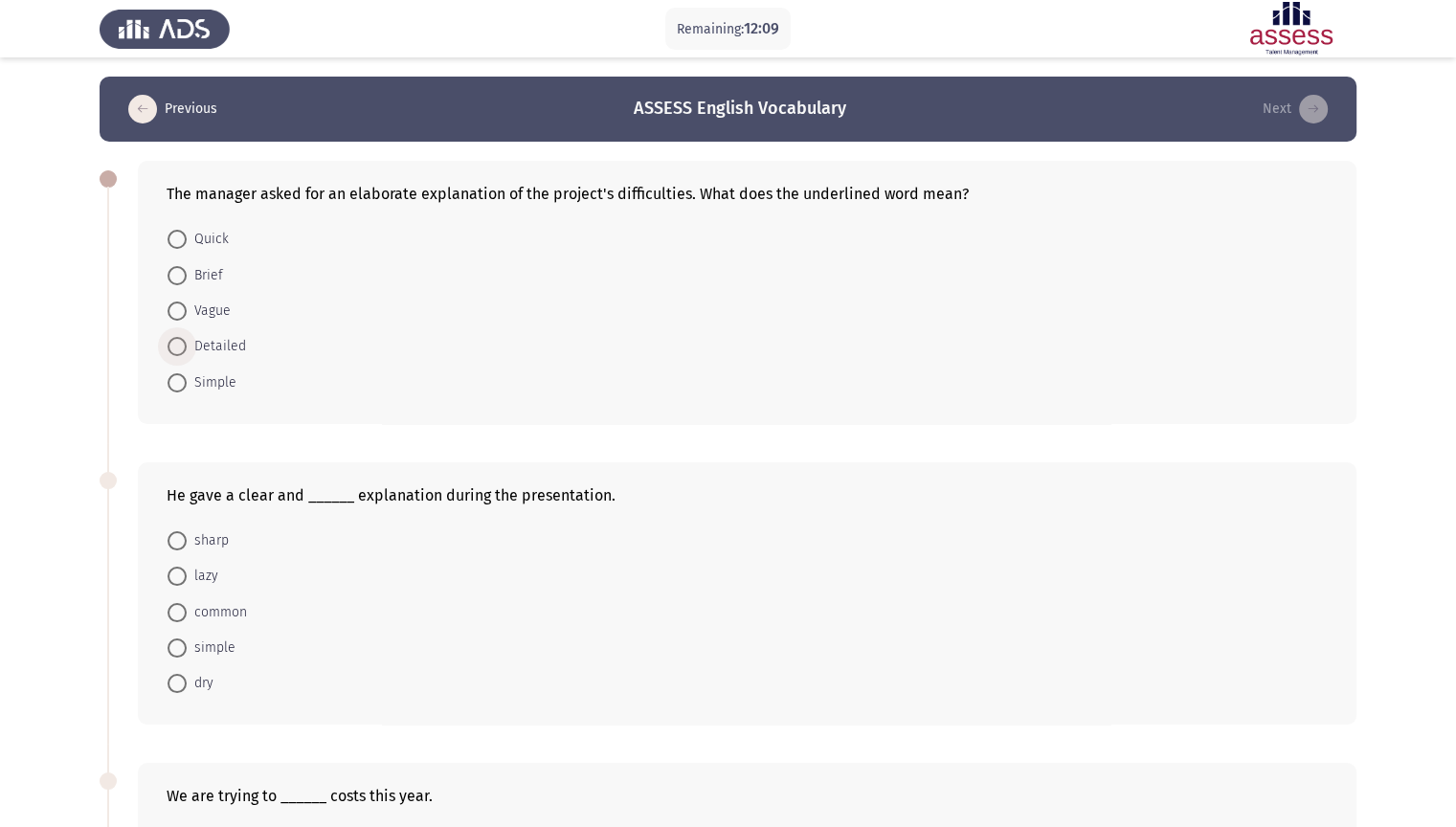
click at [242, 341] on span "Detailed" at bounding box center [217, 345] width 60 height 23
click at [187, 341] on input "Detailed" at bounding box center [177, 345] width 19 height 19
radio input "true"
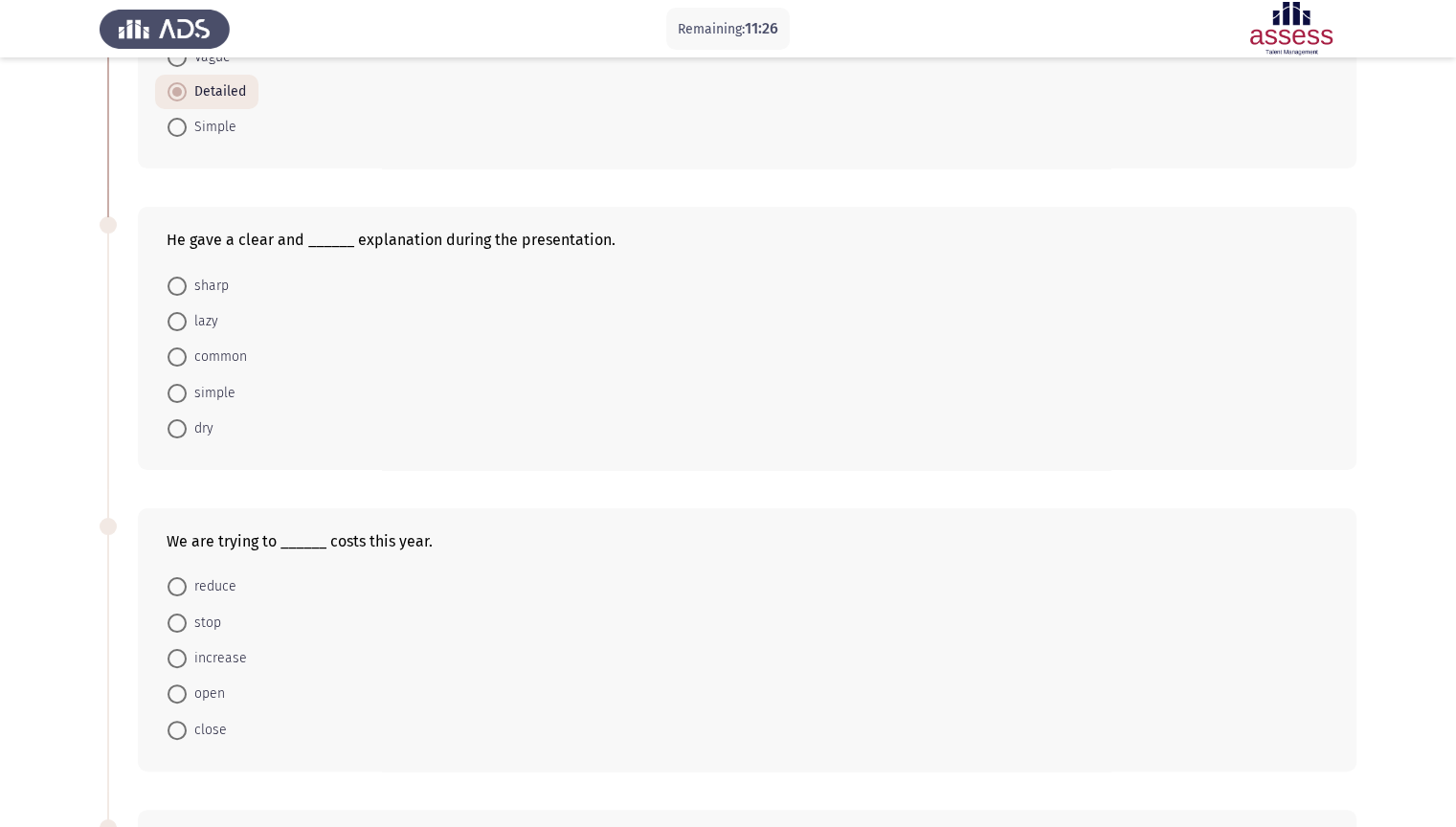
scroll to position [287, 0]
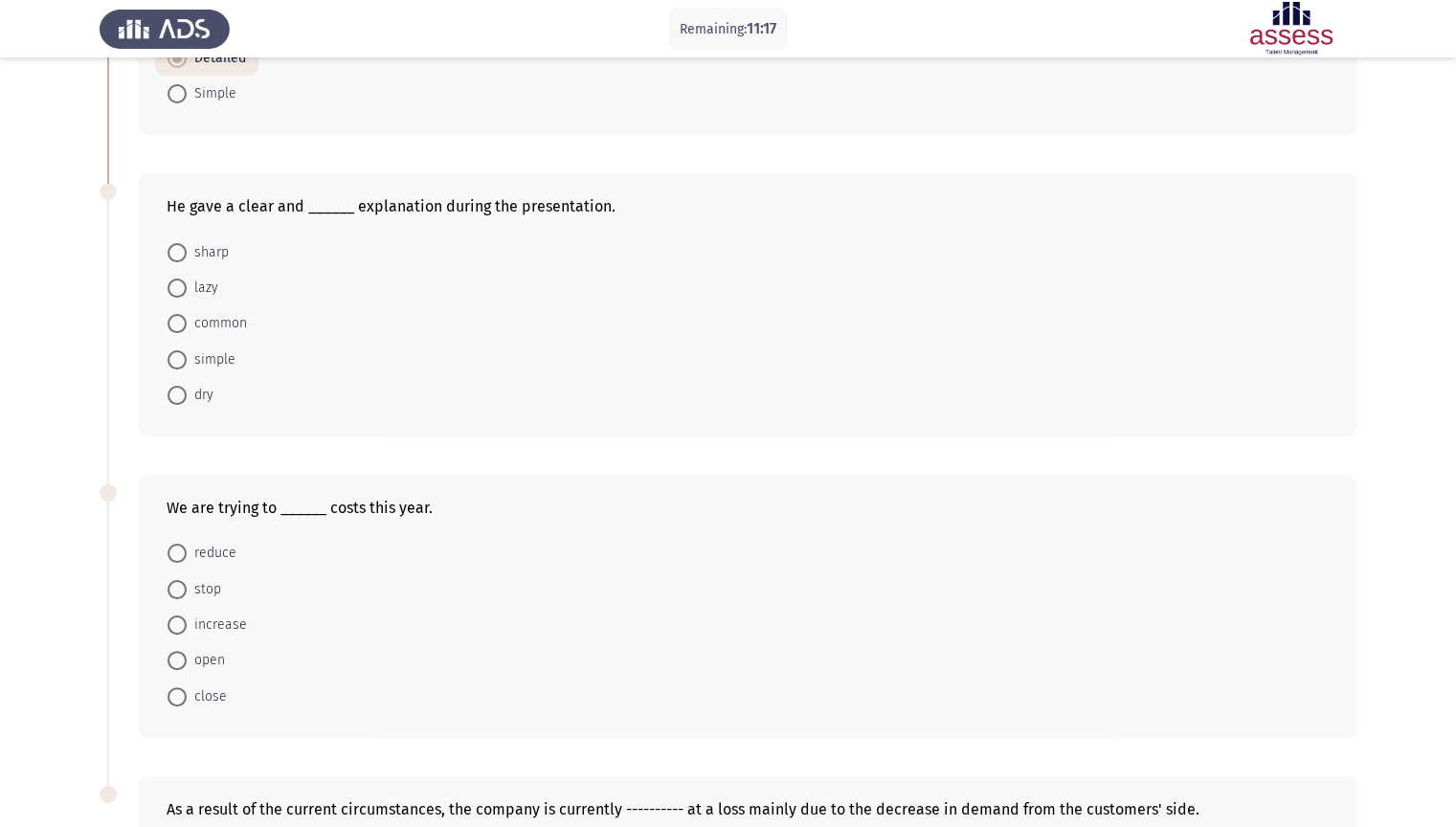
click at [223, 359] on span "simple" at bounding box center [211, 359] width 49 height 23
click at [187, 359] on input "simple" at bounding box center [177, 359] width 19 height 19
radio input "true"
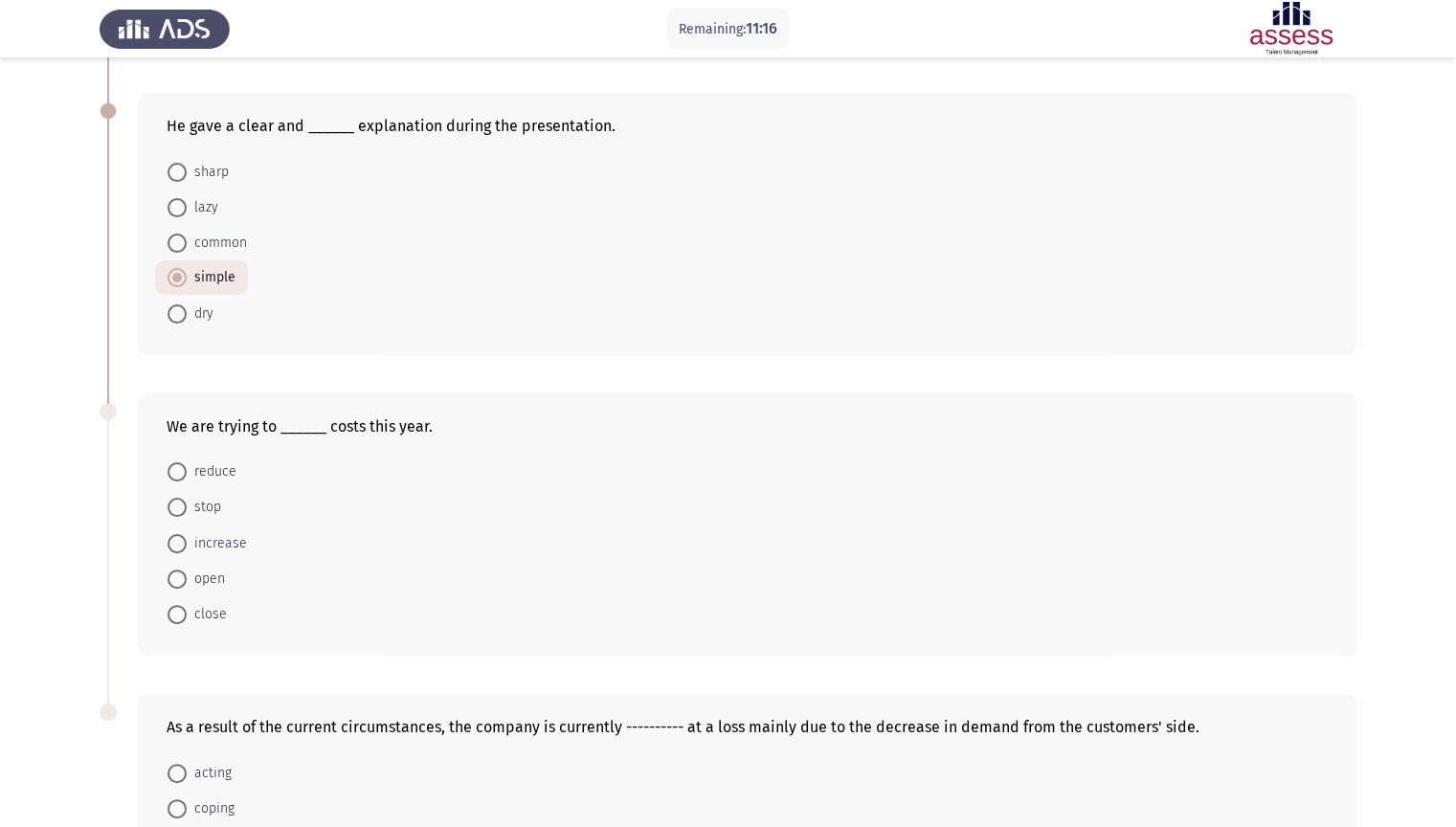
scroll to position [479, 0]
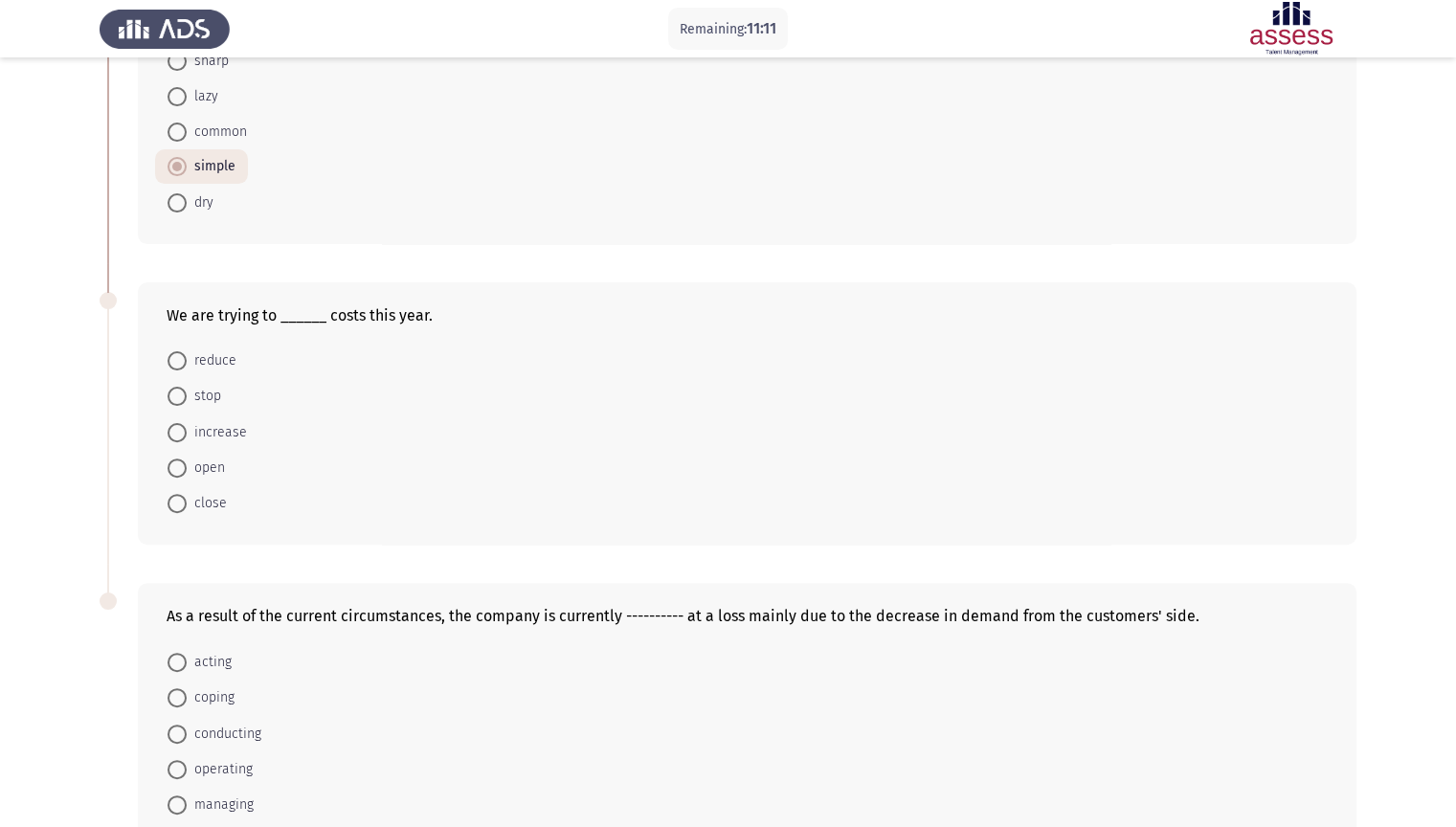
click at [225, 355] on span "reduce" at bounding box center [212, 360] width 50 height 23
click at [187, 355] on input "reduce" at bounding box center [177, 360] width 19 height 19
radio input "true"
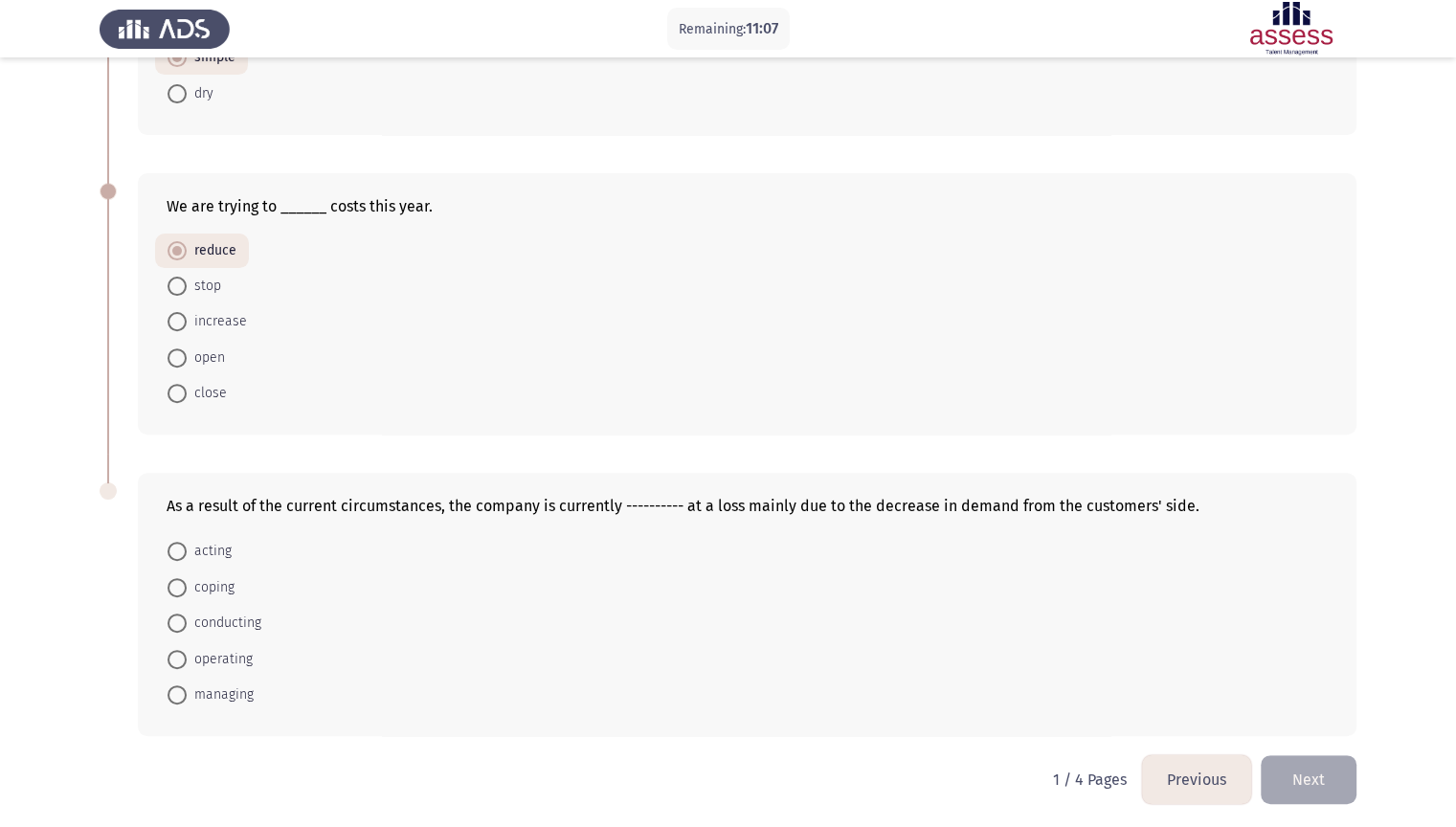
scroll to position [590, 0]
click at [231, 583] on span "coping" at bounding box center [211, 585] width 48 height 23
click at [187, 583] on input "coping" at bounding box center [177, 585] width 19 height 19
radio input "true"
click at [1311, 705] on button "Next" at bounding box center [1308, 776] width 95 height 49
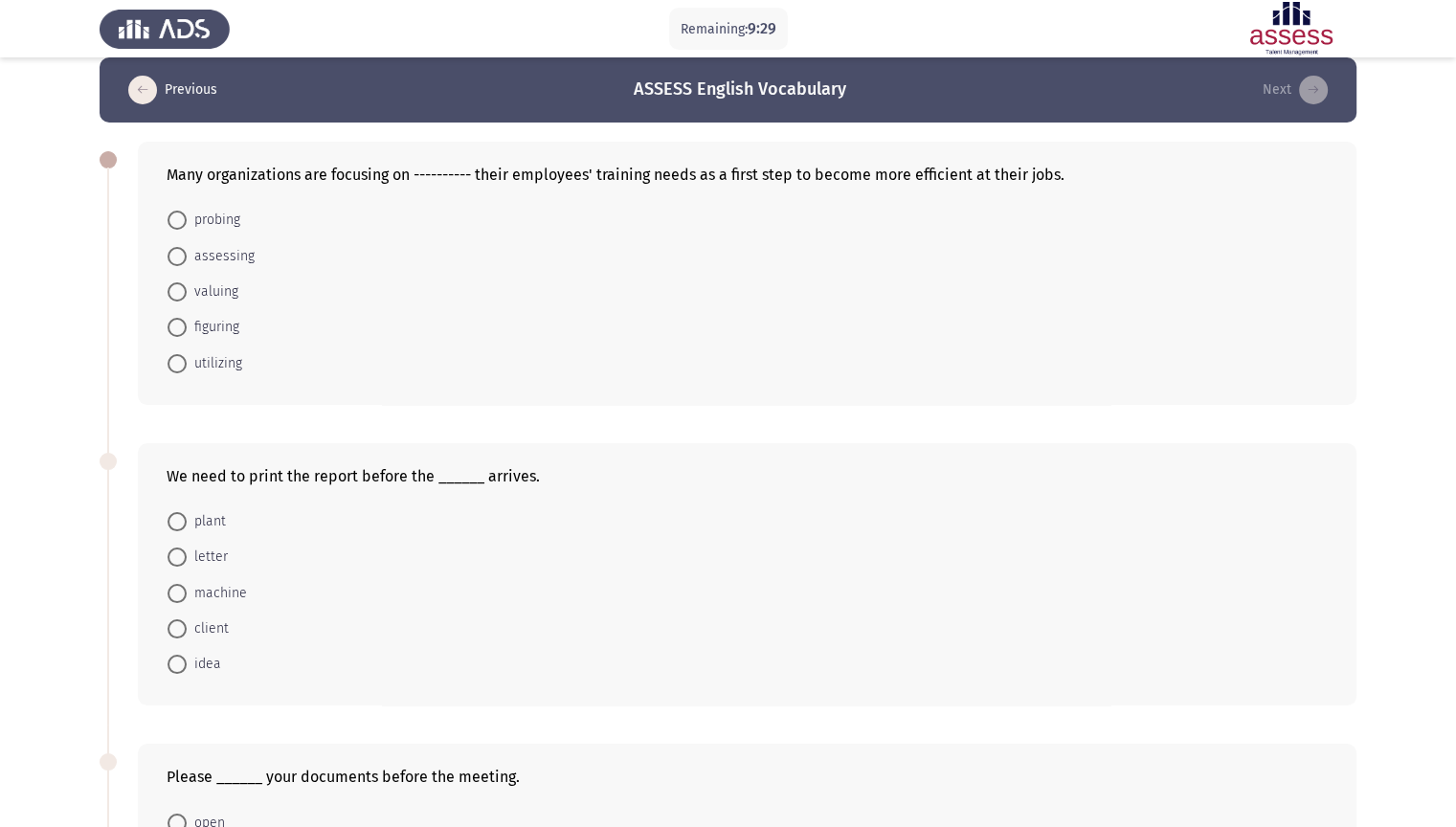
scroll to position [0, 0]
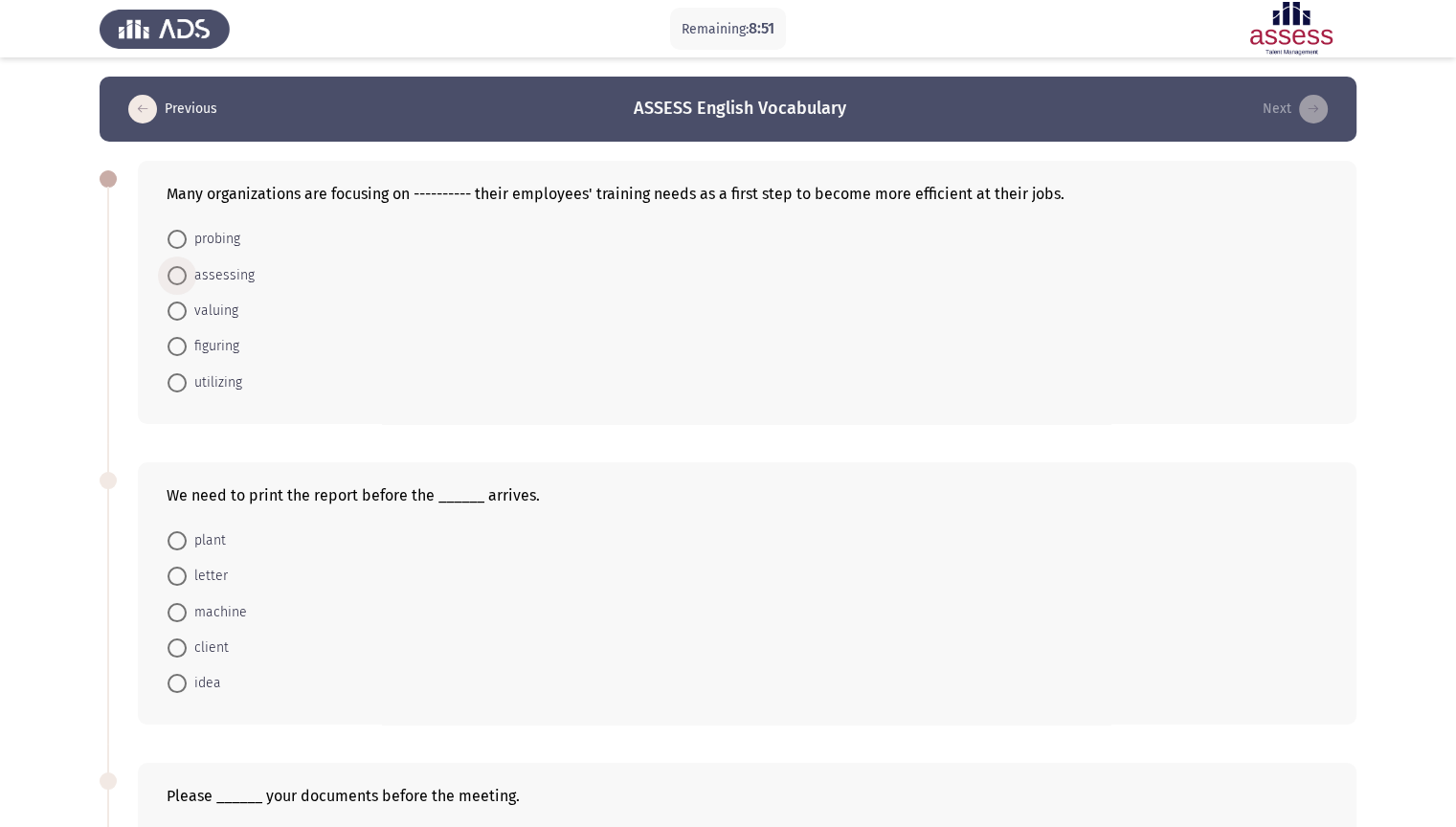
click at [245, 275] on span "assessing" at bounding box center [220, 275] width 68 height 23
click at [187, 275] on input "assessing" at bounding box center [177, 275] width 19 height 19
radio input "true"
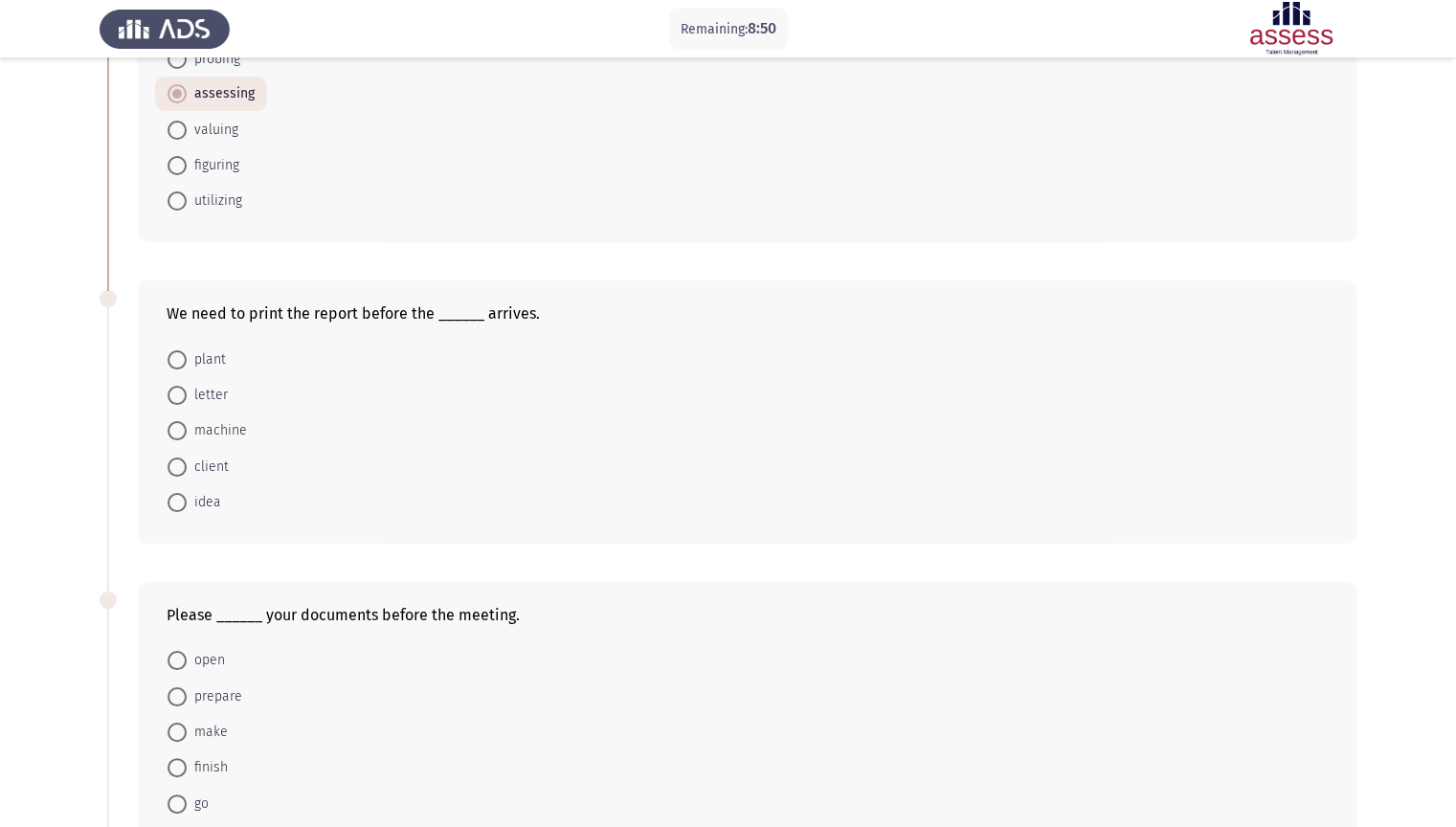
scroll to position [192, 0]
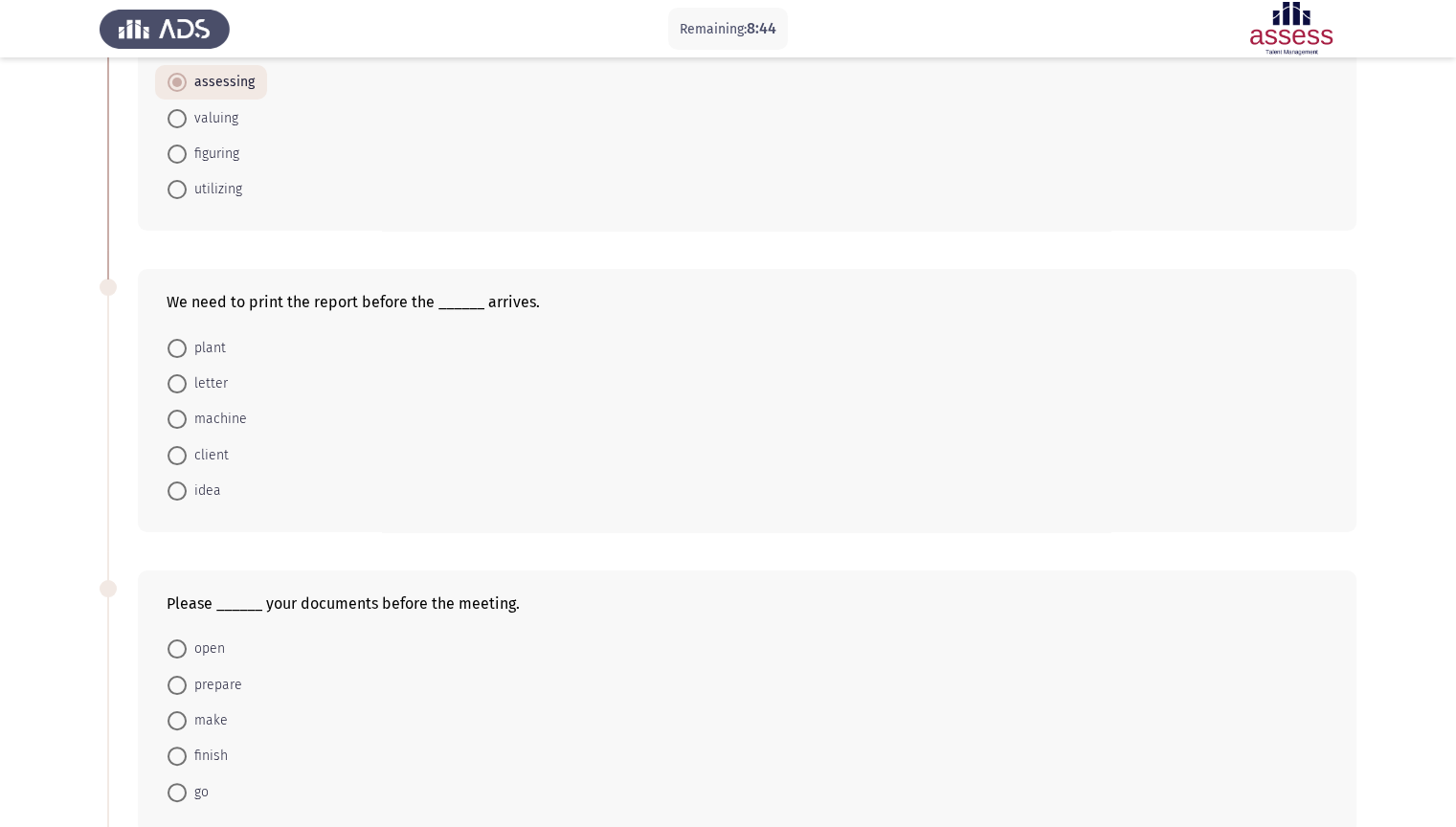
click at [222, 455] on span "client" at bounding box center [208, 455] width 42 height 23
click at [187, 455] on input "client" at bounding box center [177, 455] width 19 height 19
radio input "true"
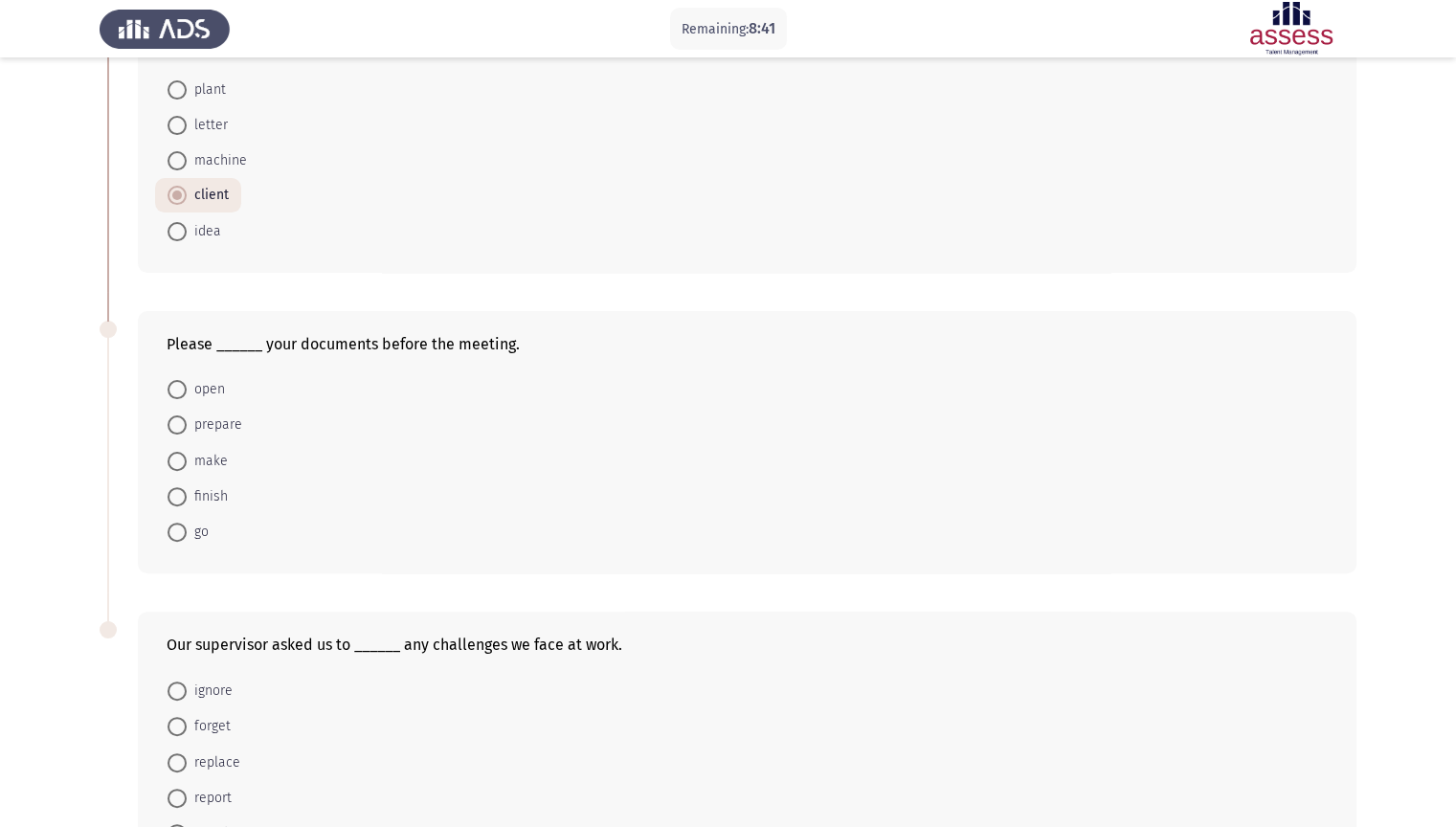
scroll to position [479, 0]
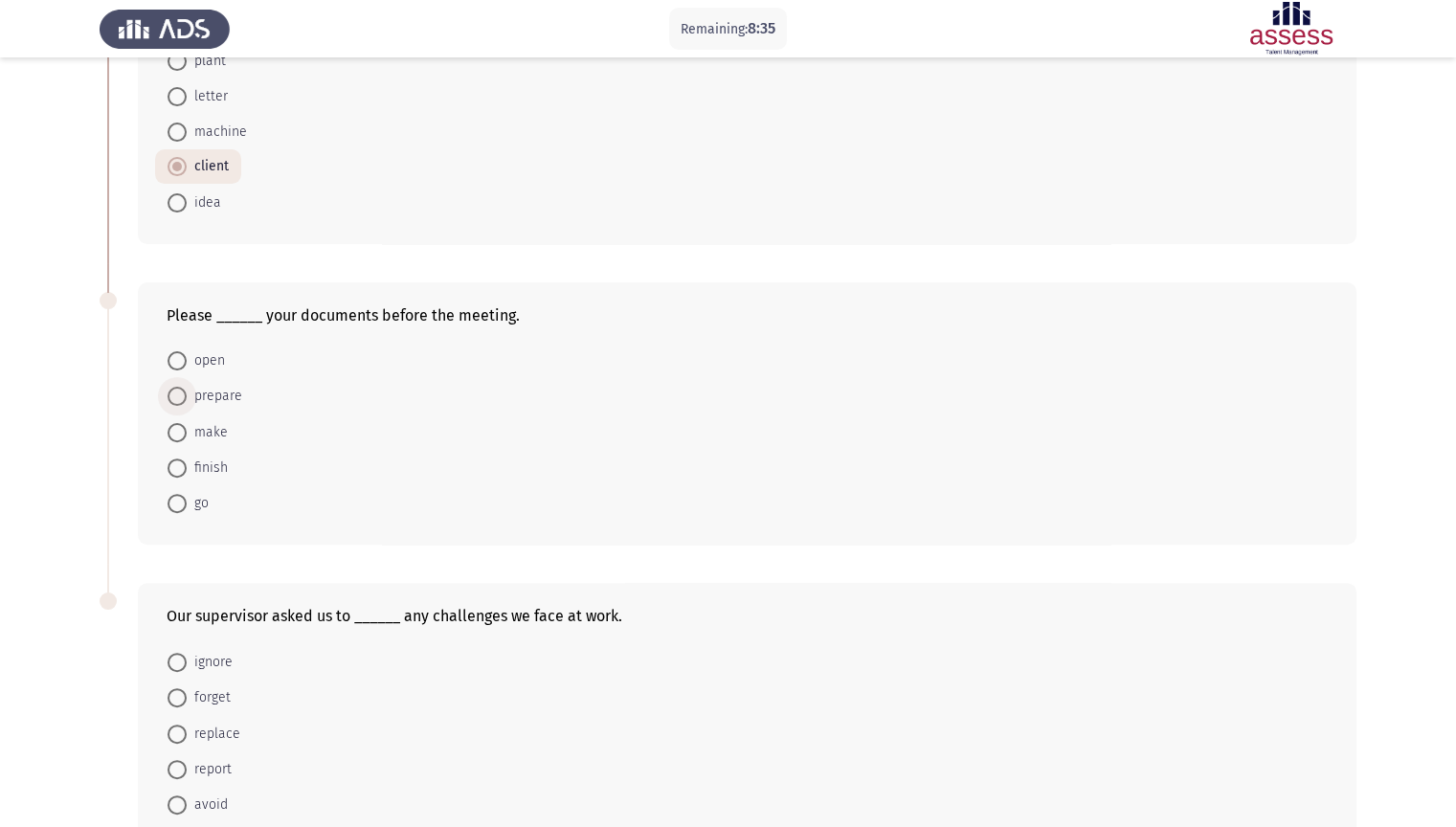
click at [218, 397] on span "prepare" at bounding box center [215, 395] width 56 height 23
click at [187, 397] on input "prepare" at bounding box center [177, 395] width 19 height 19
radio input "true"
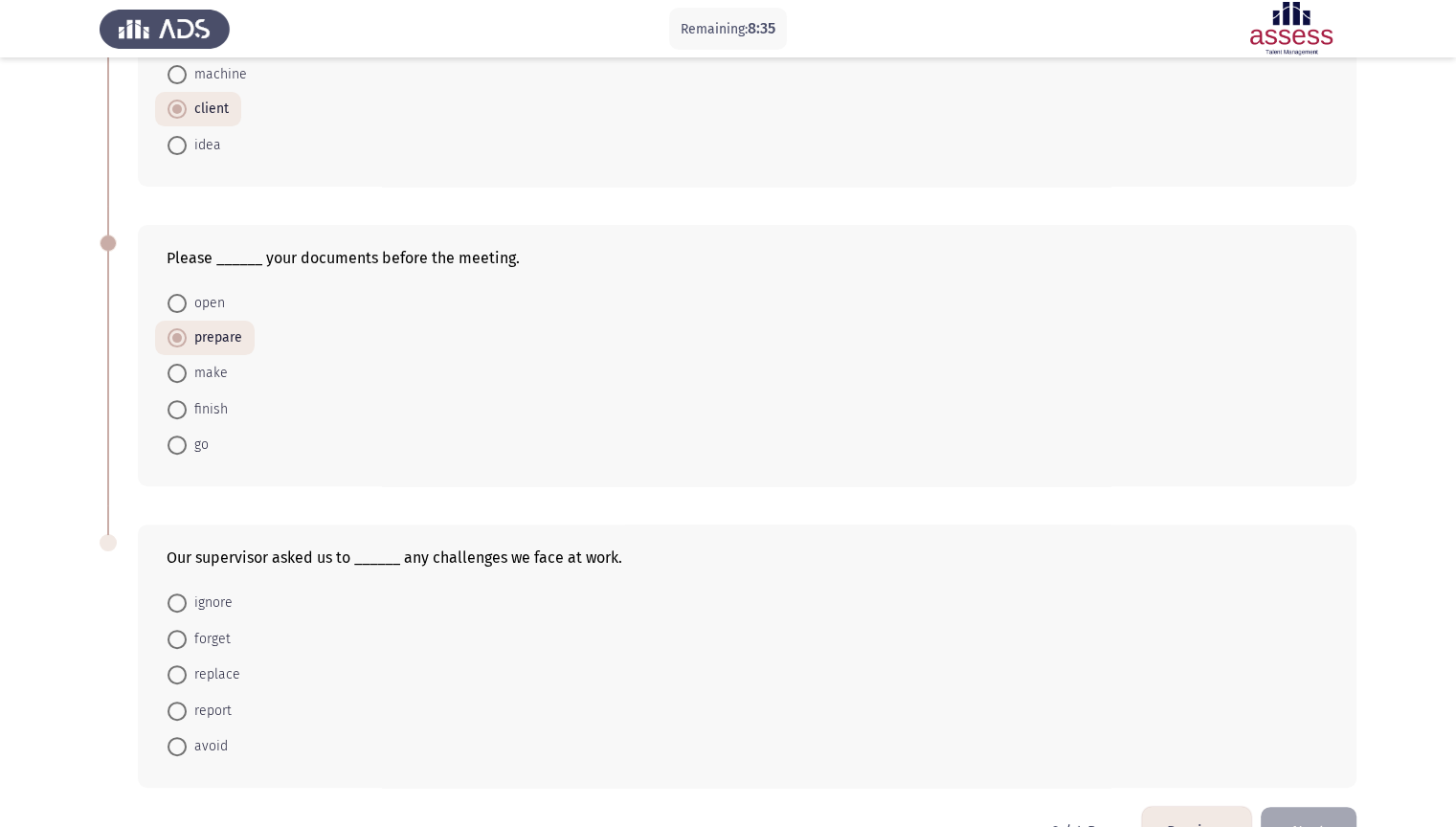
scroll to position [590, 0]
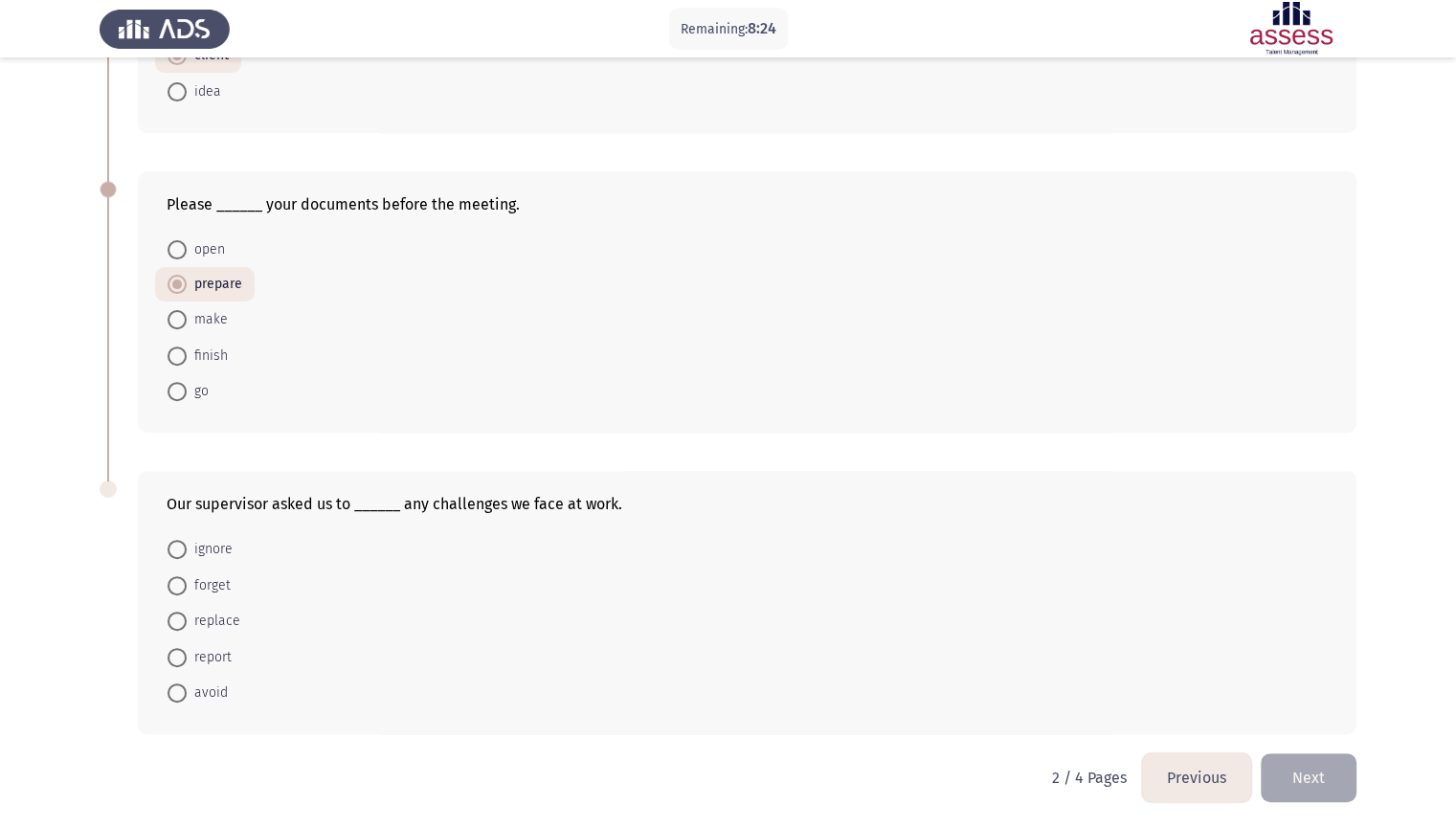
click at [224, 650] on span "report" at bounding box center [209, 657] width 45 height 23
click at [187, 650] on input "report" at bounding box center [177, 657] width 19 height 19
radio input "true"
click at [1302, 705] on button "Next" at bounding box center [1308, 776] width 95 height 49
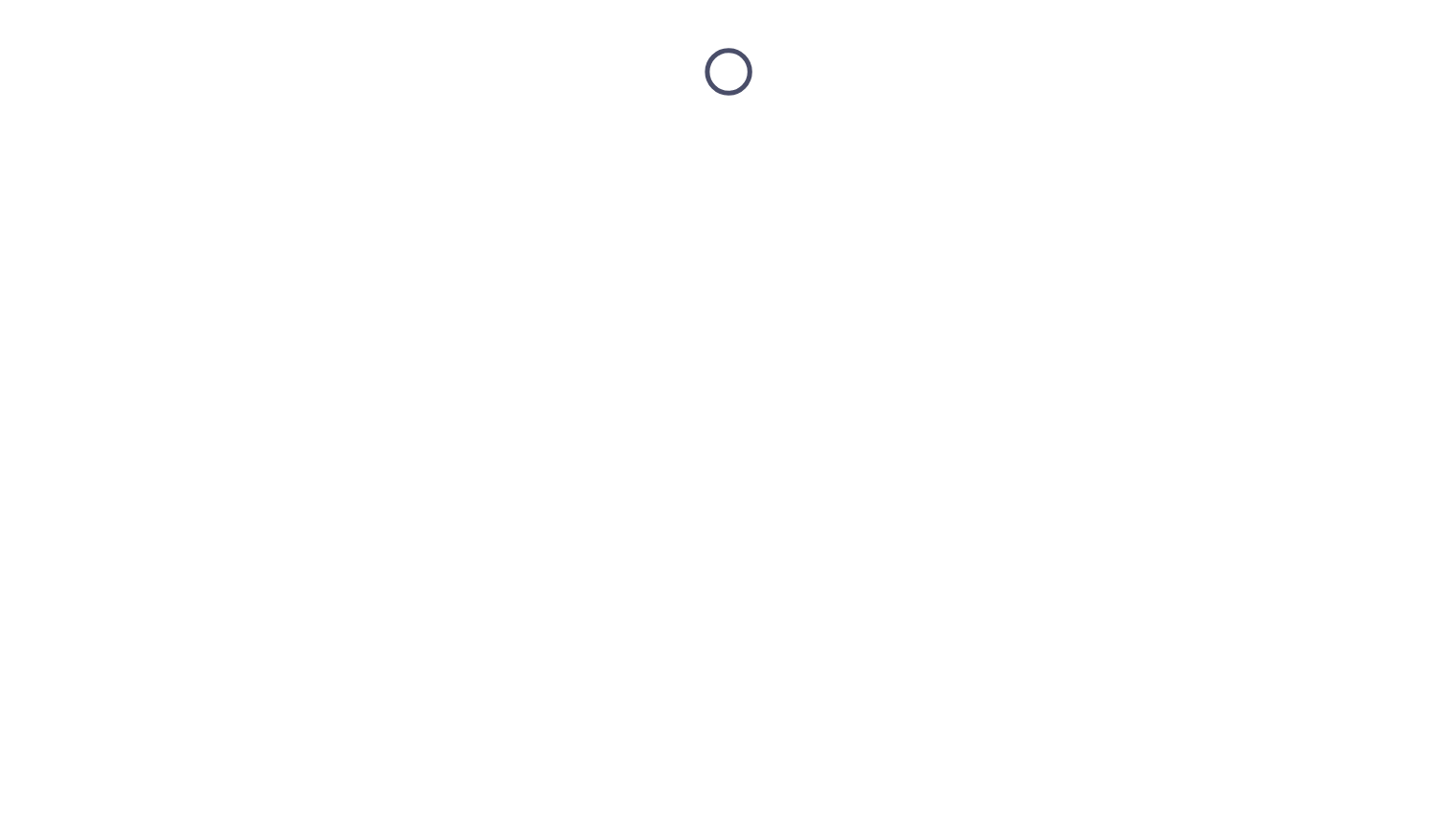
scroll to position [0, 0]
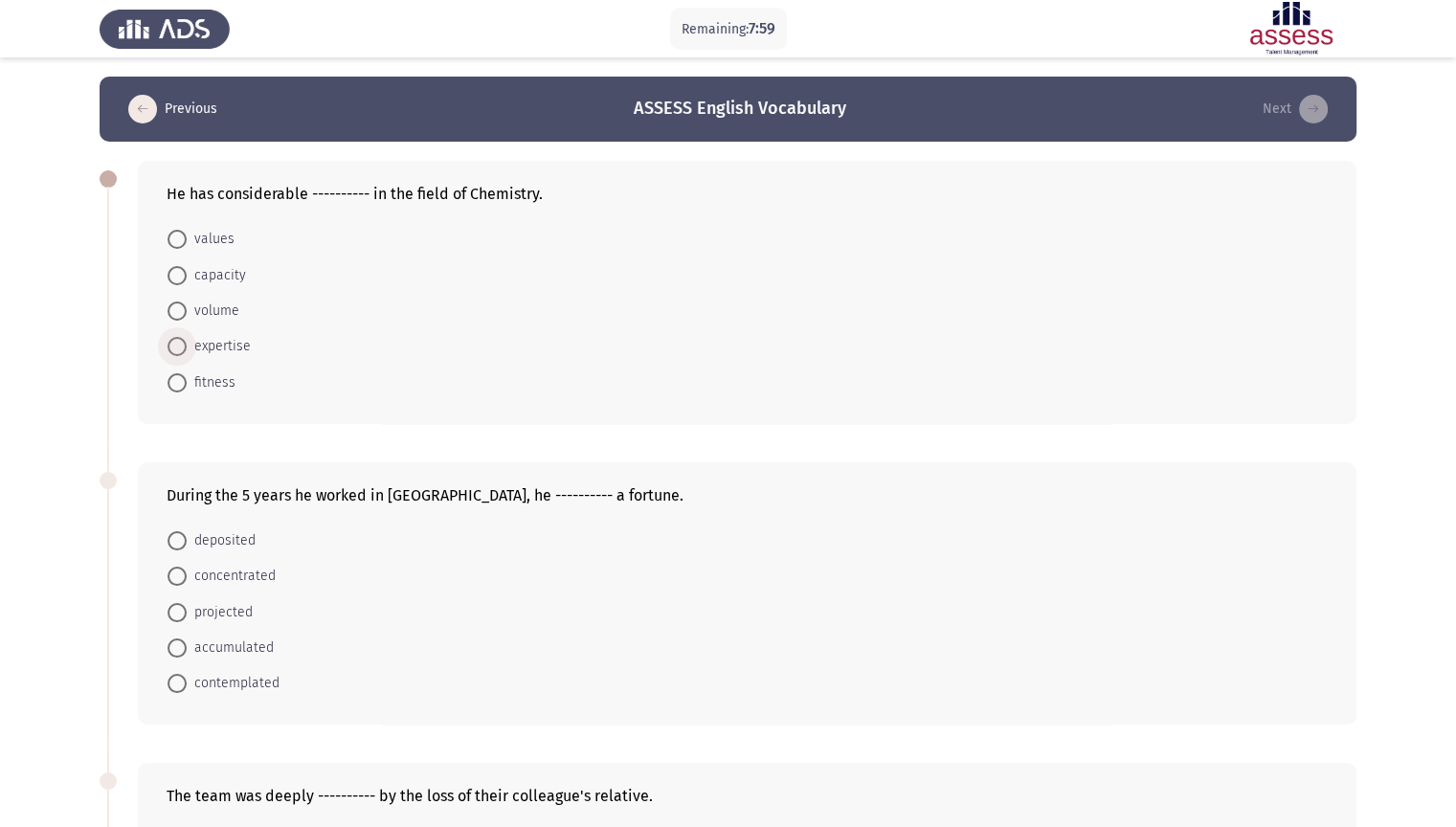
click at [240, 345] on span "expertise" at bounding box center [218, 345] width 65 height 23
click at [187, 345] on input "expertise" at bounding box center [177, 345] width 19 height 19
radio input "true"
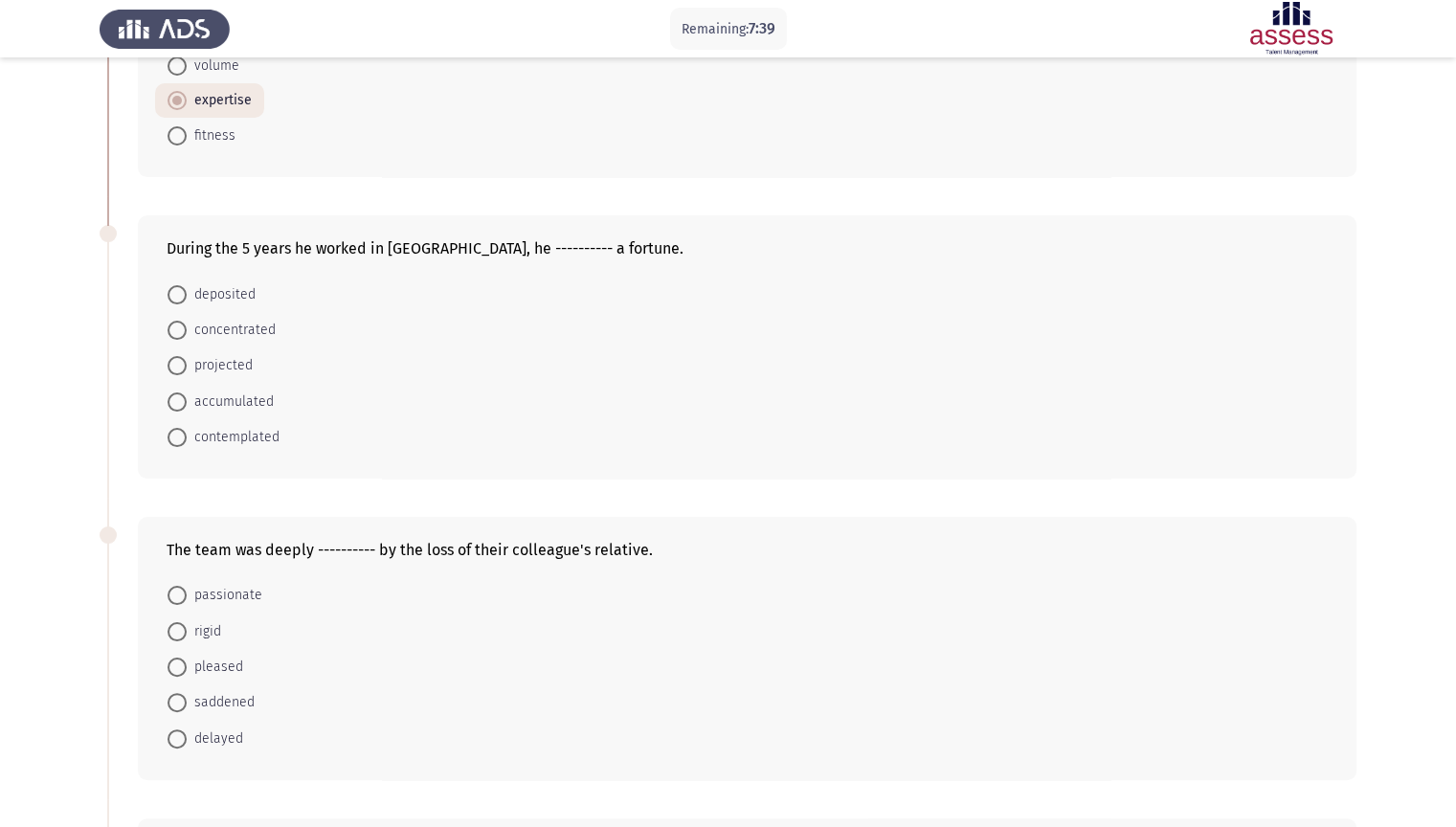
scroll to position [249, 0]
drag, startPoint x: 263, startPoint y: 391, endPoint x: 301, endPoint y: 377, distance: 40.5
click at [267, 390] on span "accumulated" at bounding box center [230, 397] width 87 height 23
click at [187, 390] on input "accumulated" at bounding box center [177, 397] width 19 height 19
radio input "true"
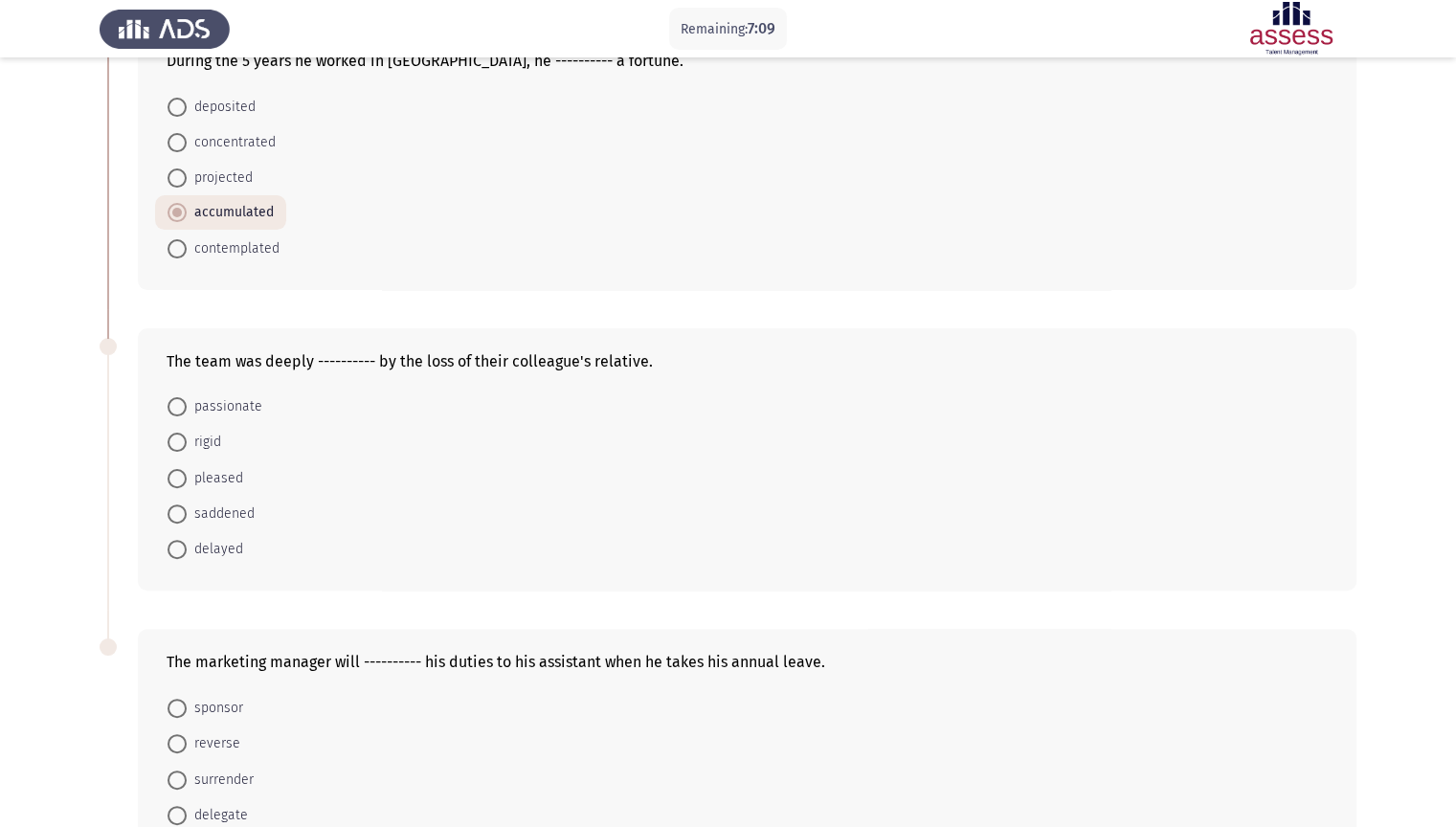
scroll to position [440, 0]
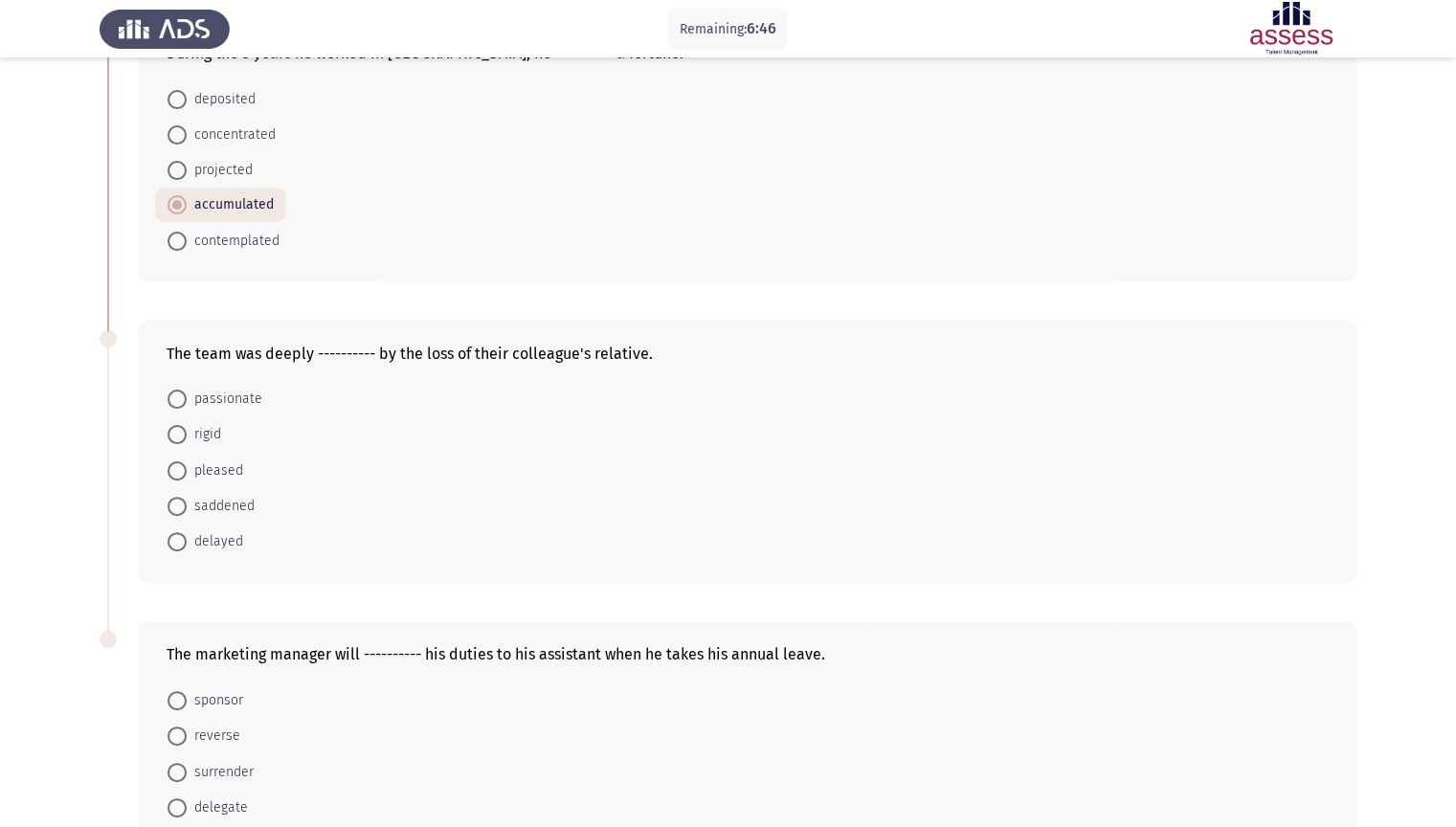
click at [246, 505] on span "saddened" at bounding box center [220, 505] width 68 height 23
click at [187, 505] on input "saddened" at bounding box center [177, 505] width 19 height 19
radio input "true"
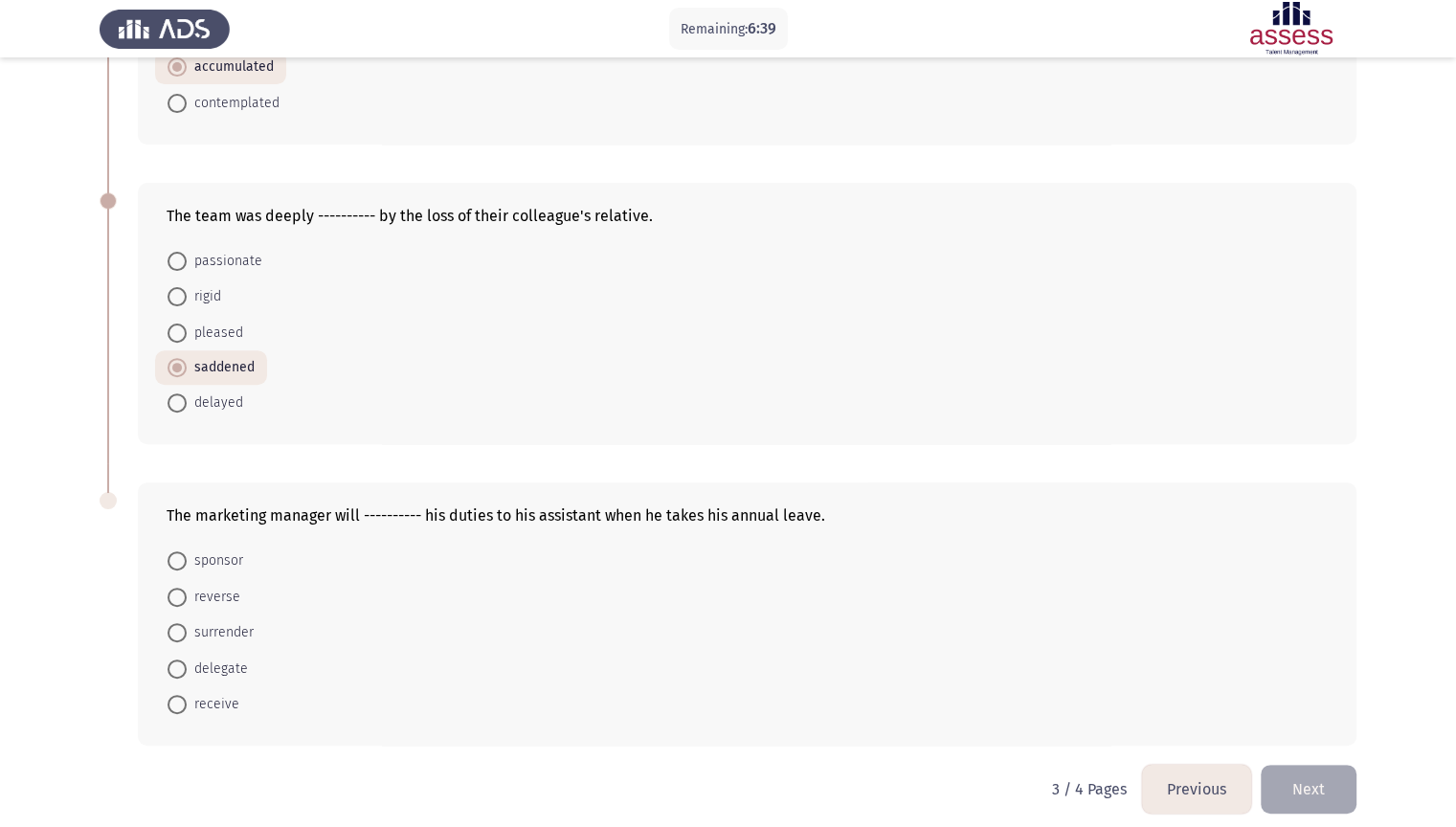
scroll to position [590, 0]
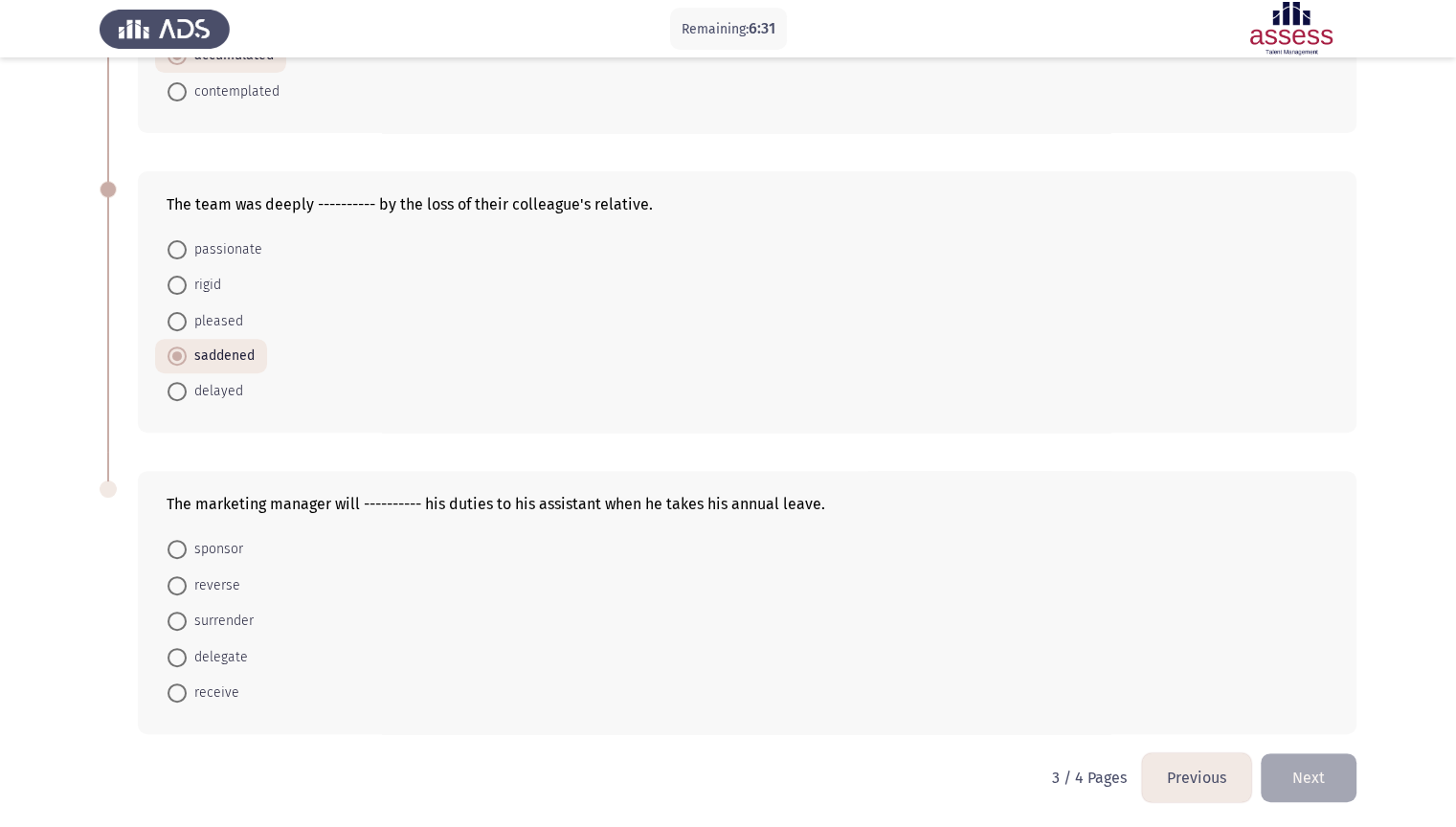
click at [233, 654] on span "delegate" at bounding box center [218, 657] width 62 height 23
click at [187, 654] on input "delegate" at bounding box center [177, 657] width 19 height 19
radio input "true"
click at [1333, 705] on button "Next" at bounding box center [1308, 776] width 95 height 49
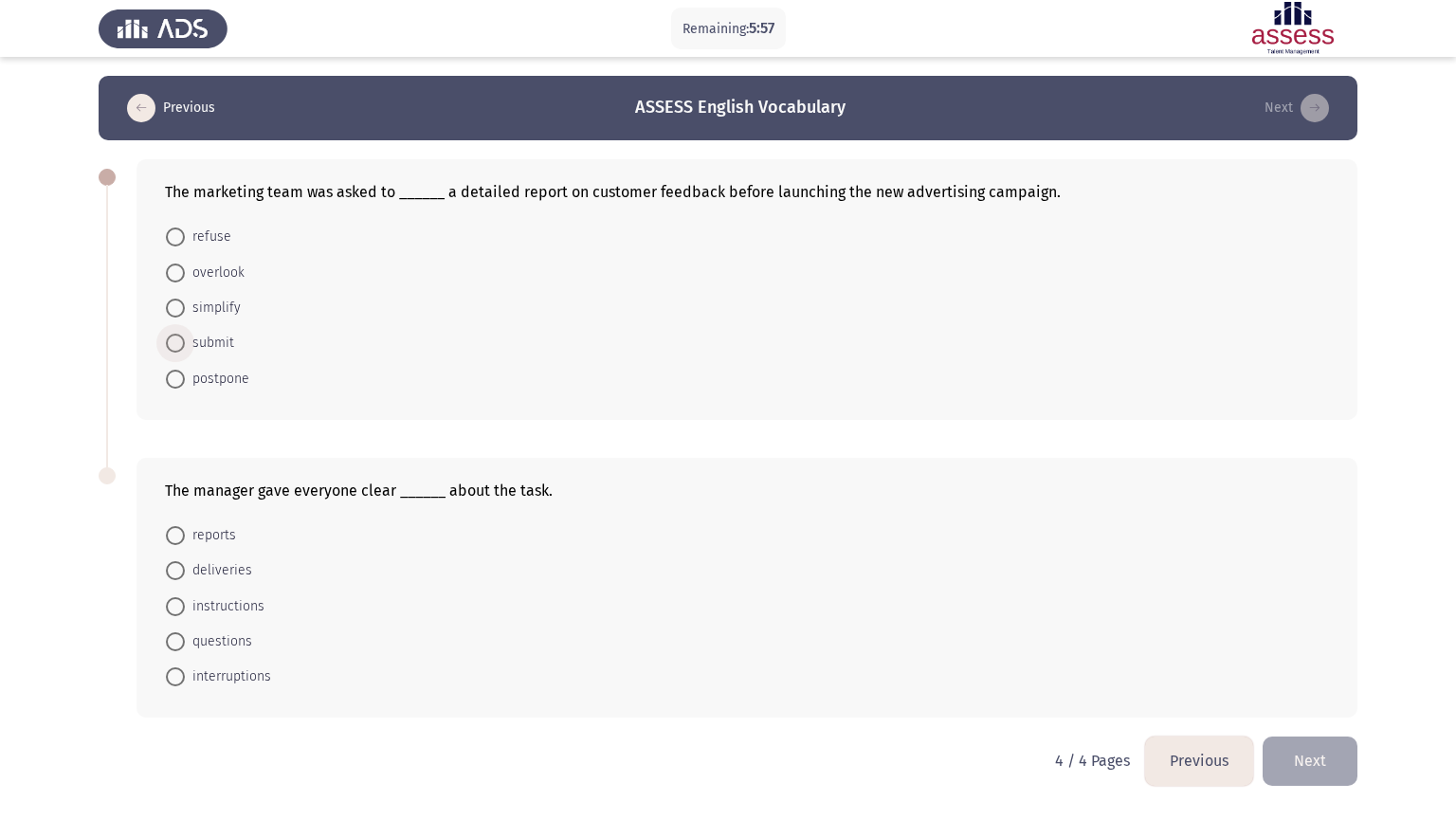
click at [230, 337] on span "submit" at bounding box center [210, 342] width 49 height 23
click at [185, 337] on input "submit" at bounding box center [175, 342] width 19 height 19
radio input "true"
click at [256, 604] on span "instructions" at bounding box center [224, 604] width 80 height 23
click at [185, 604] on input "instructions" at bounding box center [175, 604] width 19 height 19
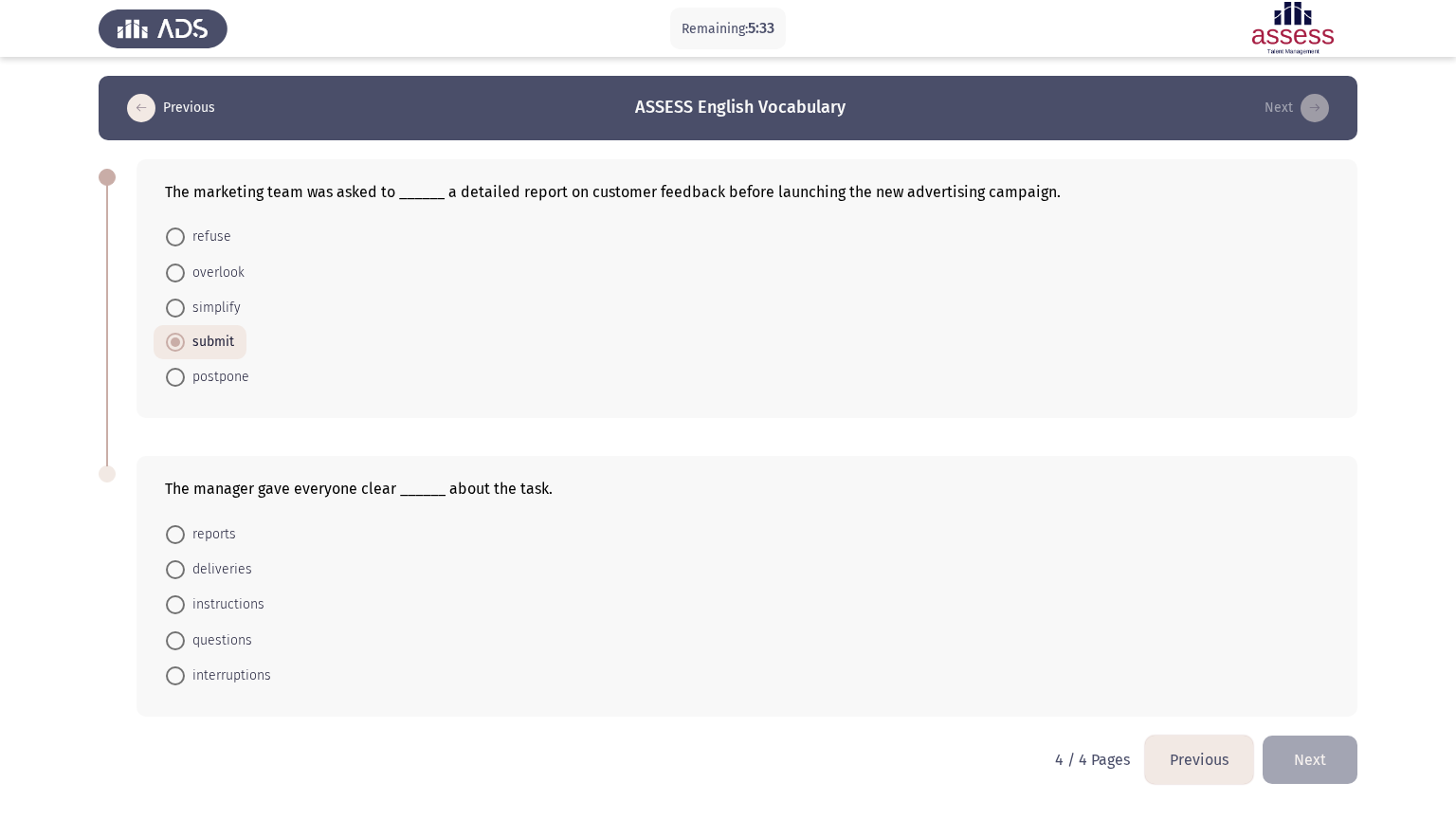
radio input "true"
click at [1311, 698] on button "Next" at bounding box center [1310, 758] width 94 height 48
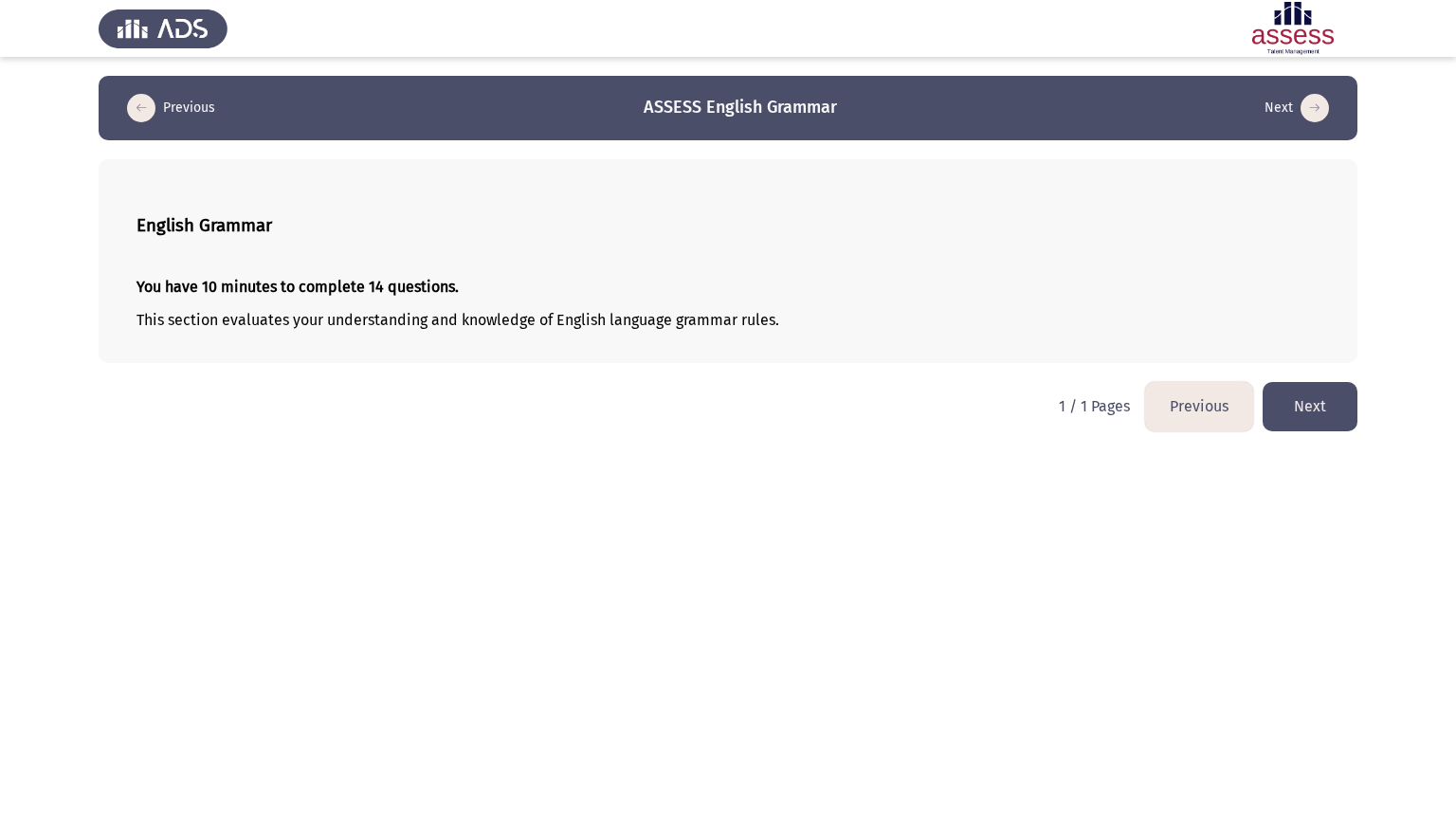
click at [551, 450] on html "Previous ASSESS English Grammar Next English Grammar You have 10 minutes to com…" at bounding box center [728, 225] width 1456 height 450
click at [1327, 408] on button "Next" at bounding box center [1310, 405] width 94 height 48
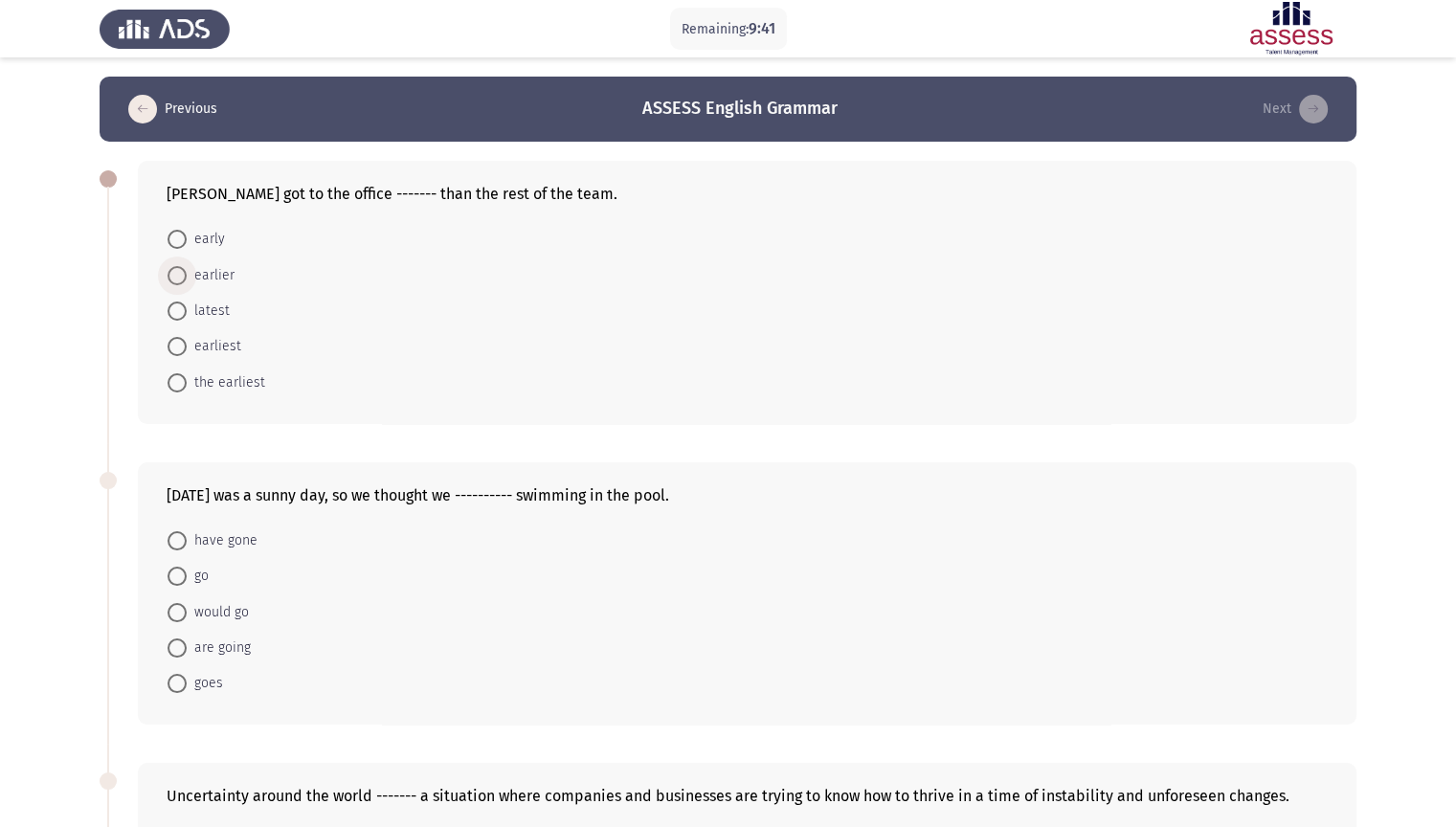
click at [228, 266] on span "earlier" at bounding box center [211, 275] width 48 height 23
click at [187, 266] on input "earlier" at bounding box center [177, 275] width 19 height 19
radio input "true"
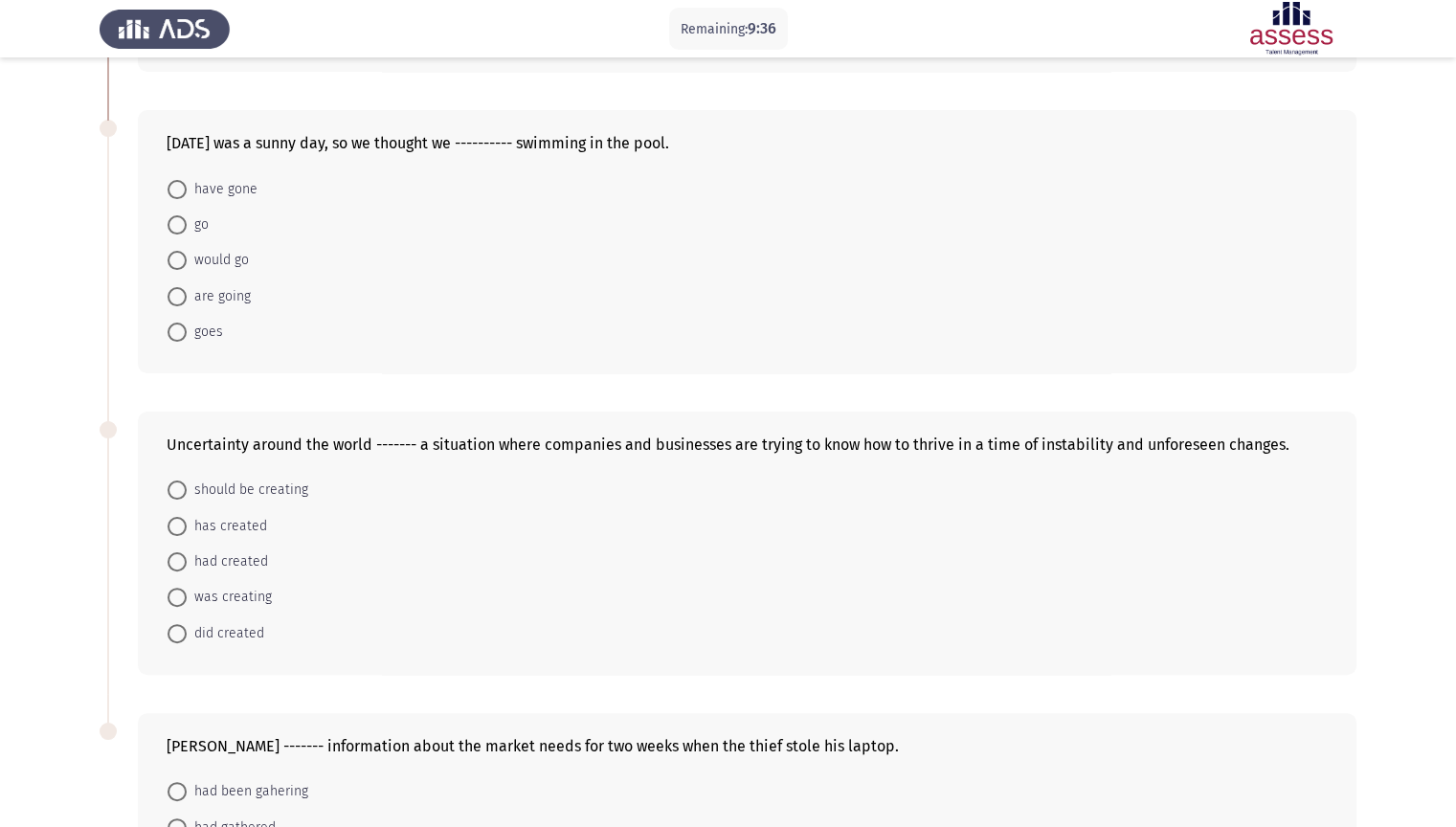
scroll to position [383, 0]
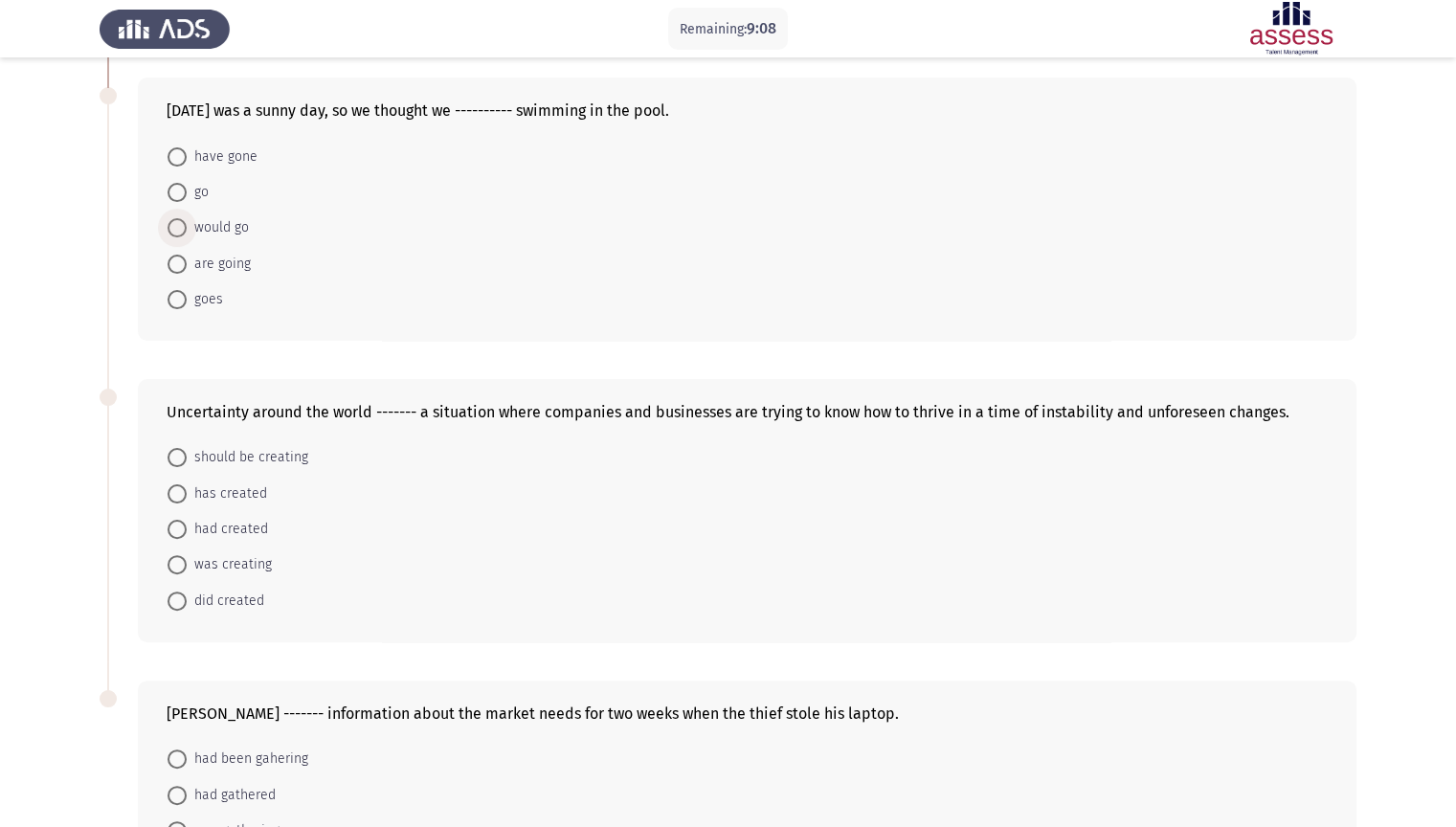
click at [238, 222] on span "would go" at bounding box center [218, 227] width 63 height 23
click at [187, 222] on input "would go" at bounding box center [177, 227] width 19 height 19
radio input "true"
click at [241, 272] on span "are going" at bounding box center [218, 265] width 65 height 23
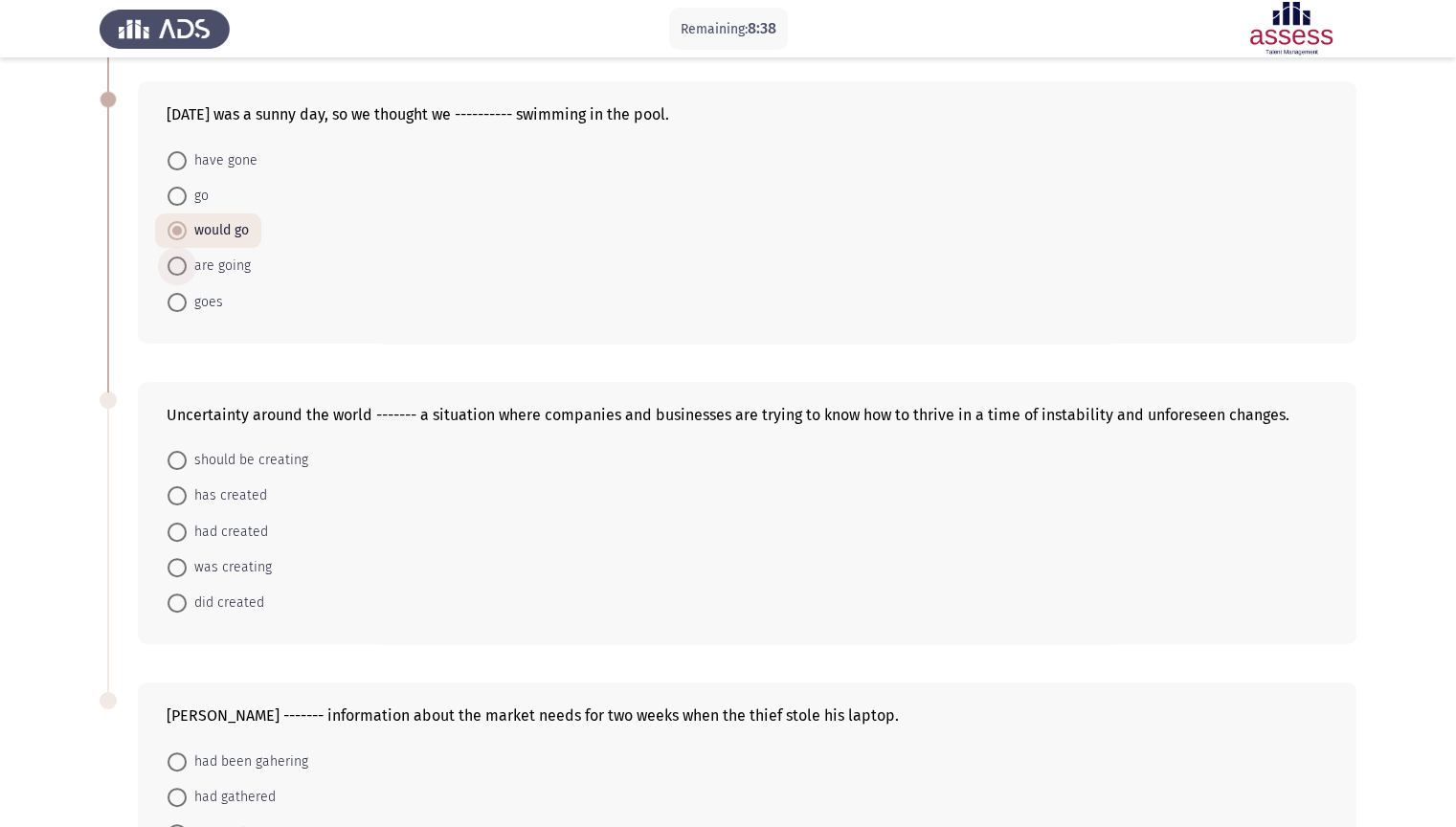
click at [187, 272] on input "are going" at bounding box center [177, 265] width 19 height 19
radio input "true"
click at [196, 190] on span "go" at bounding box center [198, 196] width 22 height 23
click at [187, 190] on input "go" at bounding box center [177, 196] width 19 height 19
radio input "true"
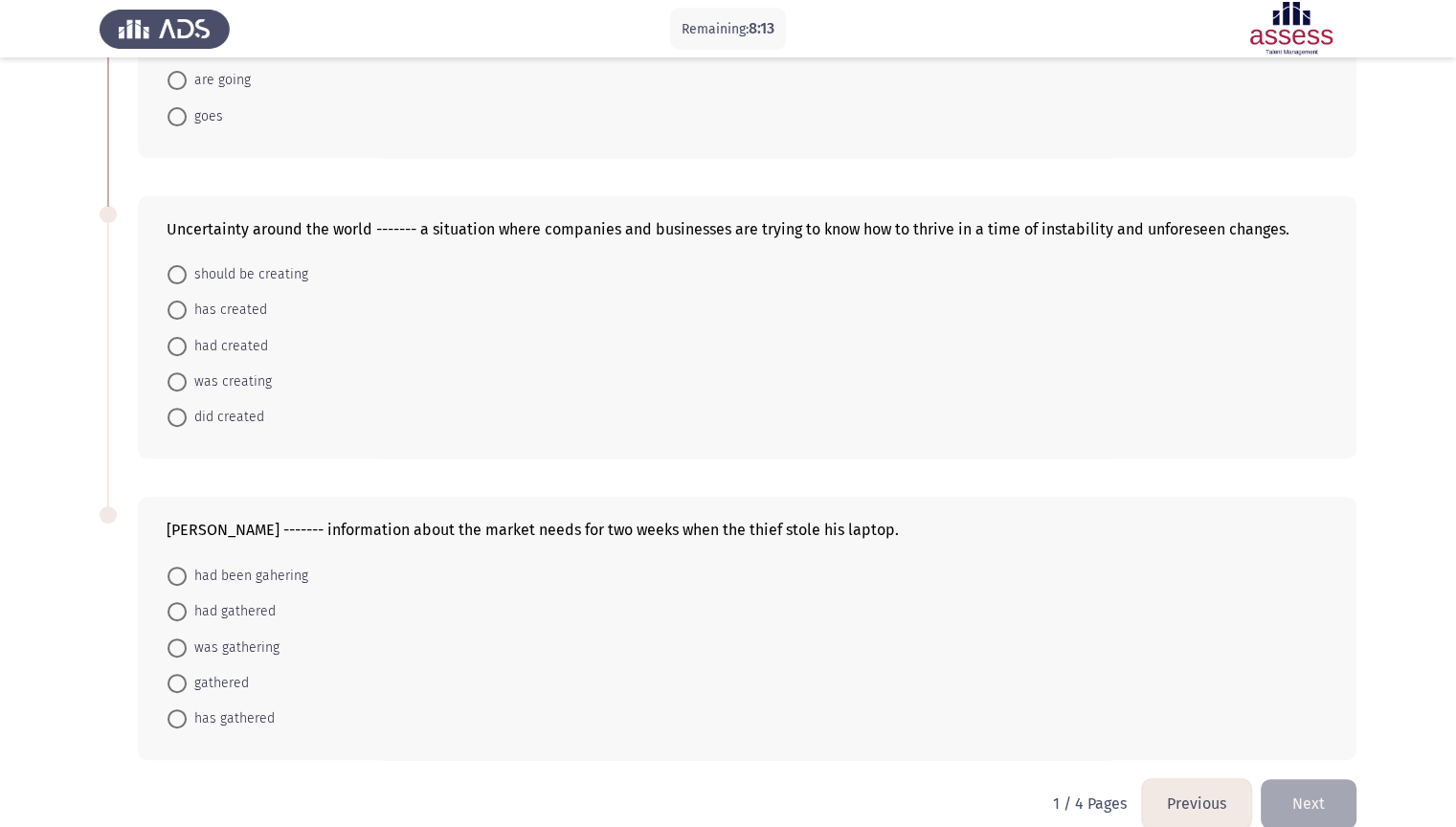
scroll to position [592, 0]
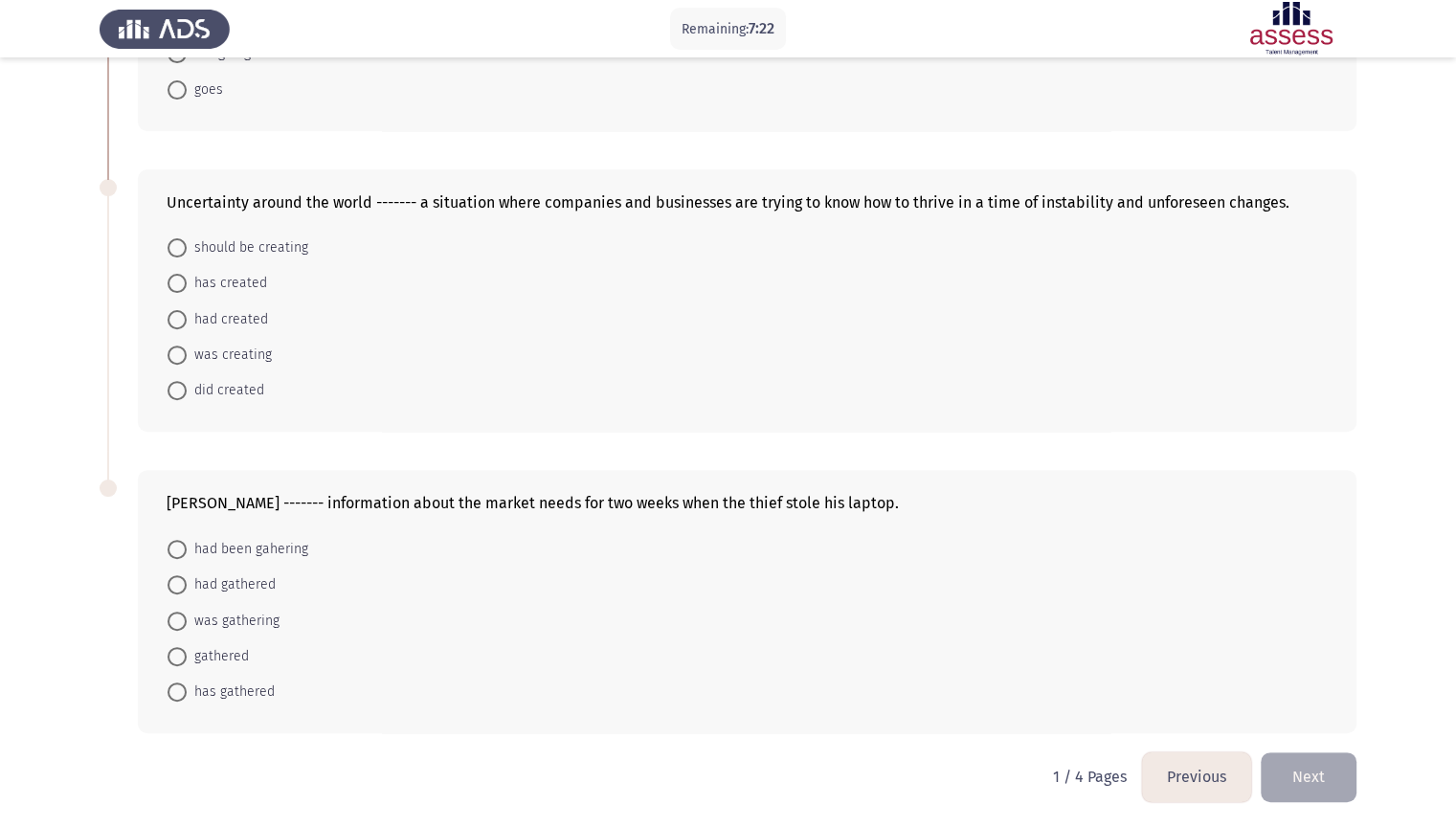
click at [260, 286] on span "has created" at bounding box center [226, 283] width 80 height 23
click at [187, 286] on input "has created" at bounding box center [177, 283] width 19 height 19
radio input "true"
click at [266, 623] on span "was gathering" at bounding box center [232, 620] width 92 height 23
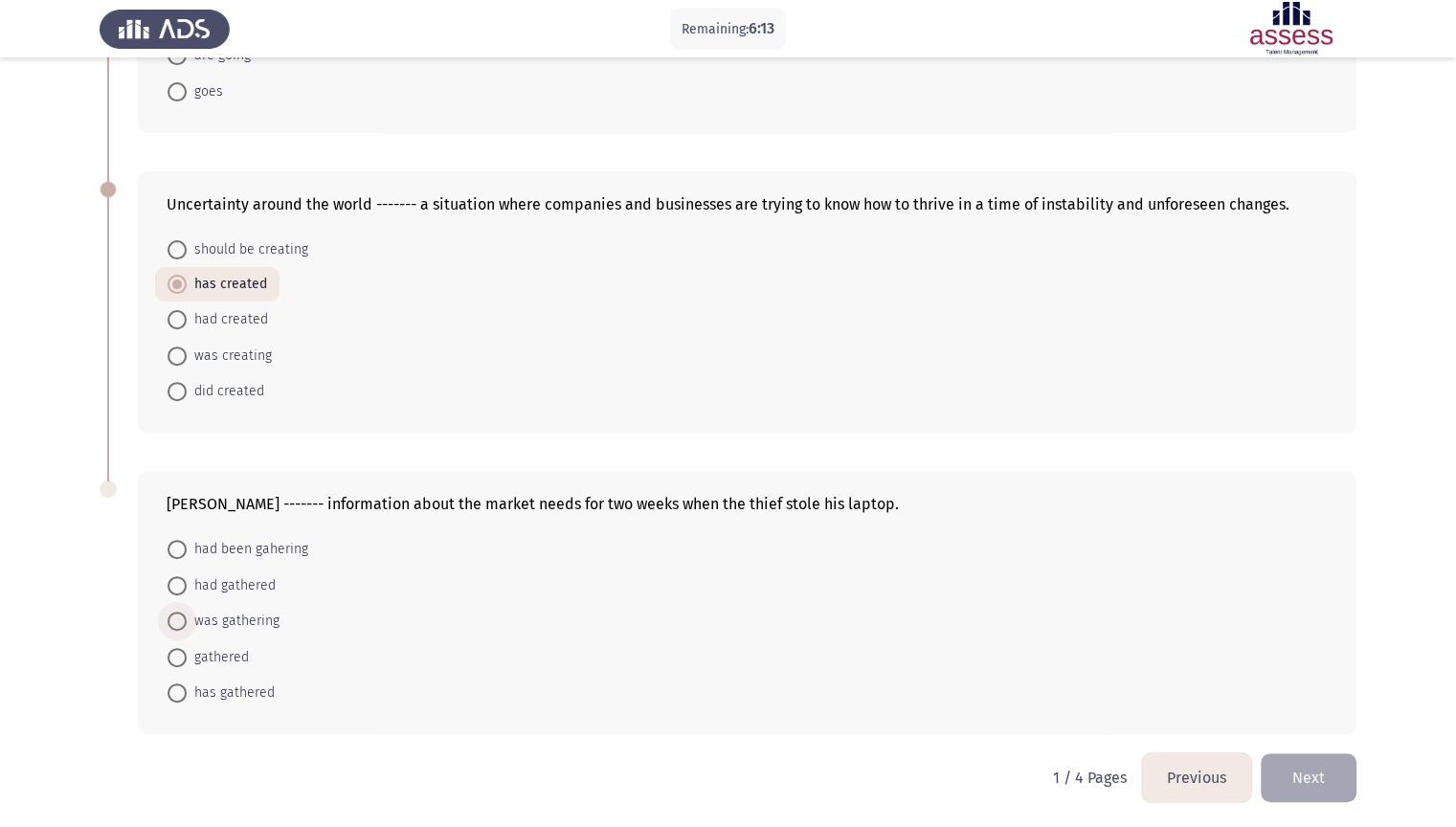
click at [187, 623] on input "was gathering" at bounding box center [177, 620] width 19 height 19
radio input "true"
click at [1311, 705] on button "Next" at bounding box center [1308, 776] width 95 height 49
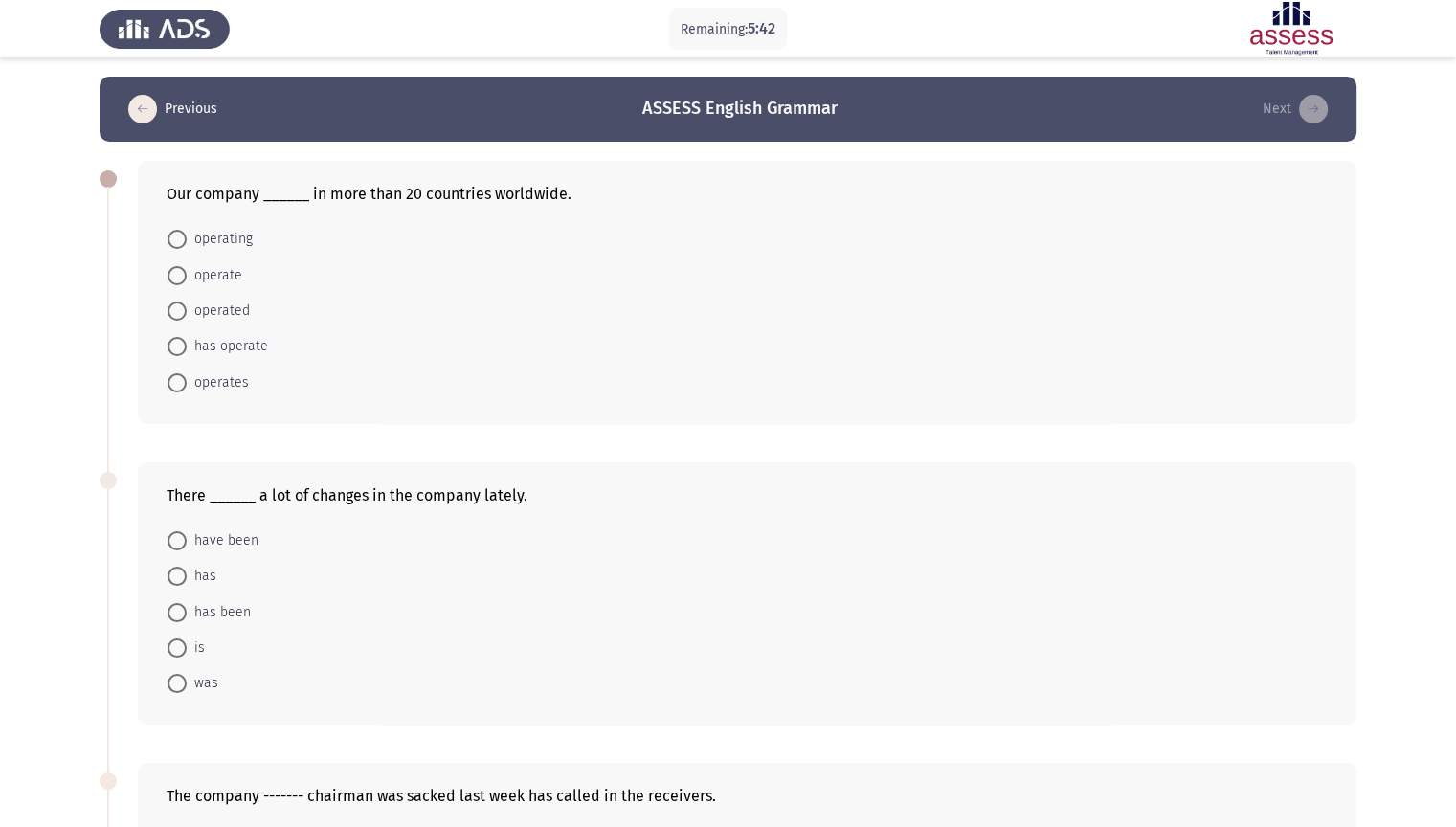
click at [239, 387] on span "operates" at bounding box center [218, 382] width 63 height 23
click at [187, 387] on input "operates" at bounding box center [177, 382] width 19 height 19
radio input "true"
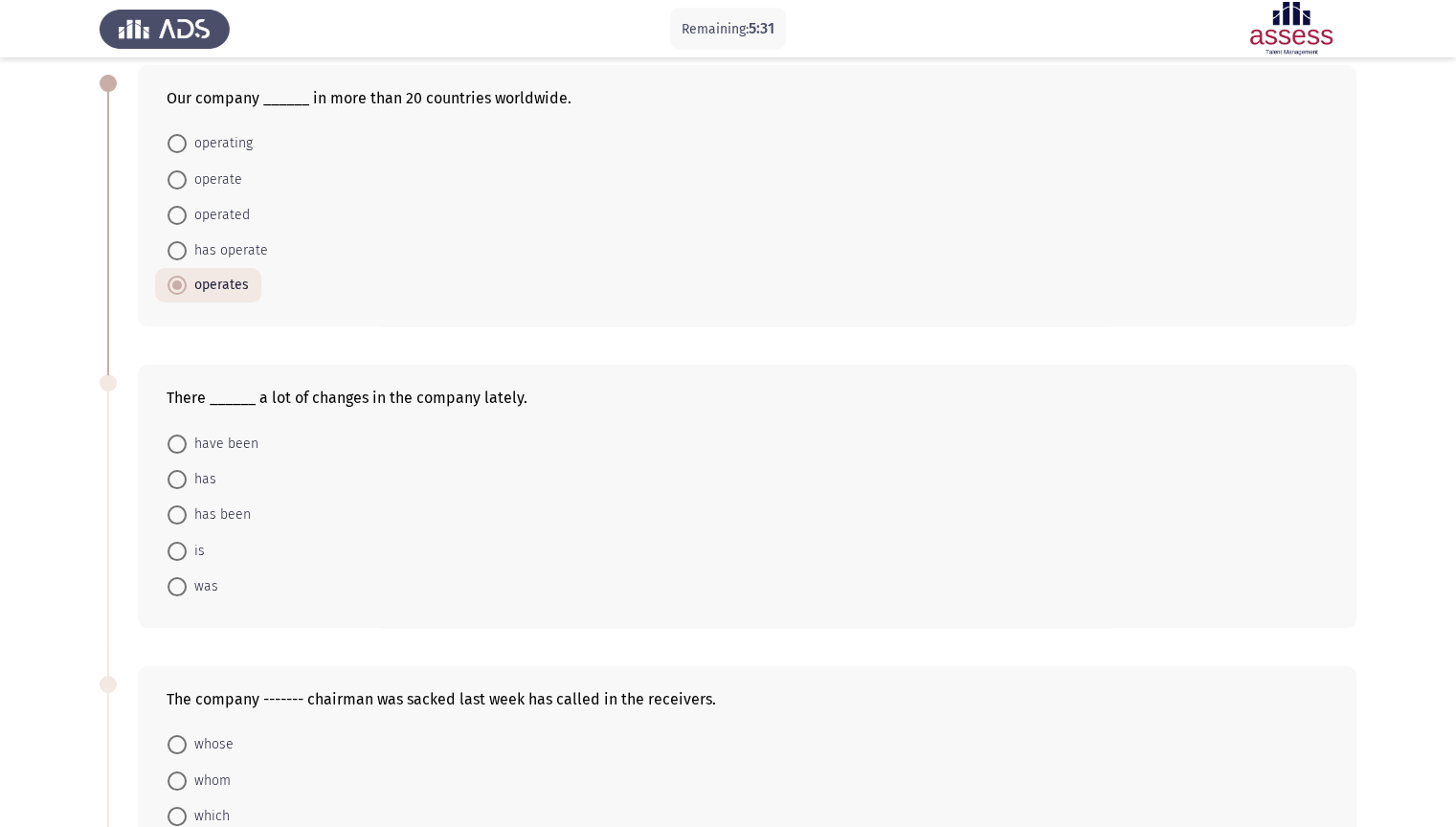
scroll to position [192, 0]
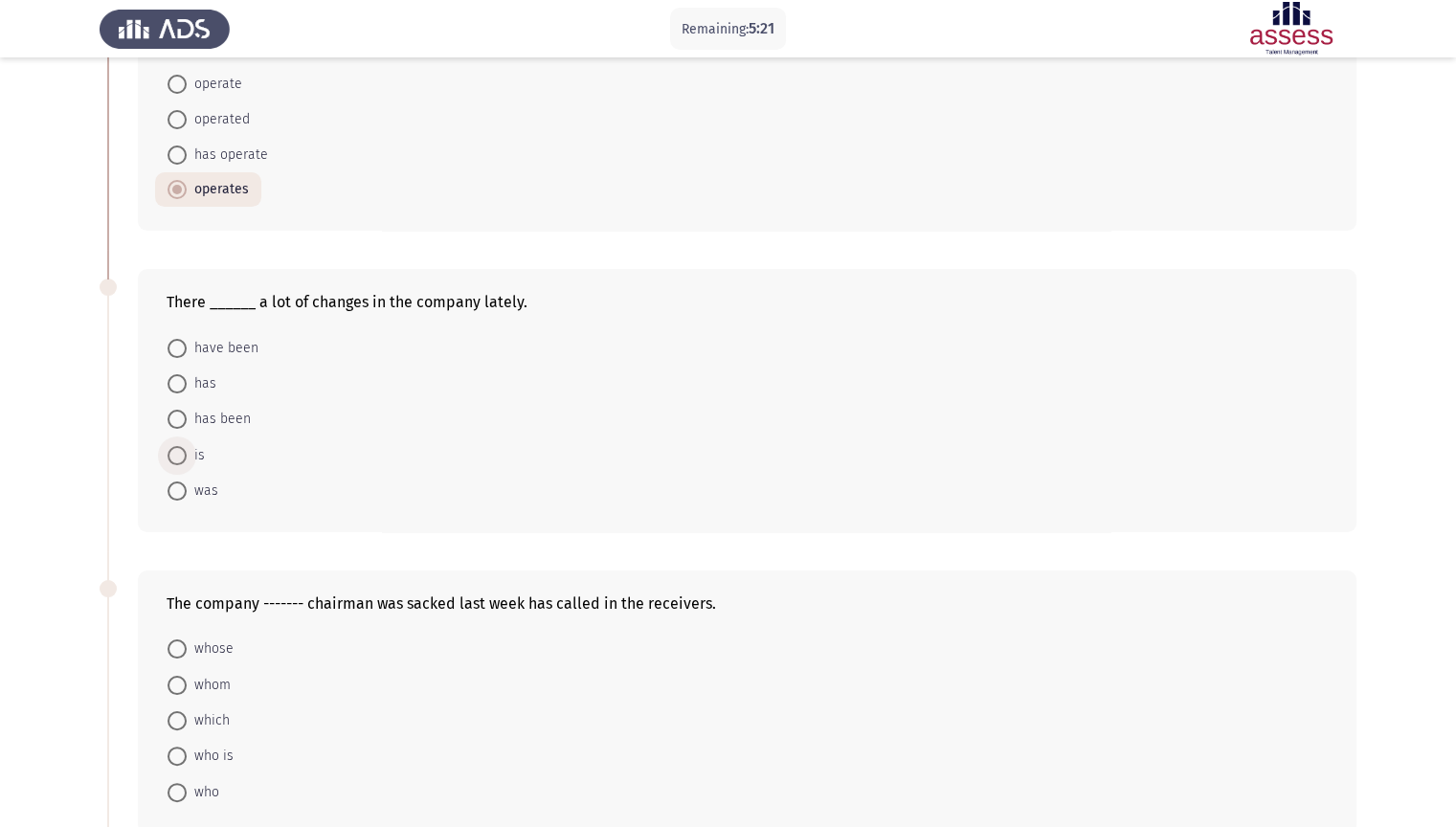
click at [184, 452] on span at bounding box center [177, 455] width 19 height 19
click at [184, 452] on input "is" at bounding box center [177, 455] width 19 height 19
radio input "true"
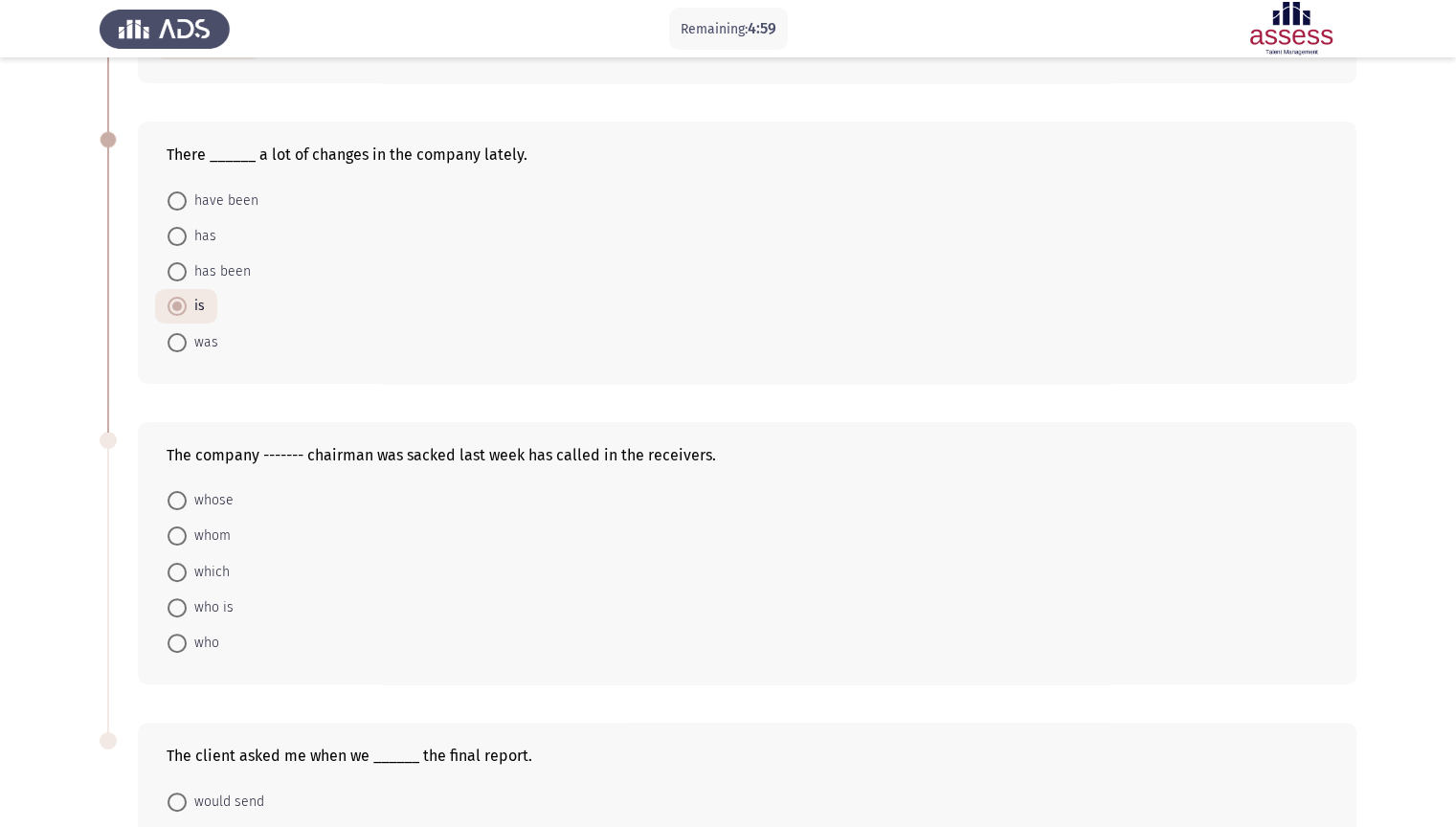
scroll to position [383, 0]
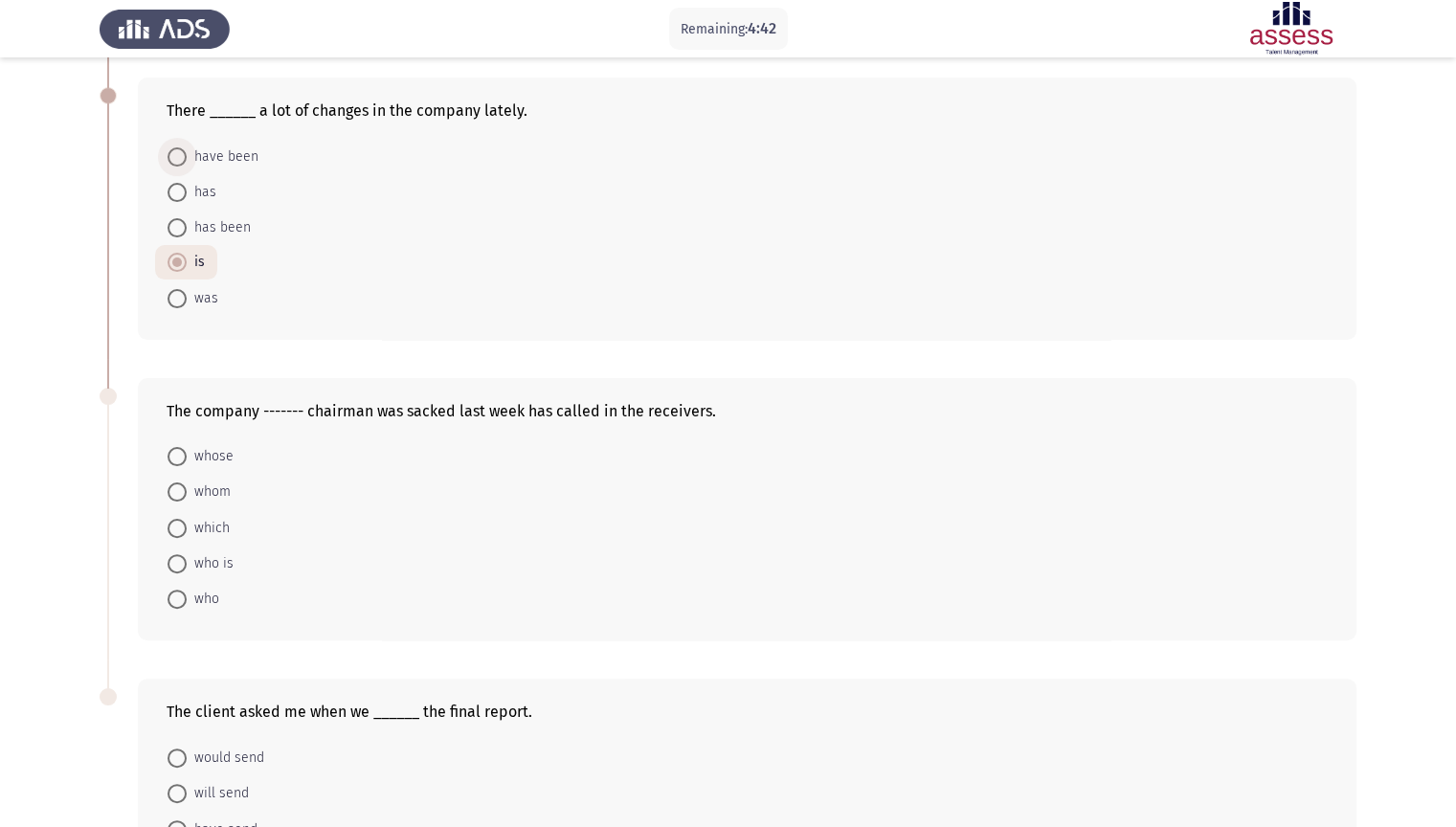
click at [252, 158] on span "have been" at bounding box center [222, 157] width 72 height 23
click at [187, 158] on input "have been" at bounding box center [177, 156] width 19 height 19
radio input "true"
click at [206, 261] on mat-radio-button "is" at bounding box center [186, 262] width 63 height 36
click at [178, 256] on span at bounding box center [177, 261] width 19 height 19
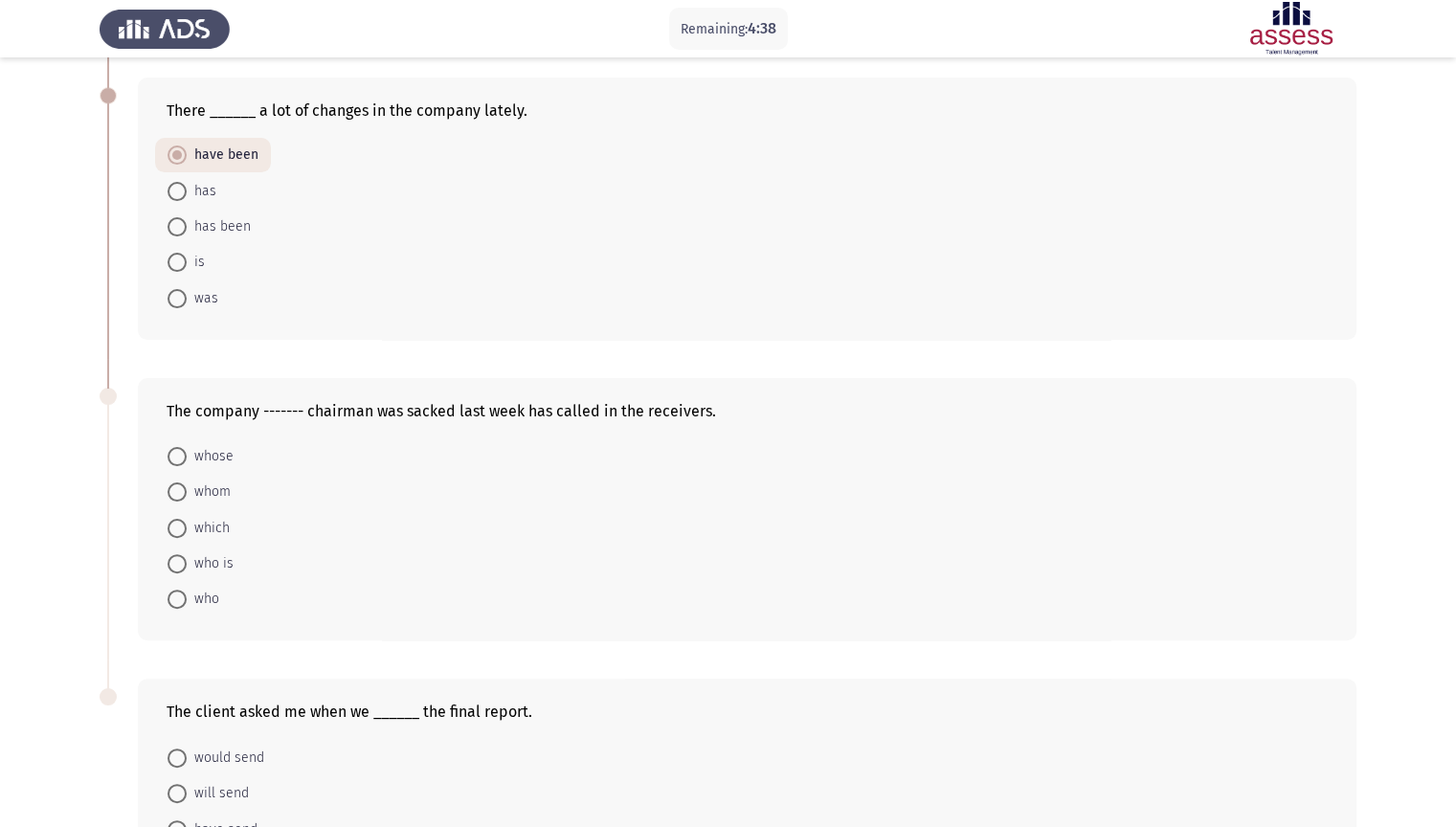
click at [178, 256] on input "is" at bounding box center [177, 261] width 19 height 19
radio input "true"
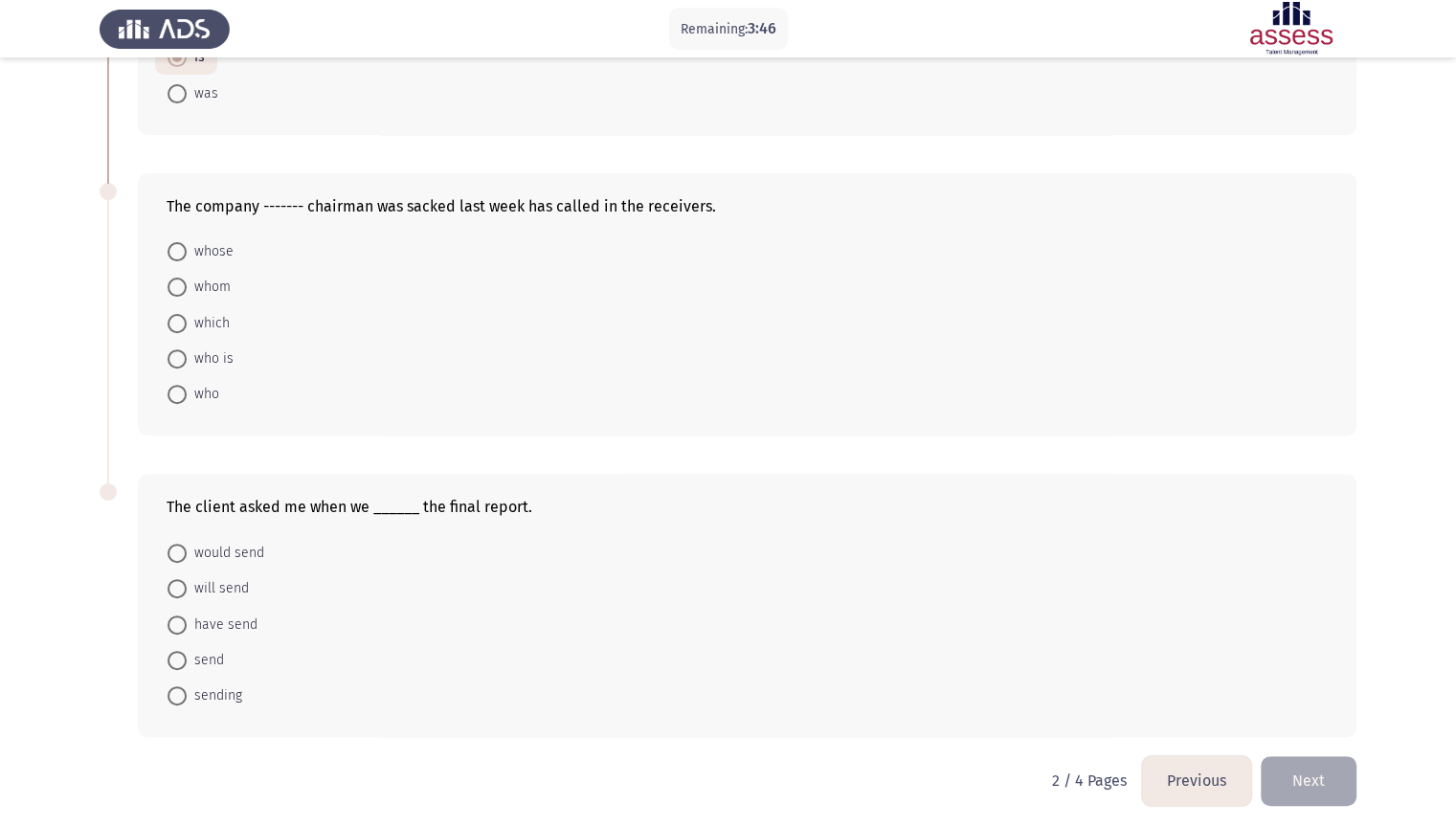
scroll to position [592, 0]
click at [220, 287] on span "whom" at bounding box center [209, 283] width 44 height 23
click at [187, 287] on input "whom" at bounding box center [177, 283] width 19 height 19
radio input "true"
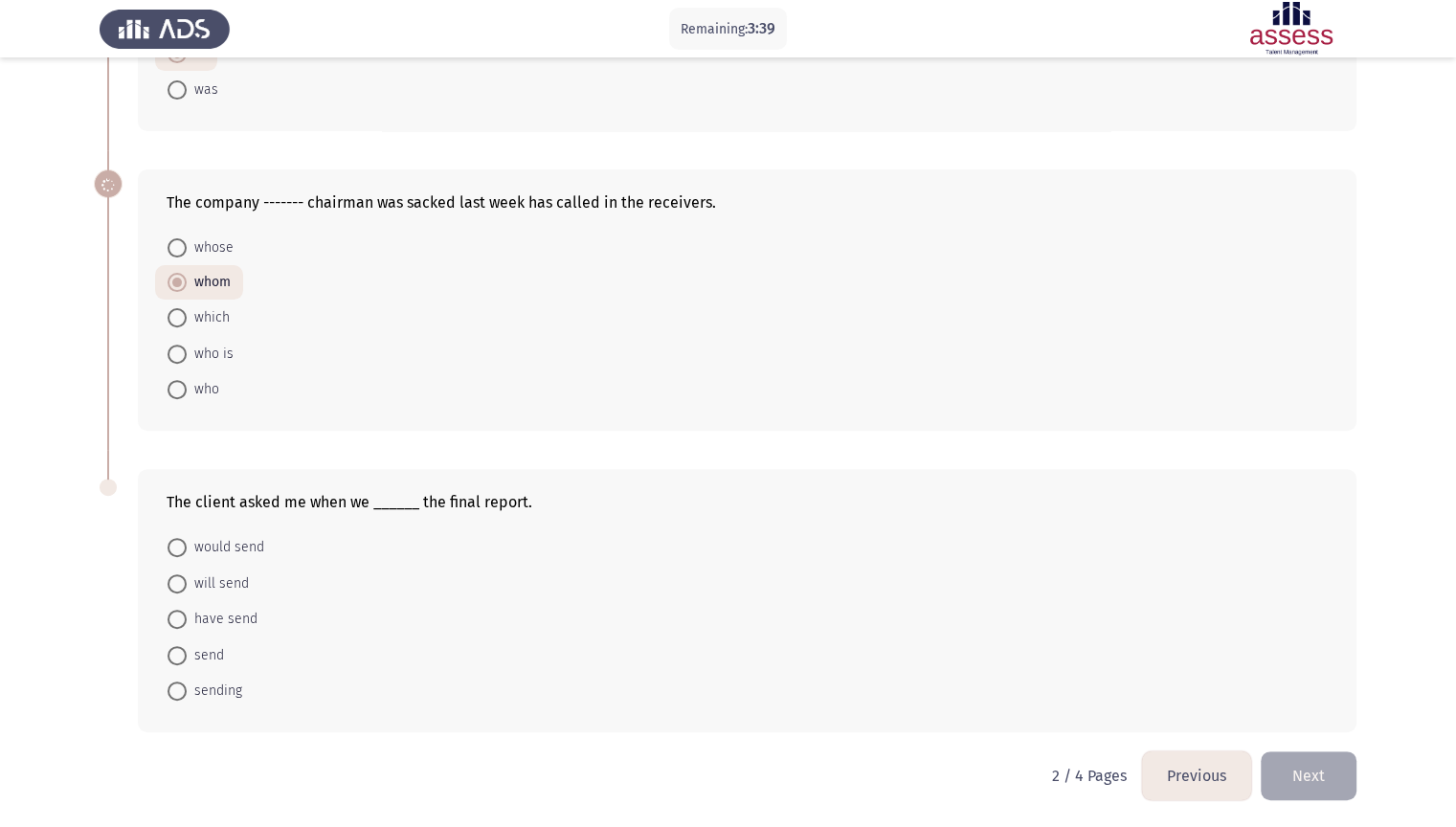
scroll to position [590, 0]
click at [229, 322] on mat-radio-button "which" at bounding box center [199, 320] width 87 height 36
click at [221, 316] on span "which" at bounding box center [208, 319] width 43 height 23
click at [187, 316] on input "which" at bounding box center [177, 319] width 19 height 19
radio input "true"
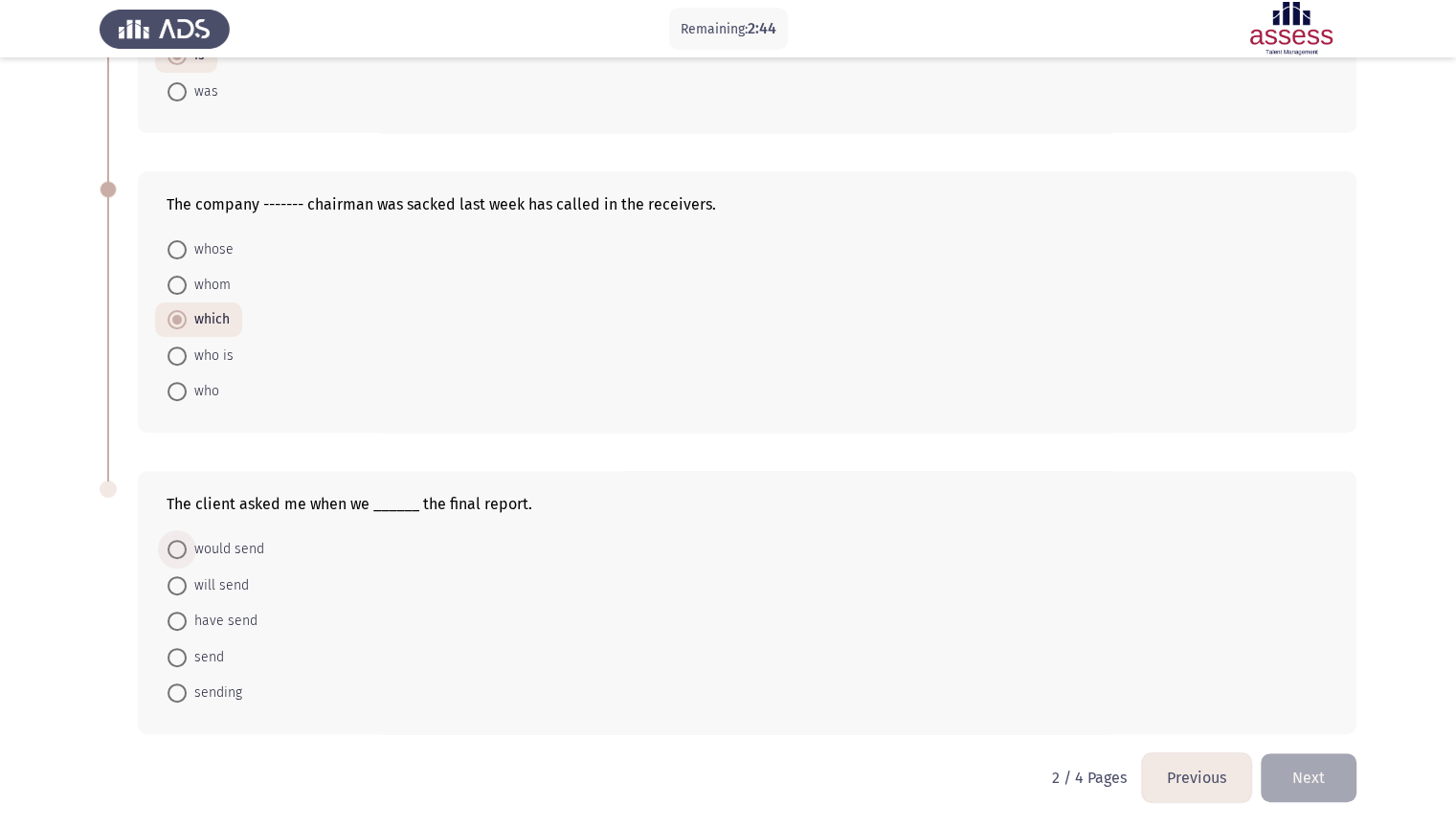
click at [258, 551] on span "would send" at bounding box center [225, 549] width 77 height 23
click at [187, 551] on input "would send" at bounding box center [177, 549] width 19 height 19
radio input "true"
click at [225, 583] on span "will send" at bounding box center [218, 583] width 63 height 23
click at [187, 583] on input "will send" at bounding box center [177, 583] width 19 height 19
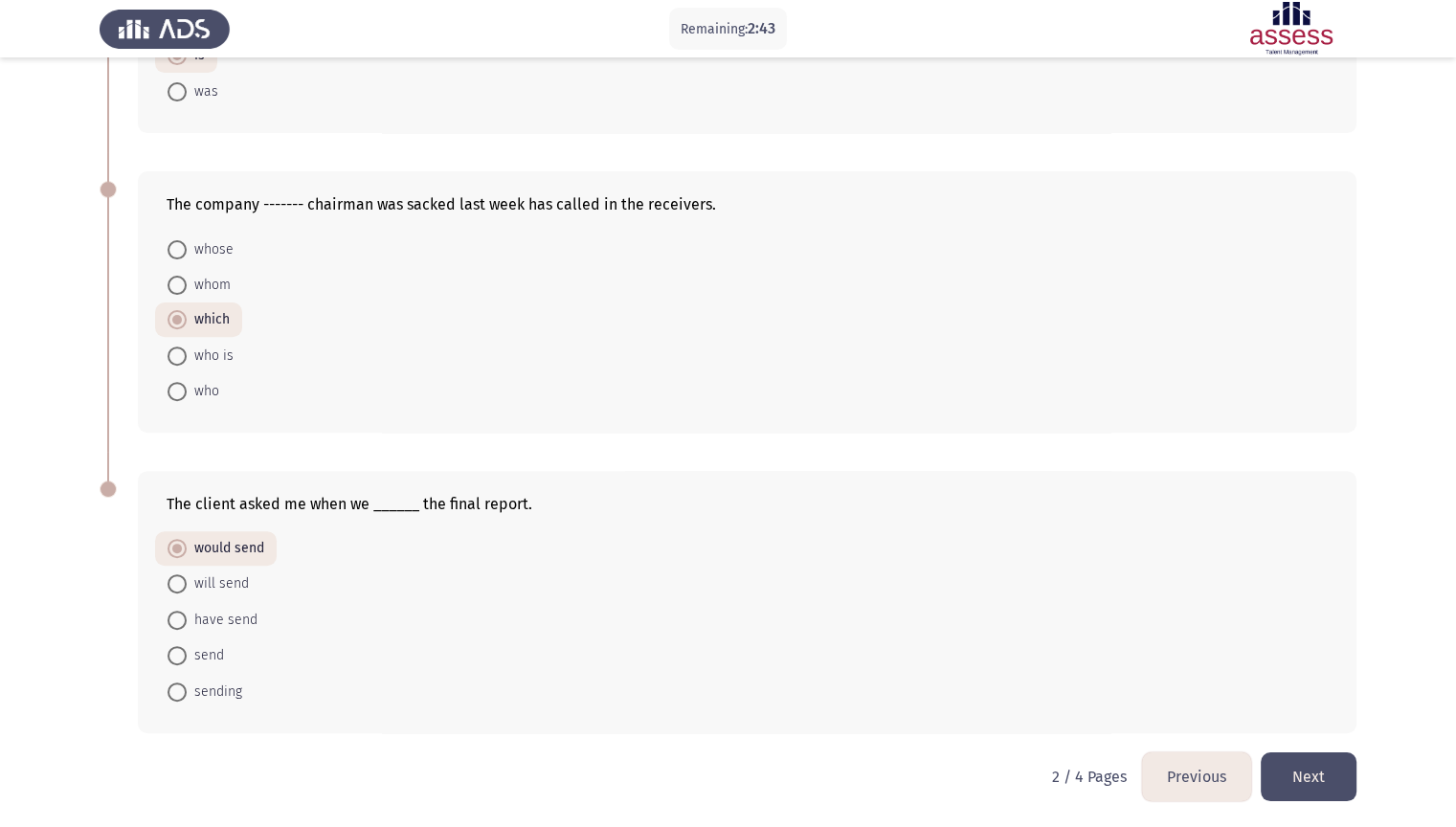
radio input "true"
click at [1275, 705] on button "Next" at bounding box center [1308, 776] width 95 height 49
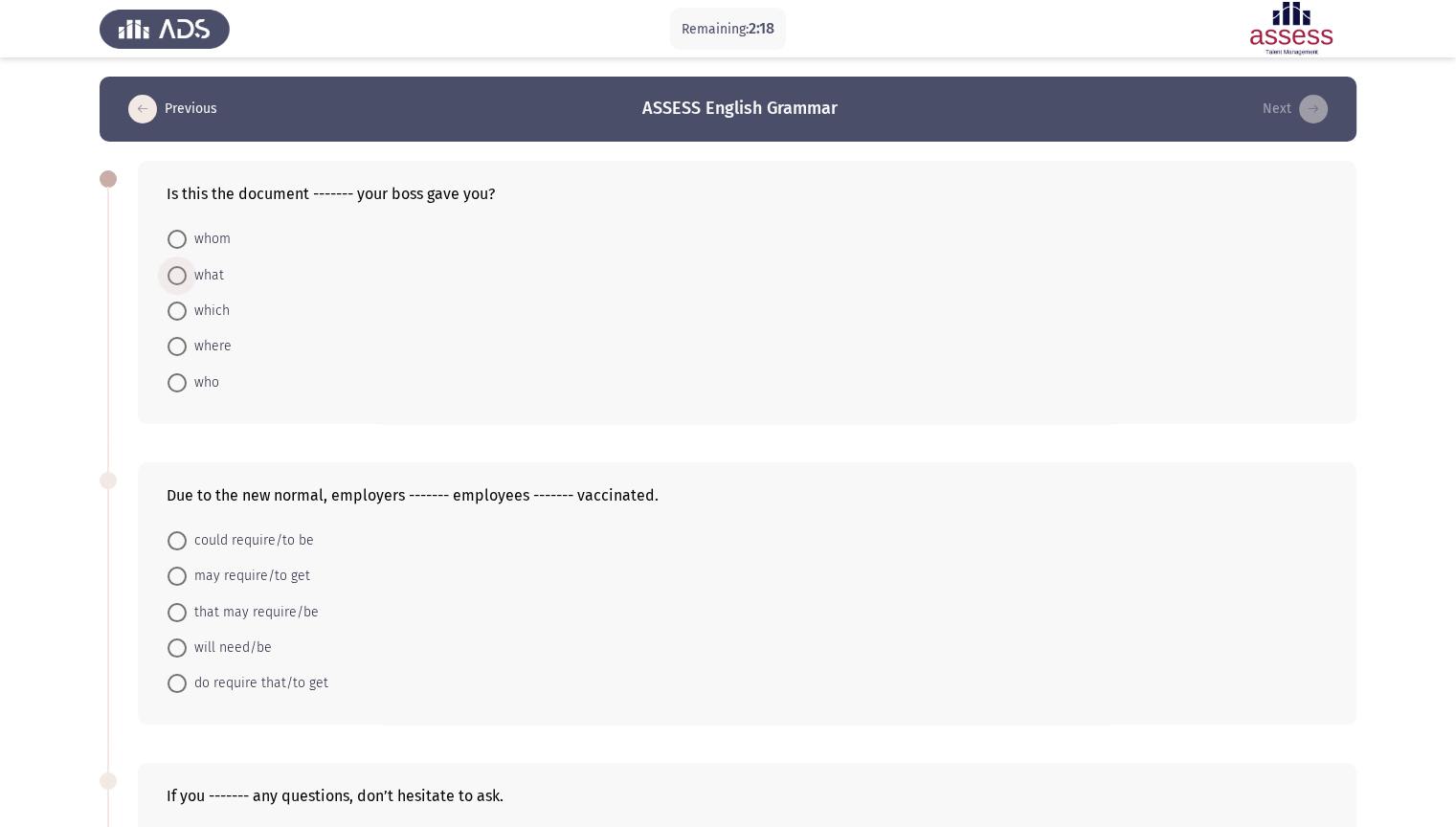
click at [216, 277] on span "what" at bounding box center [206, 275] width 38 height 23
click at [187, 277] on input "what" at bounding box center [177, 275] width 19 height 19
radio input "true"
click at [212, 315] on span "which" at bounding box center [208, 310] width 43 height 23
click at [187, 315] on input "which" at bounding box center [177, 310] width 19 height 19
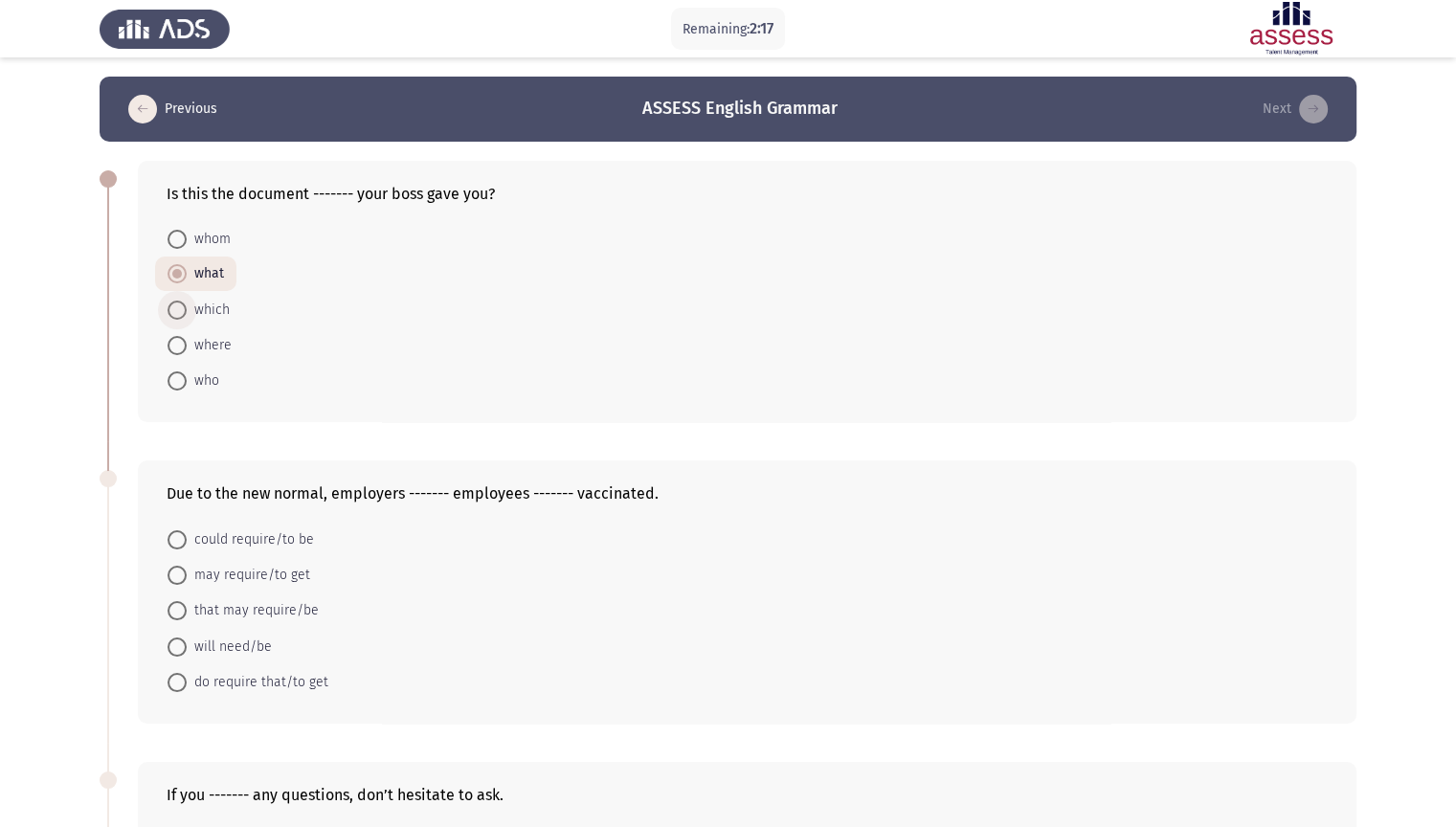
radio input "true"
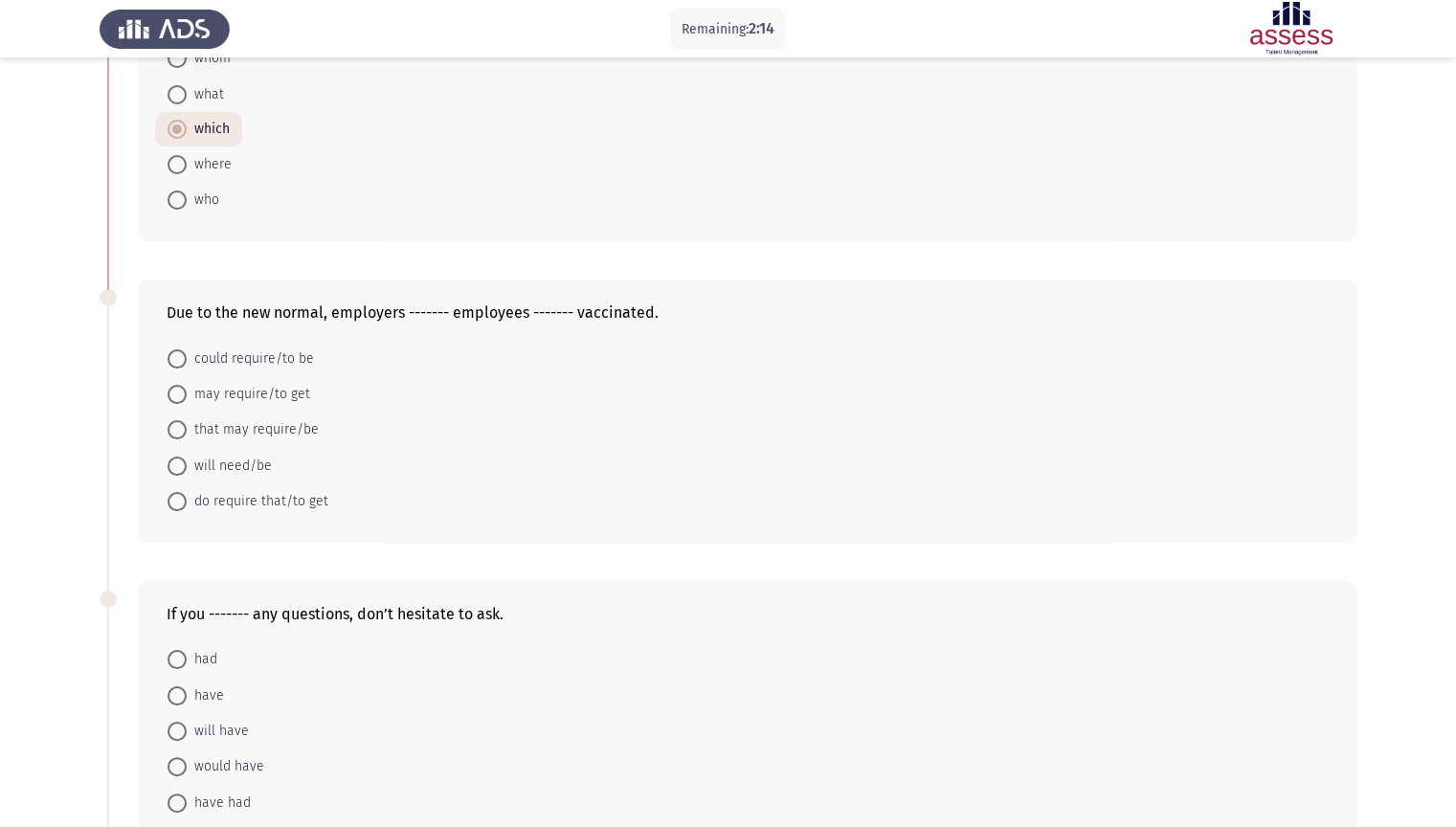
scroll to position [192, 0]
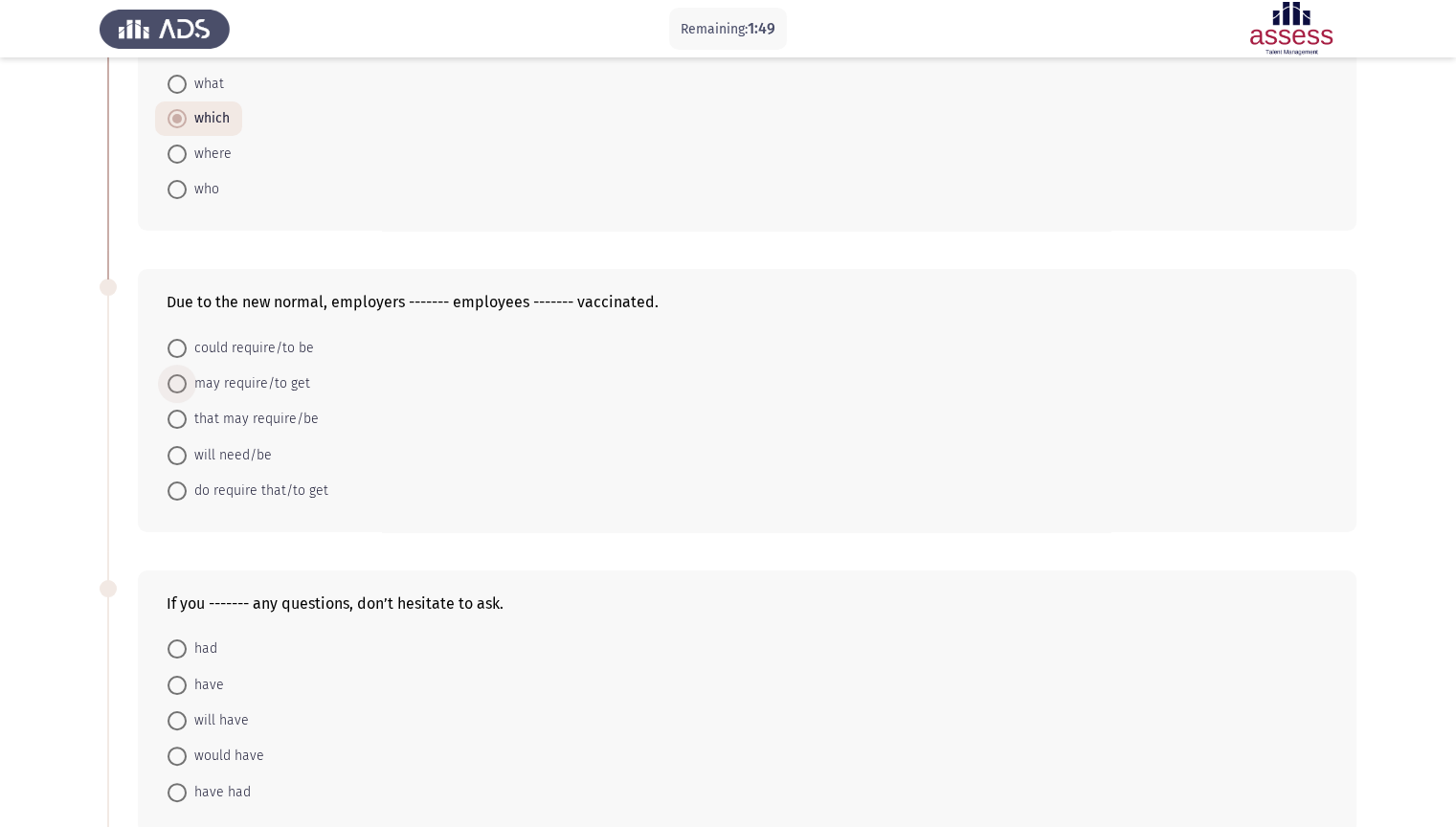
click at [245, 390] on span "may require/to get" at bounding box center [248, 383] width 123 height 23
click at [187, 390] on input "may require/to get" at bounding box center [177, 383] width 19 height 19
radio input "true"
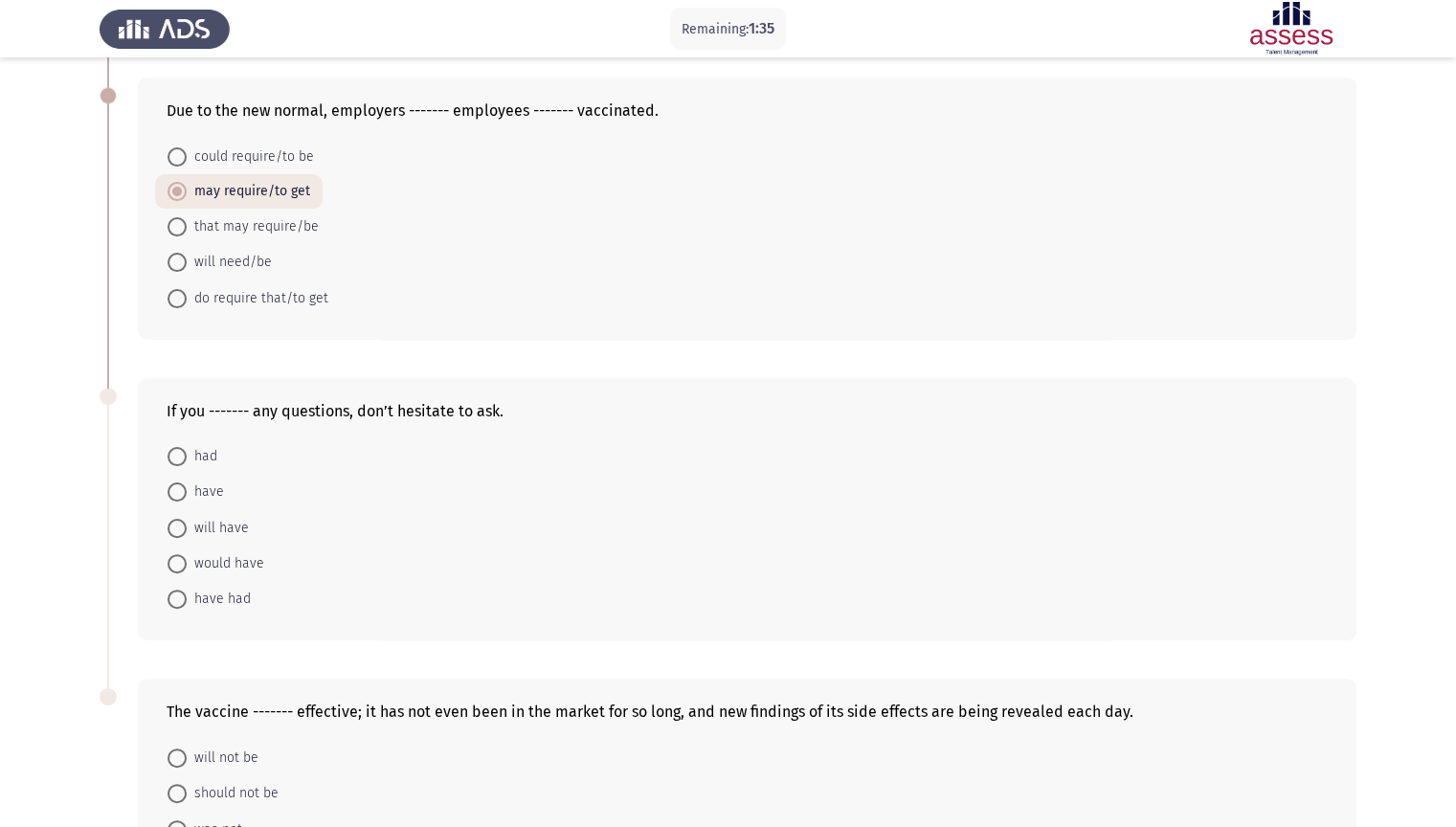
scroll to position [479, 0]
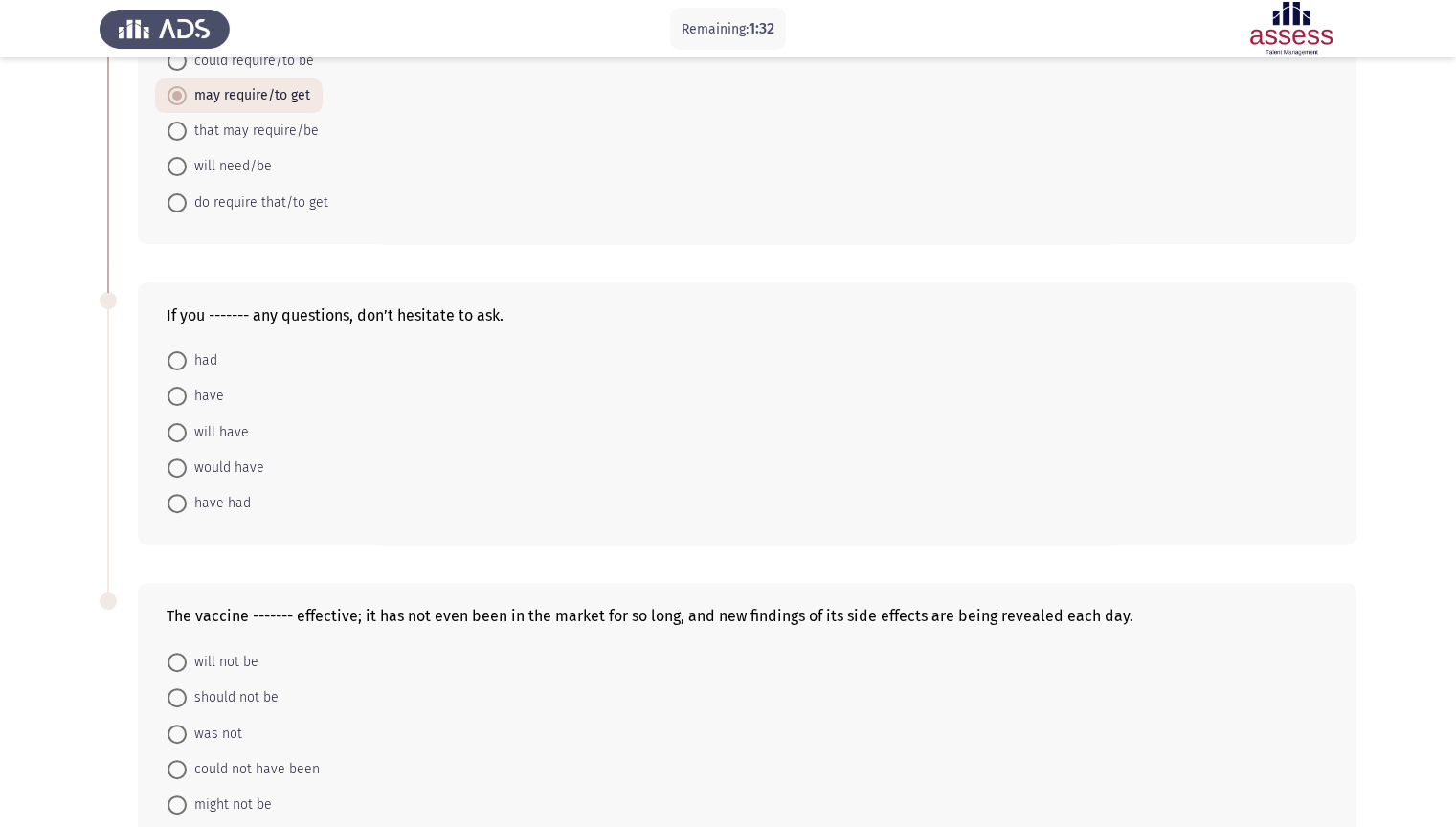
click at [210, 357] on span "had" at bounding box center [202, 360] width 31 height 23
click at [187, 357] on input "had" at bounding box center [177, 360] width 19 height 19
radio input "true"
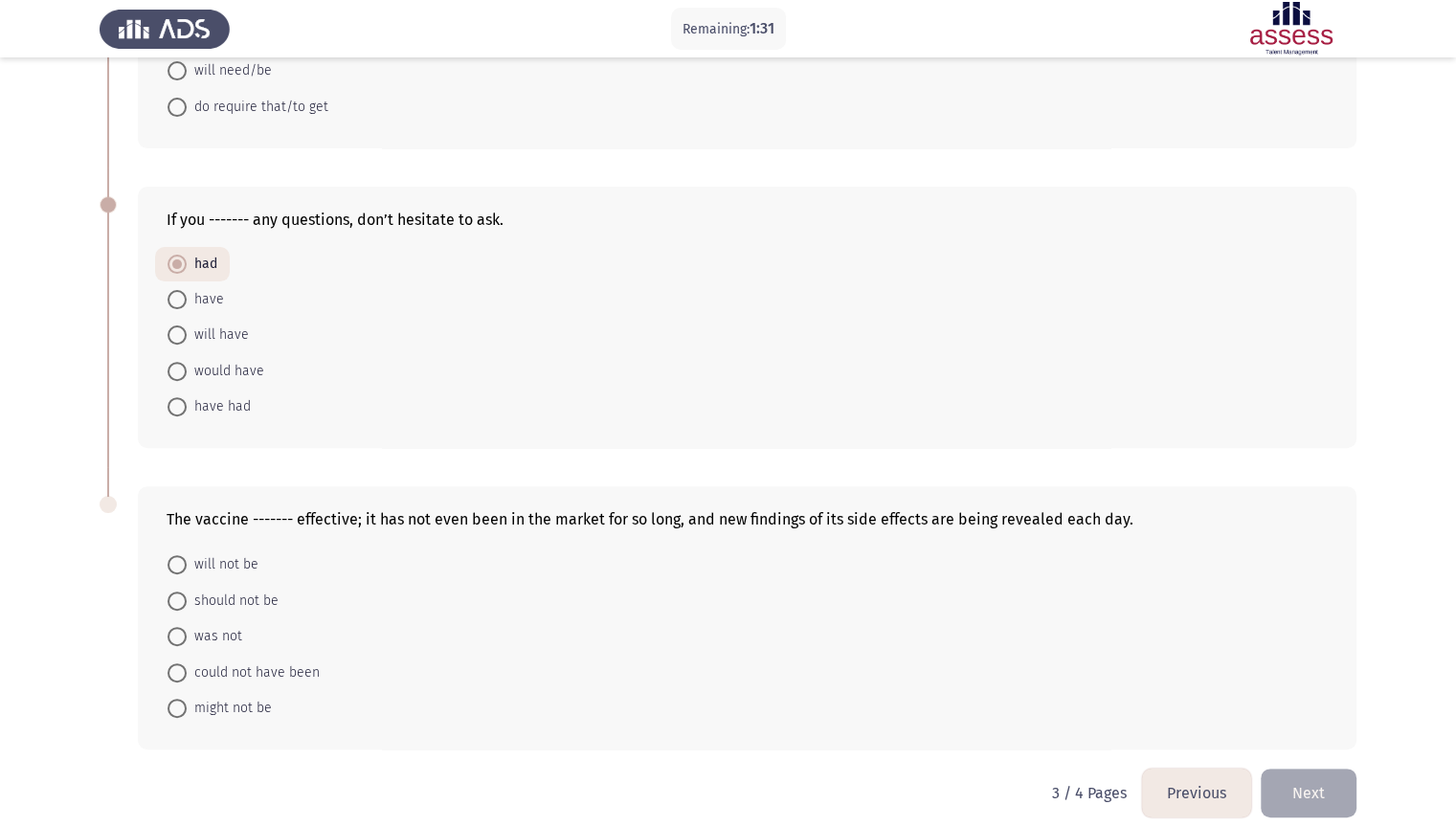
scroll to position [590, 0]
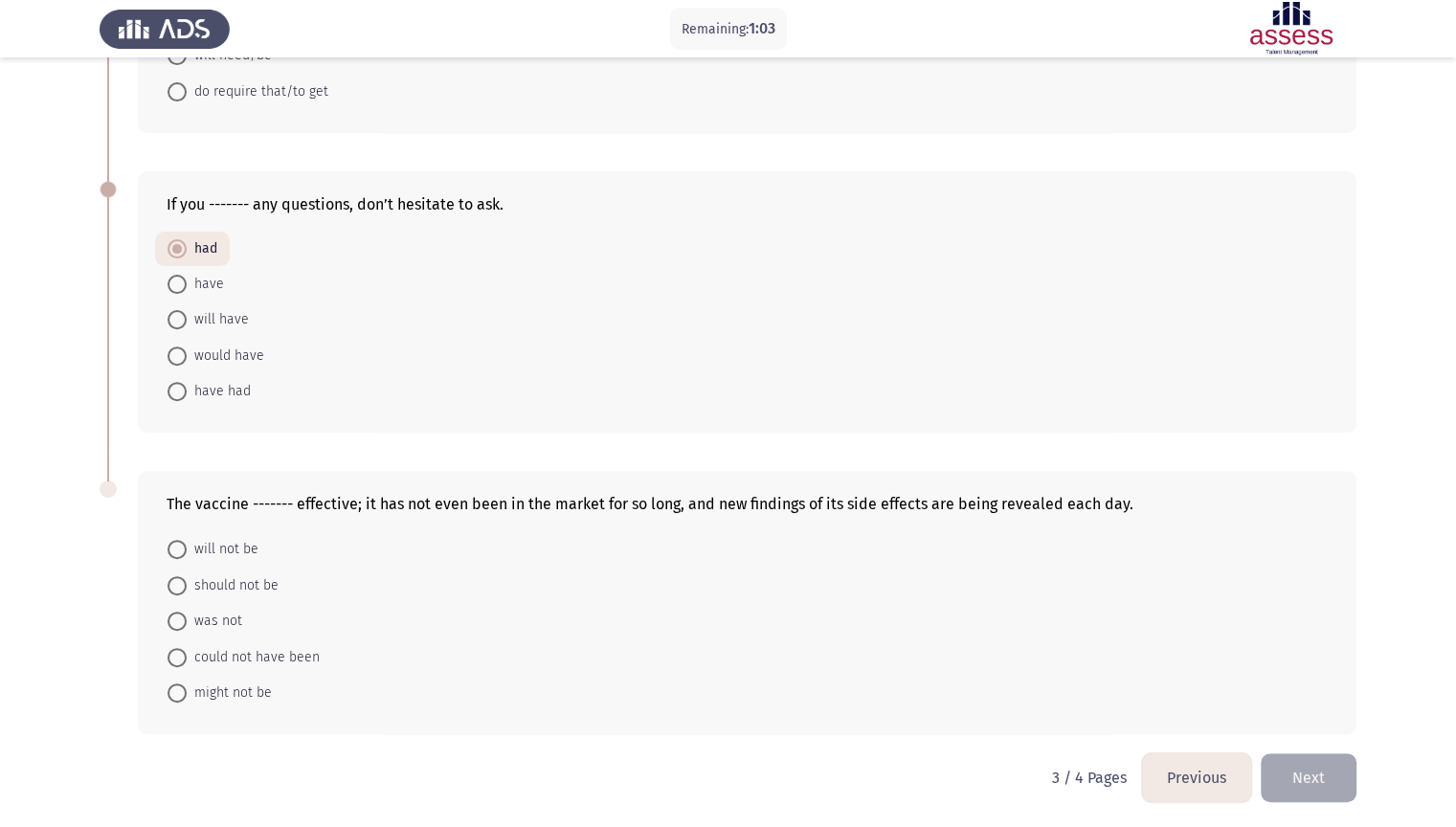
click at [211, 688] on span "might not be" at bounding box center [229, 692] width 85 height 23
click at [187, 688] on input "might not be" at bounding box center [177, 692] width 19 height 19
radio input "true"
click at [1272, 705] on button "Next" at bounding box center [1308, 776] width 95 height 49
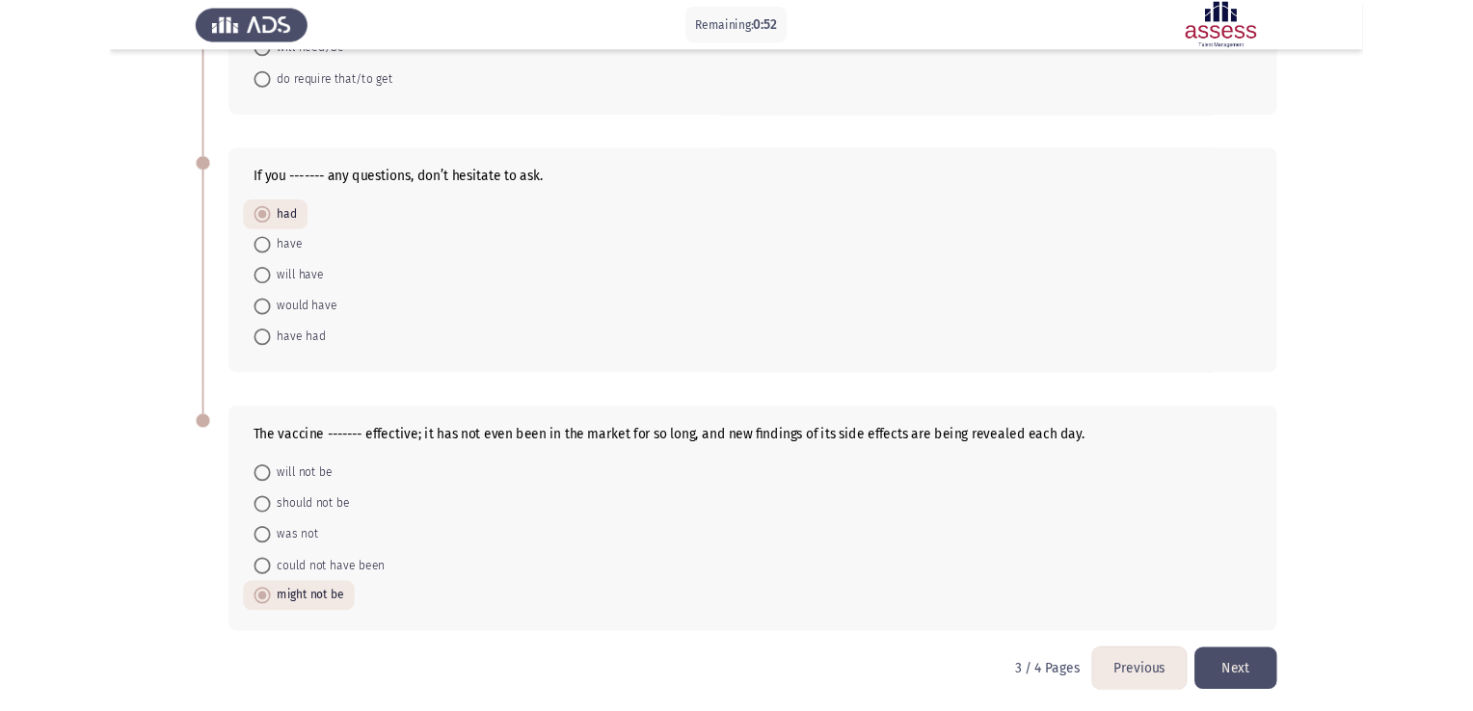
scroll to position [0, 0]
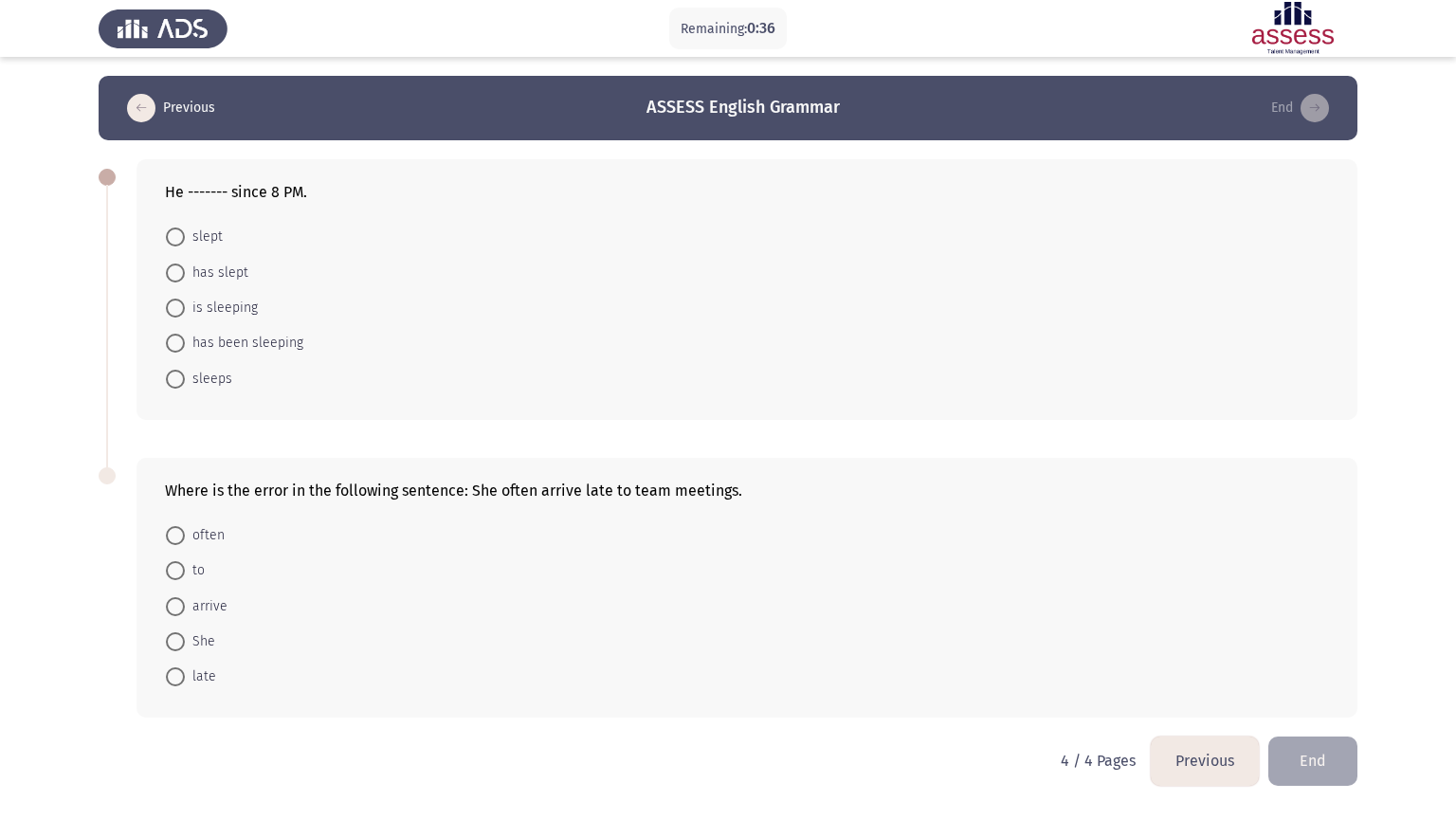
click at [245, 342] on span "has been sleeping" at bounding box center [244, 342] width 118 height 23
click at [185, 342] on input "has been sleeping" at bounding box center [175, 342] width 19 height 19
radio input "true"
click at [209, 599] on span "arrive" at bounding box center [206, 604] width 42 height 23
click at [185, 599] on input "arrive" at bounding box center [175, 604] width 19 height 19
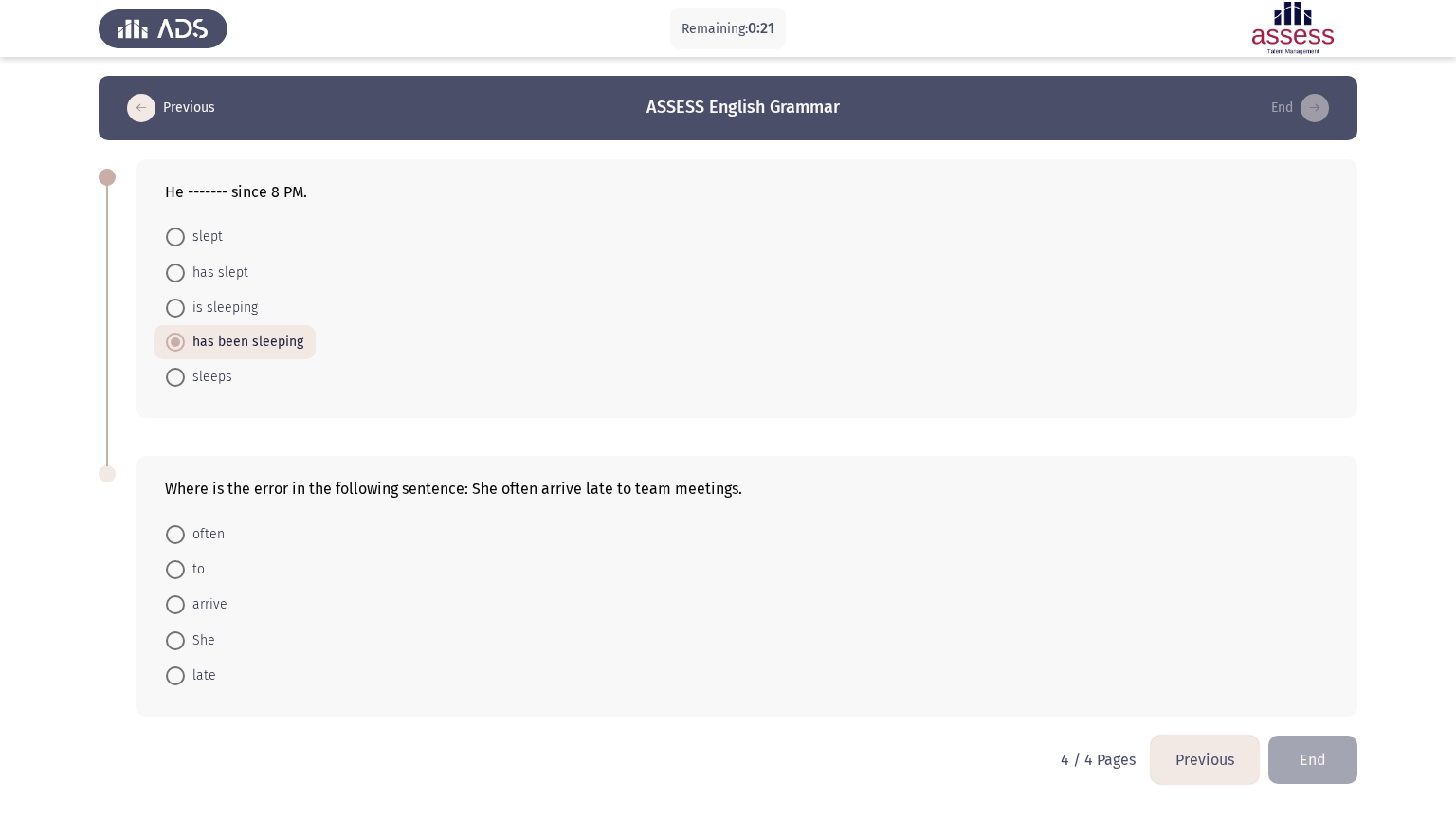
radio input "true"
drag, startPoint x: 1312, startPoint y: 750, endPoint x: 1292, endPoint y: 614, distance: 137.5
click at [1292, 614] on div "Previous ASSESS English Grammar End He ------- since 8 PM. slept has slept is s…" at bounding box center [728, 405] width 1259 height 659
